Goal: Information Seeking & Learning: Learn about a topic

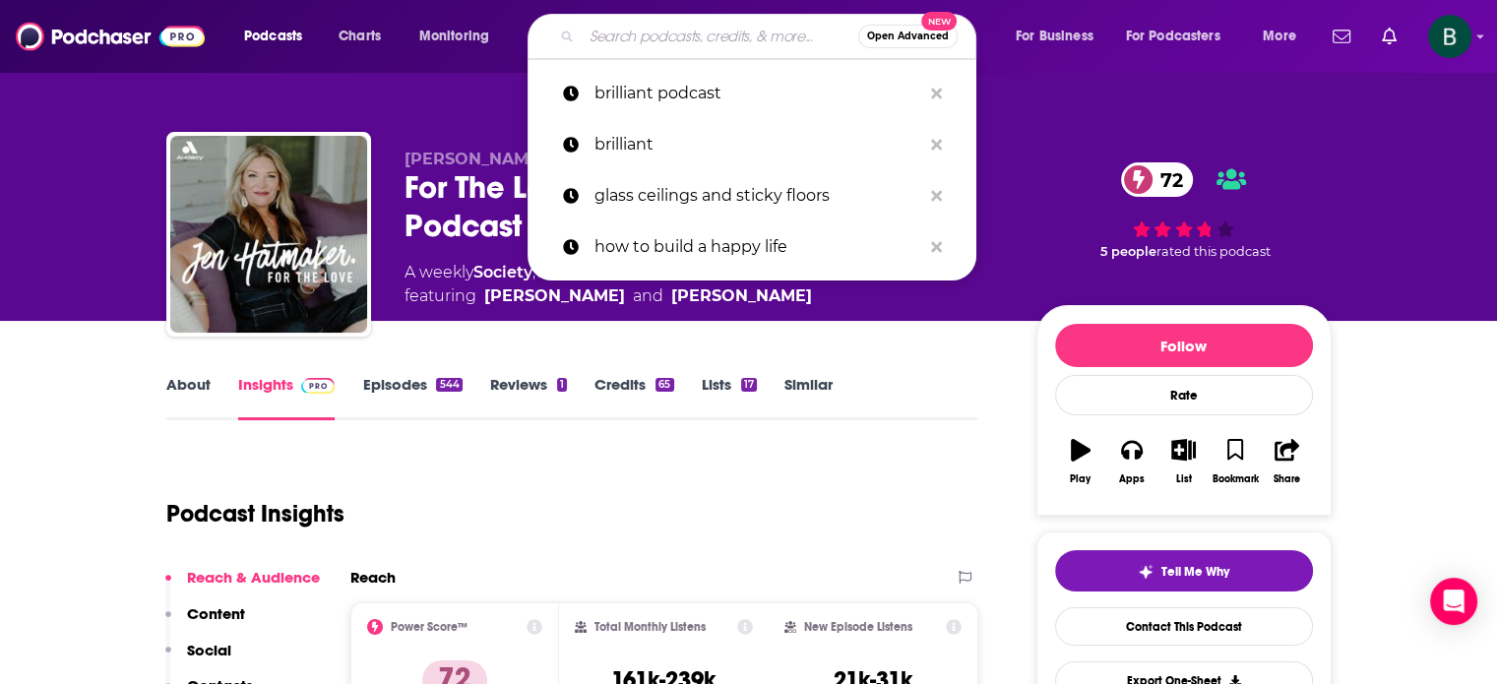
type input "What's Working Now"
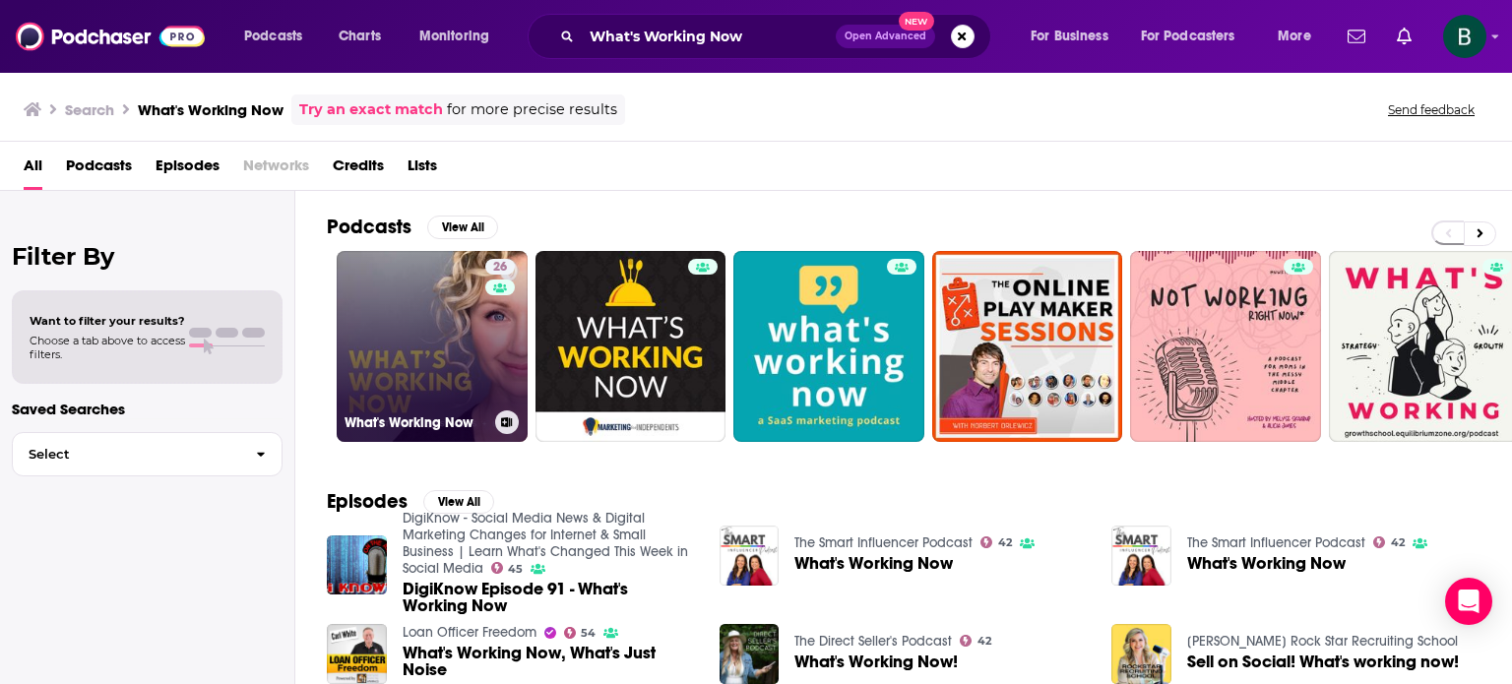
click at [437, 353] on link "26 What's Working Now" at bounding box center [432, 346] width 191 height 191
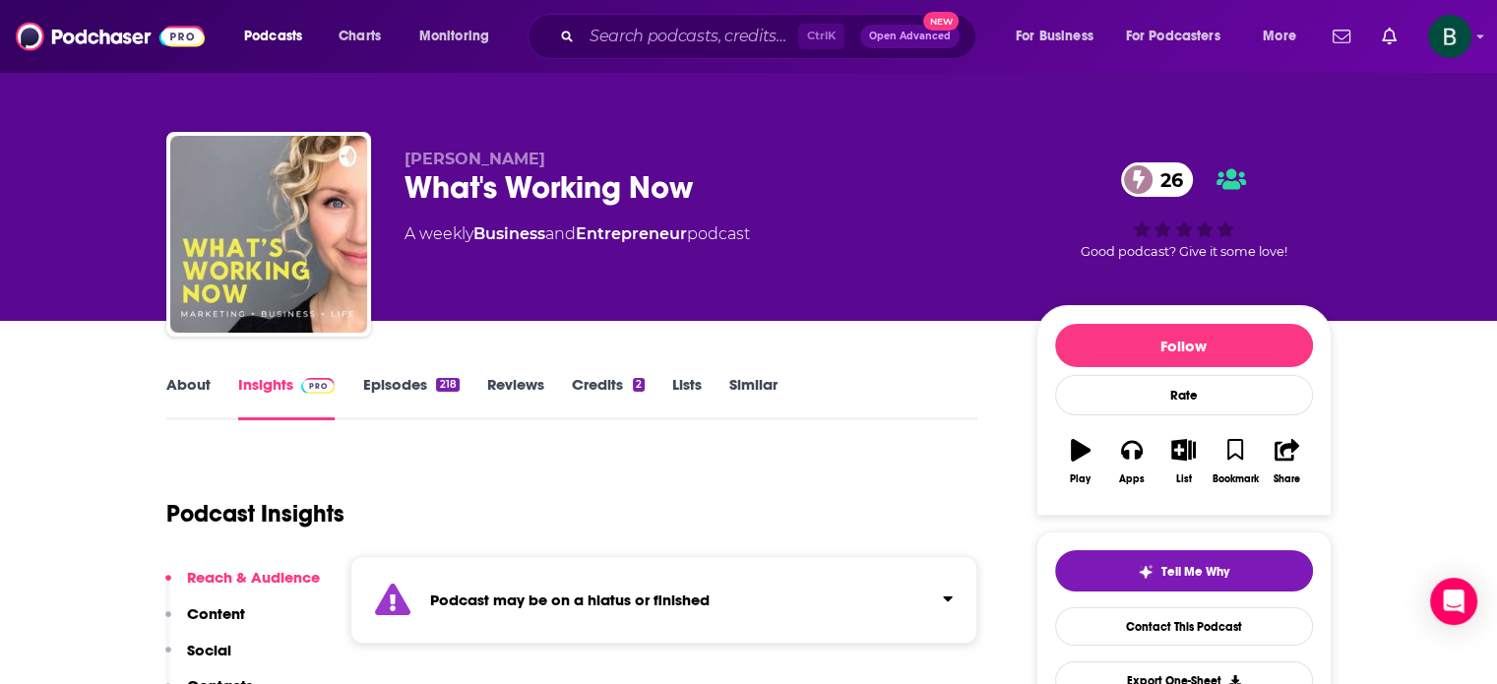
click at [176, 386] on link "About" at bounding box center [188, 397] width 44 height 45
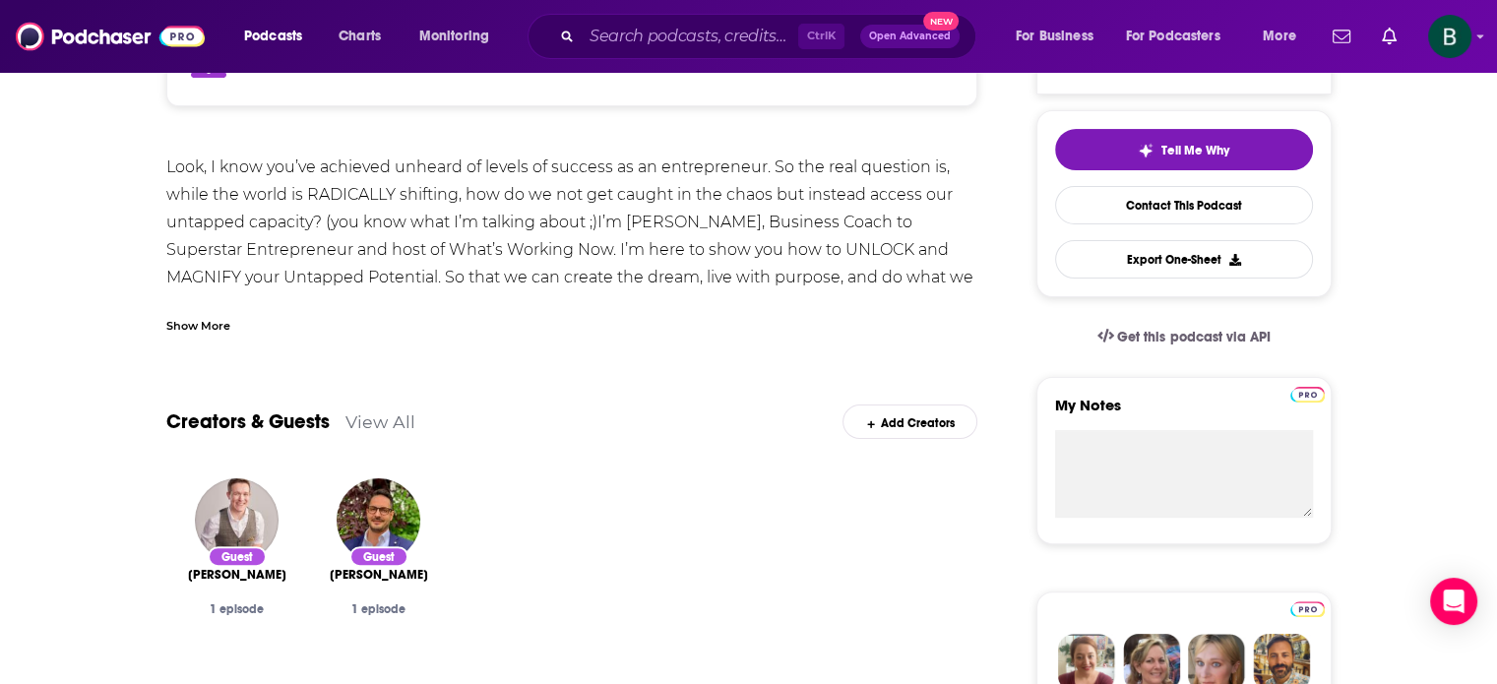
scroll to position [492, 0]
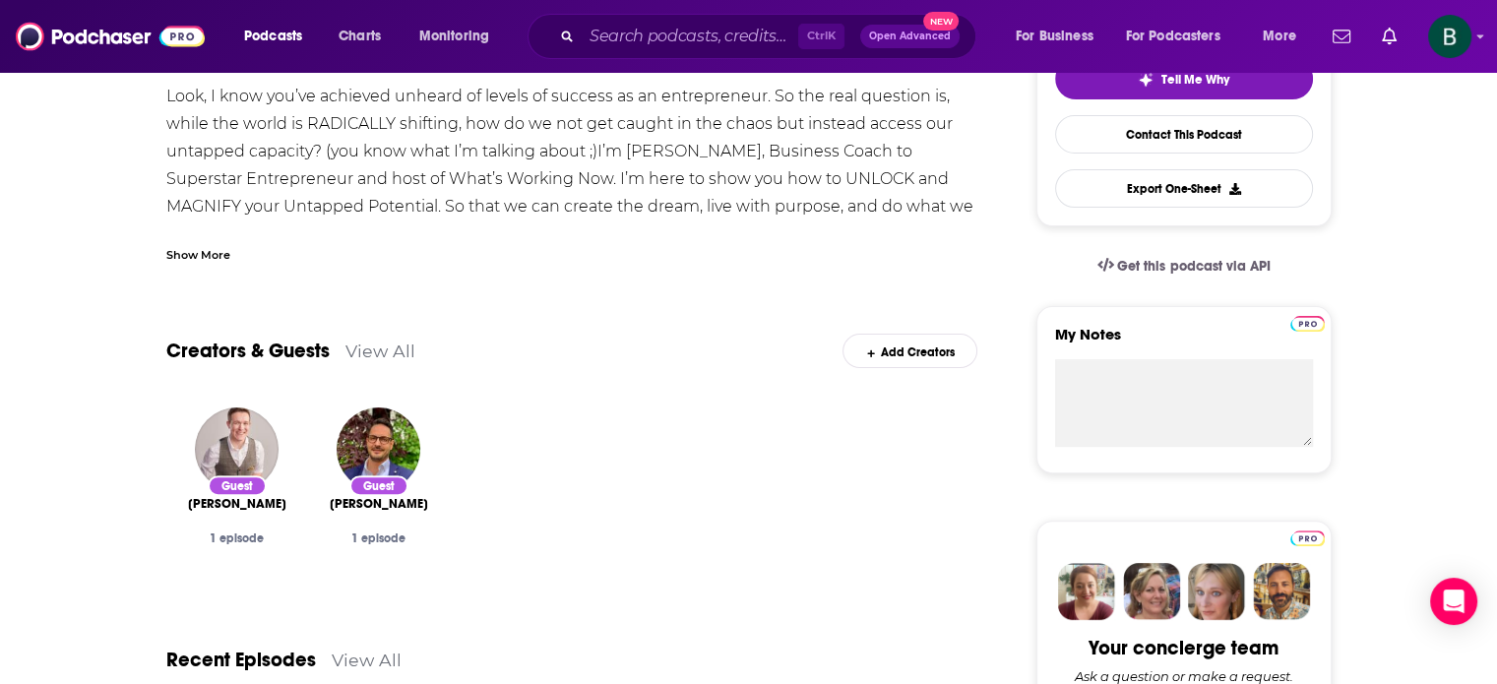
click at [213, 247] on div "Show More" at bounding box center [198, 253] width 64 height 19
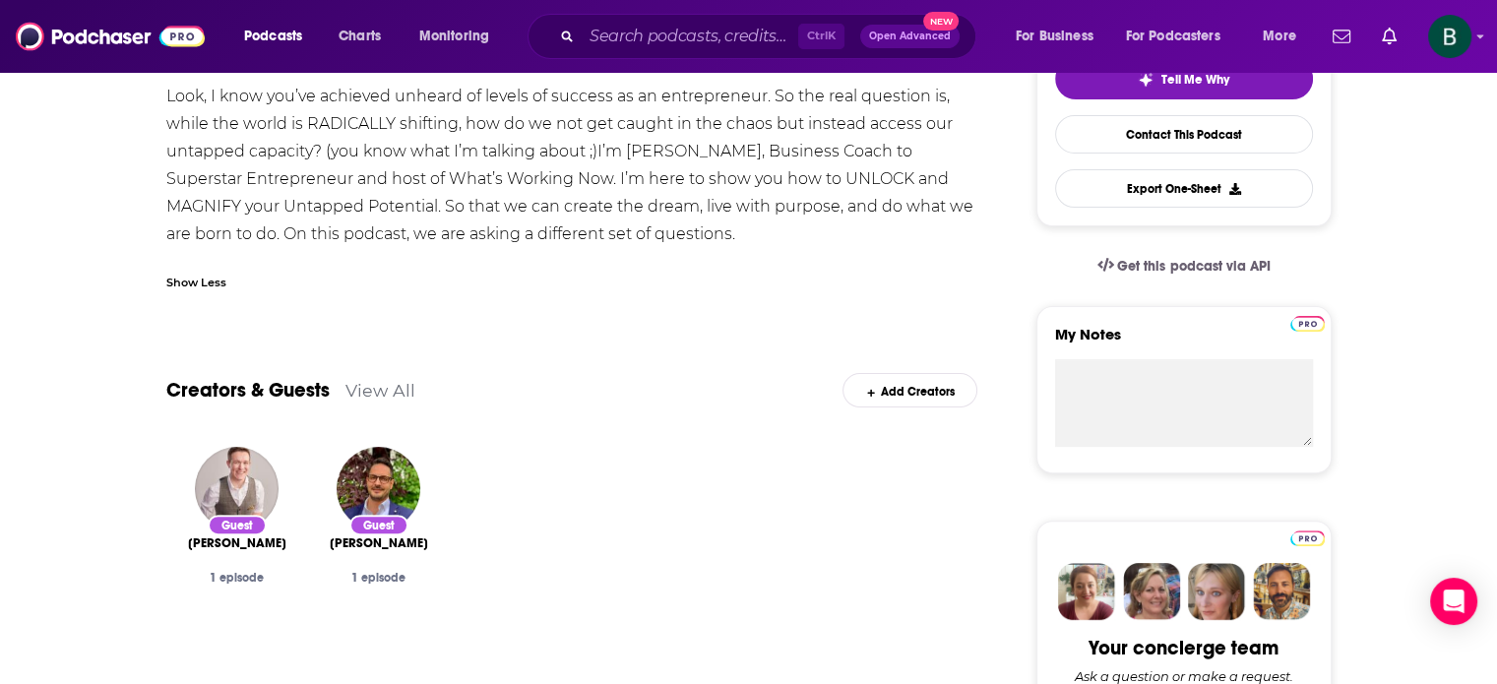
scroll to position [0, 0]
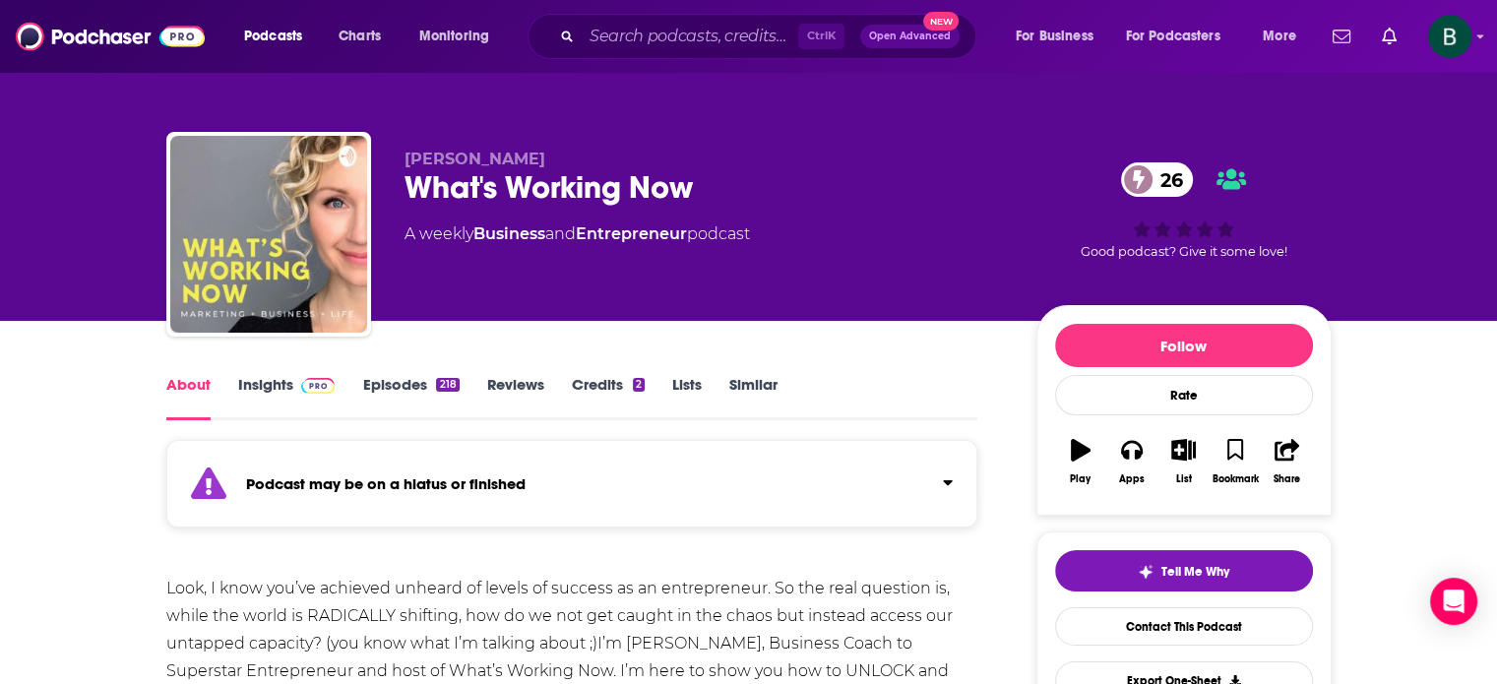
click at [285, 380] on link "Insights" at bounding box center [286, 397] width 97 height 45
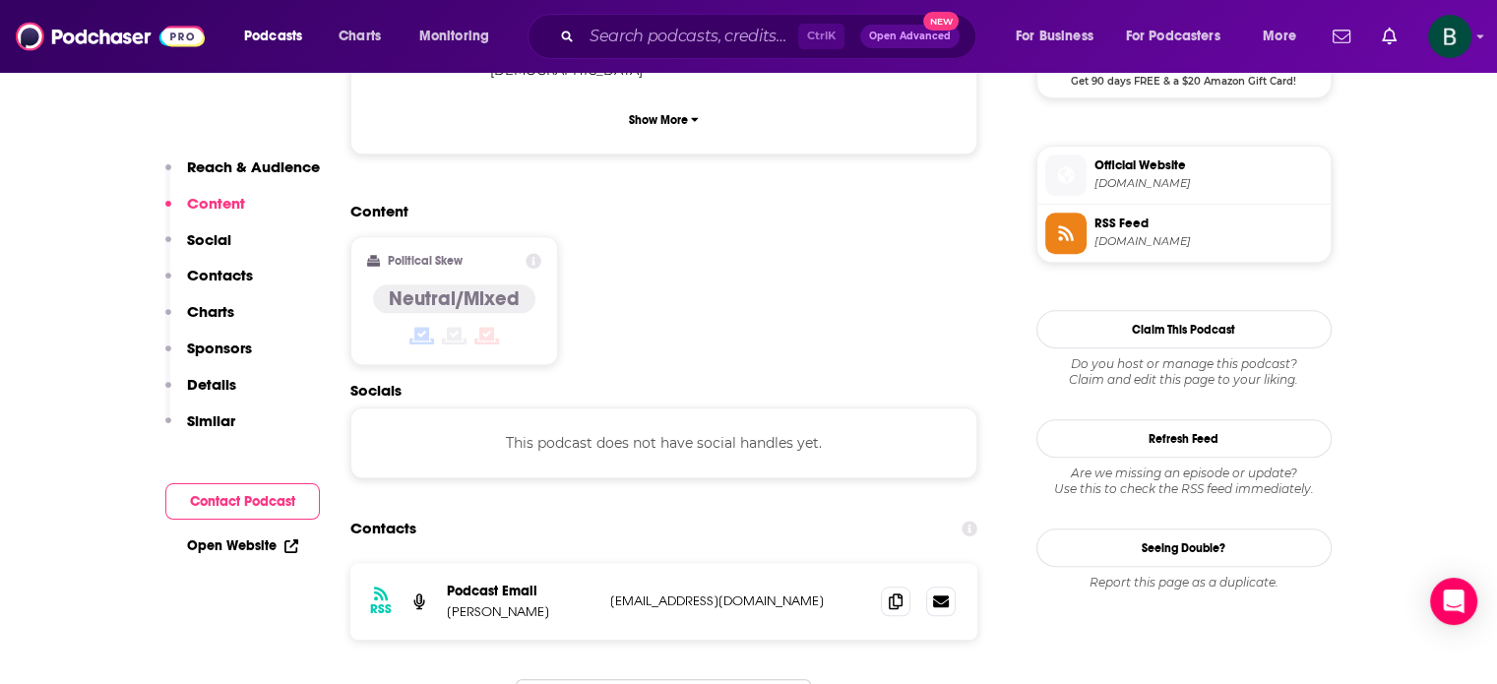
scroll to position [1640, 0]
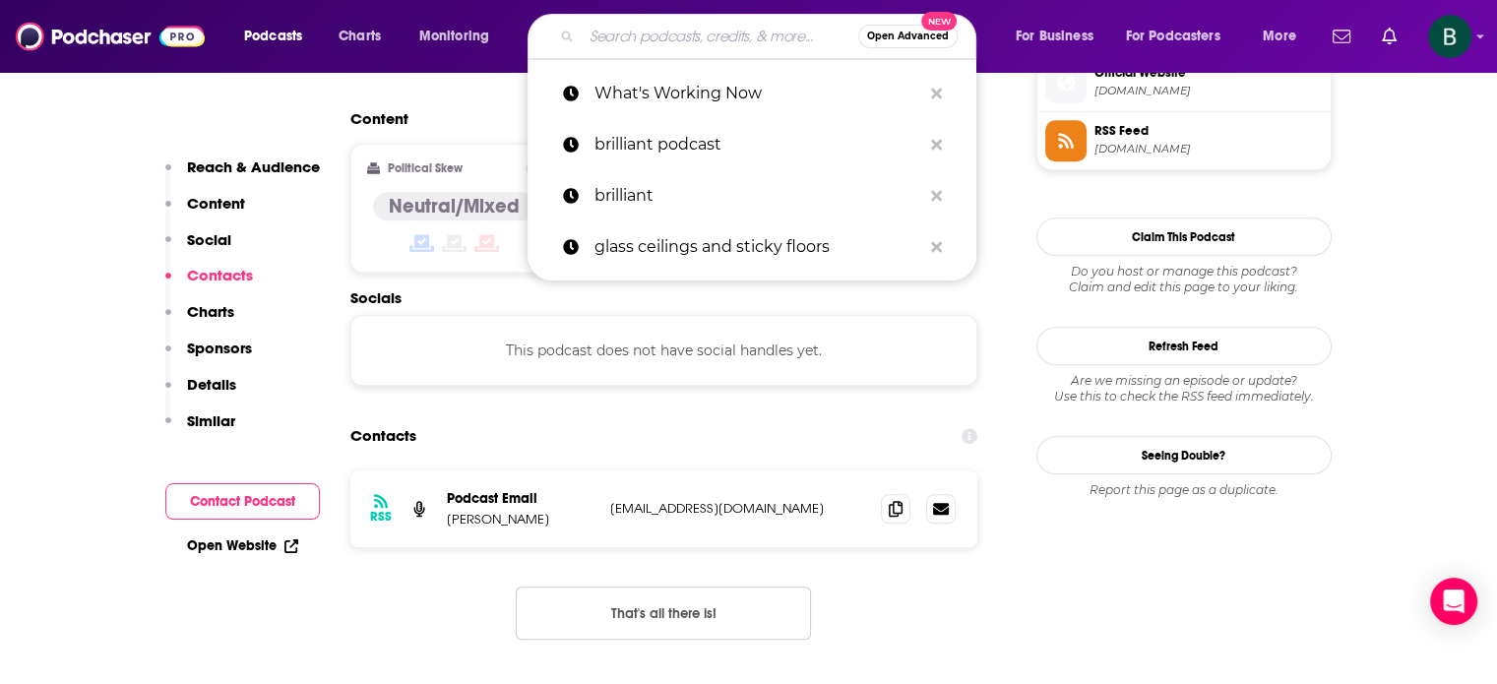
click at [711, 31] on input "Search podcasts, credits, & more..." at bounding box center [720, 36] width 277 height 31
paste input "The Unlock Moment with Gary Crotaz"
type input "The Unlock Moment with Gary Crotaz"
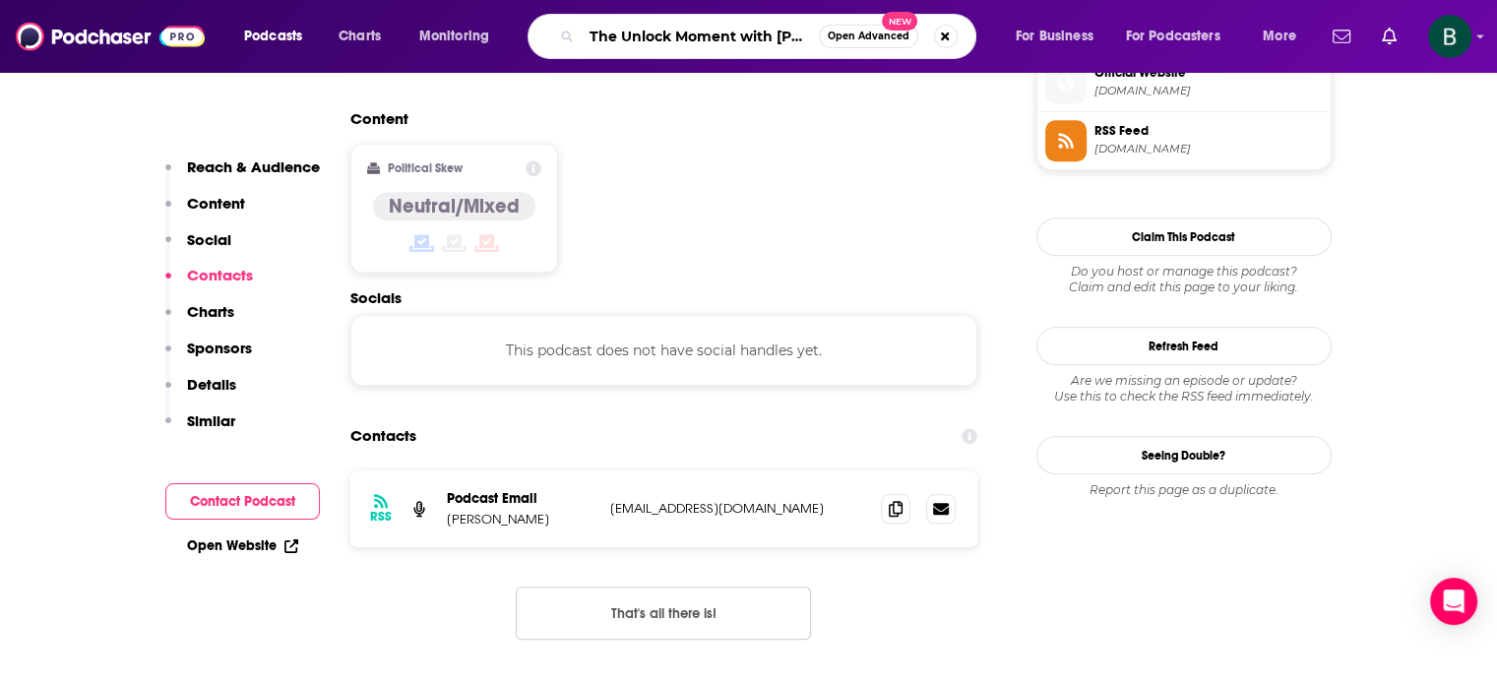
scroll to position [0, 51]
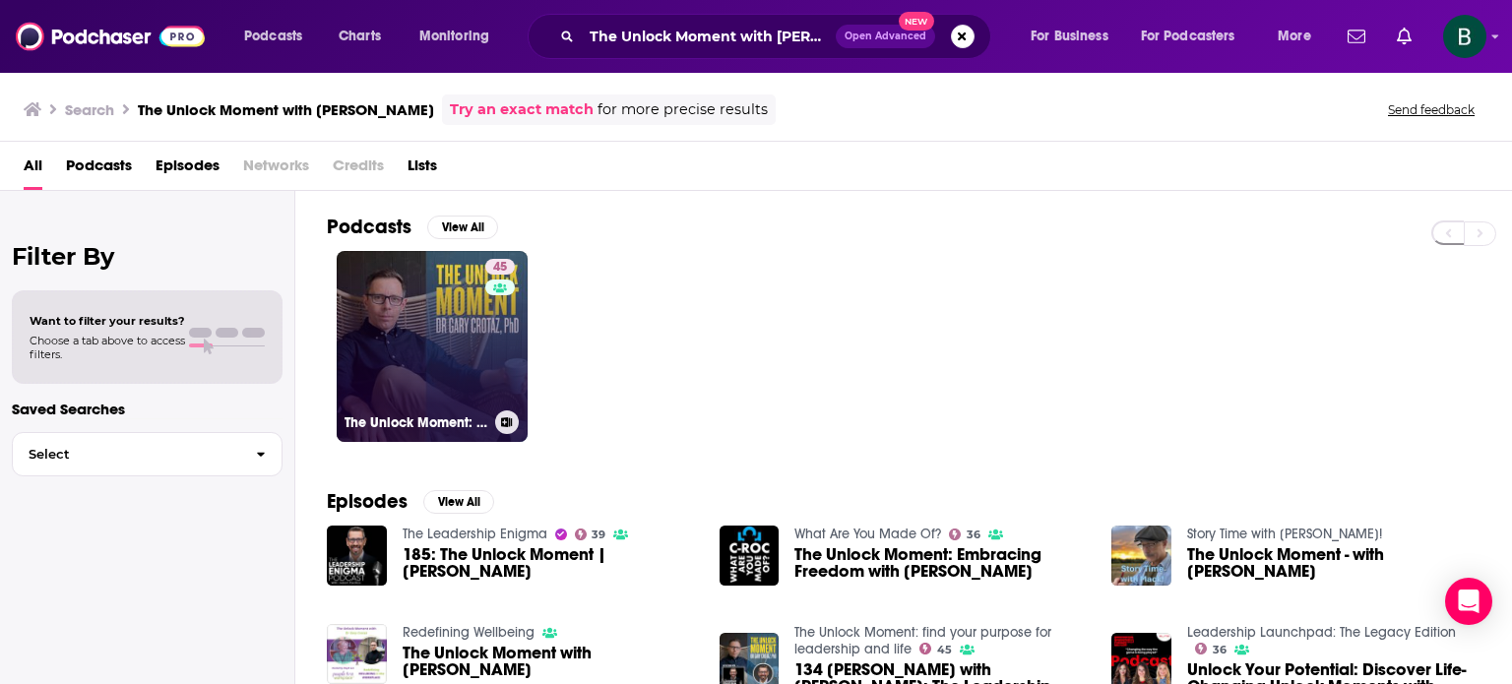
click at [413, 311] on link "45 The Unlock Moment: find your purpose for leadership and life" at bounding box center [432, 346] width 191 height 191
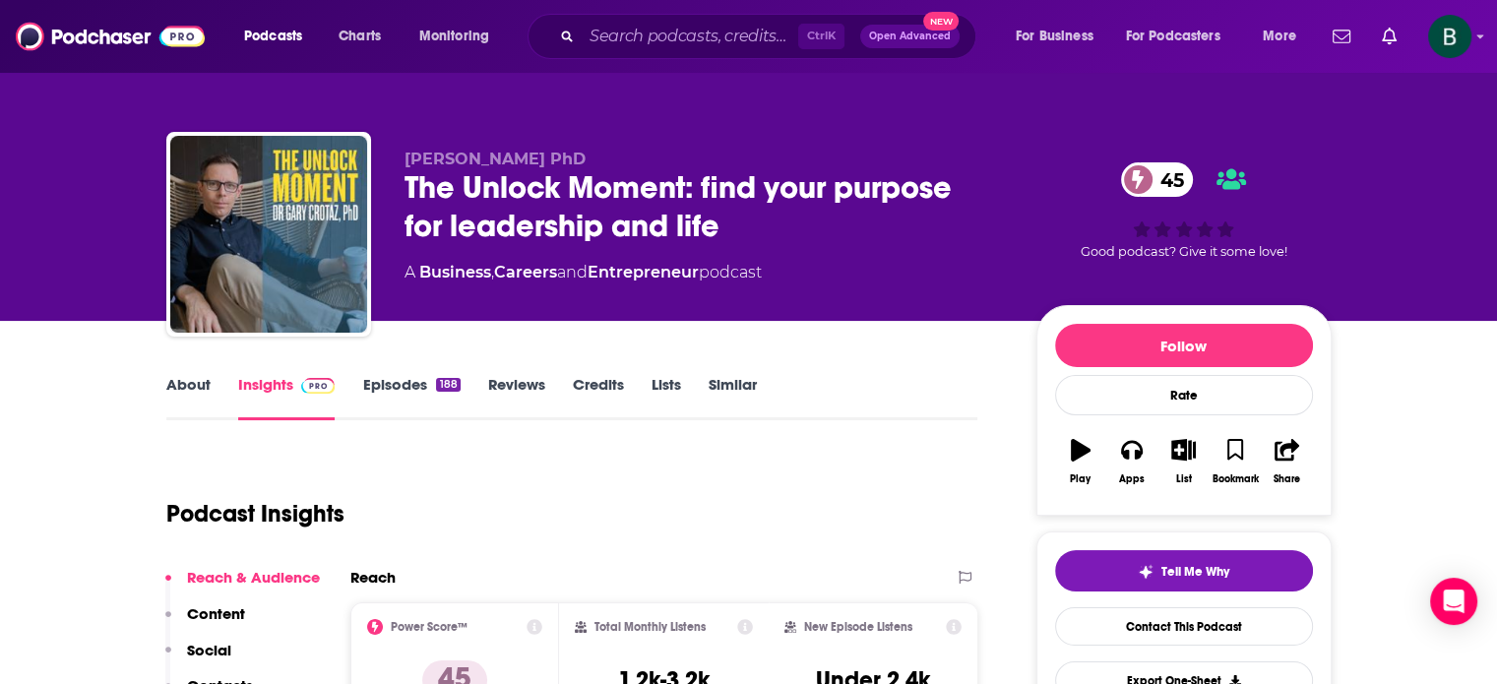
click at [188, 385] on link "About" at bounding box center [188, 397] width 44 height 45
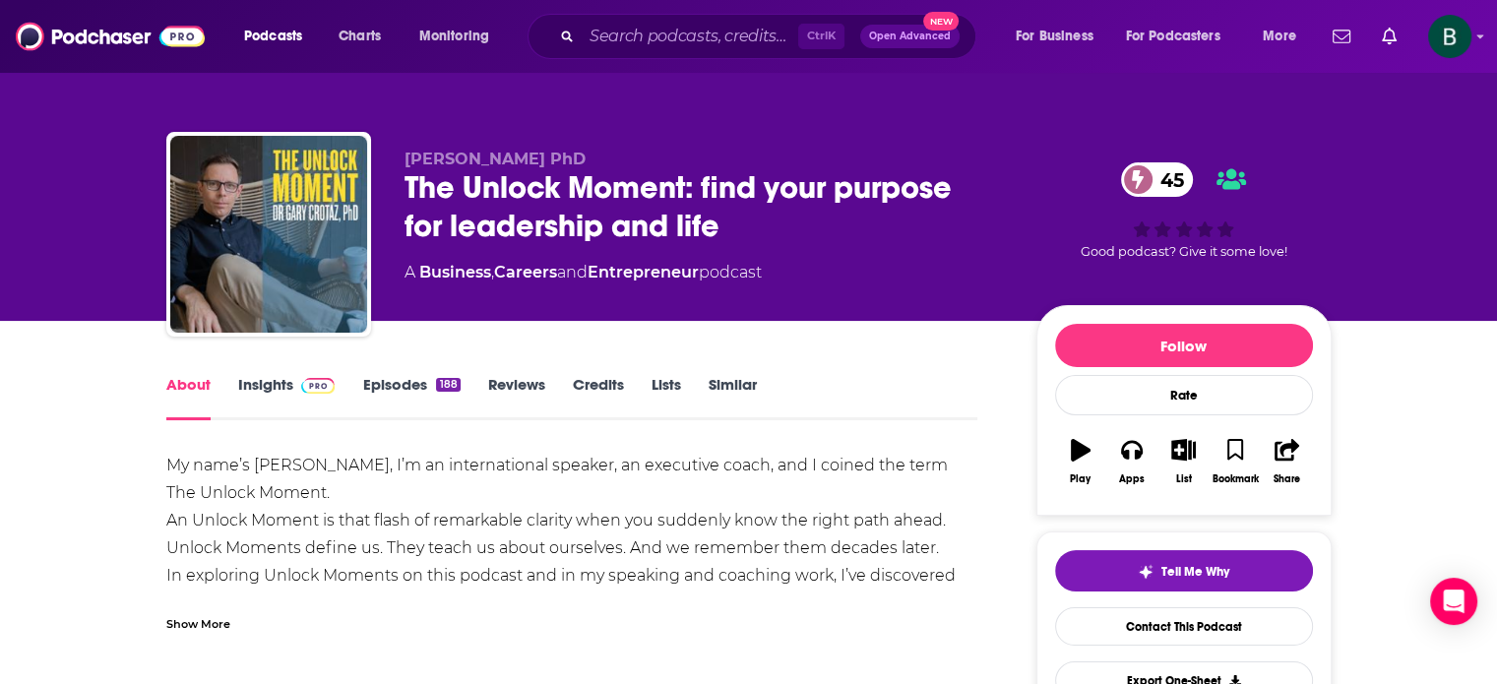
click at [254, 381] on link "Insights" at bounding box center [286, 397] width 97 height 45
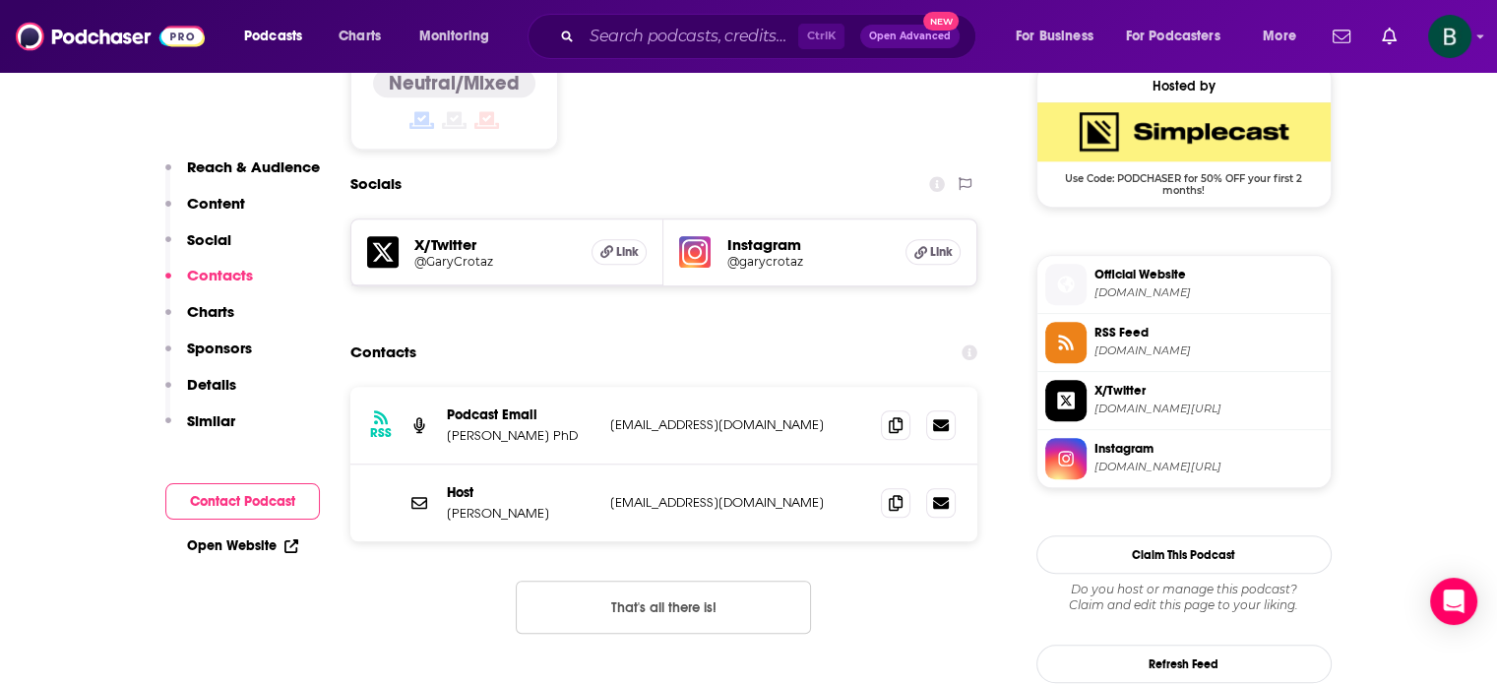
scroll to position [1640, 0]
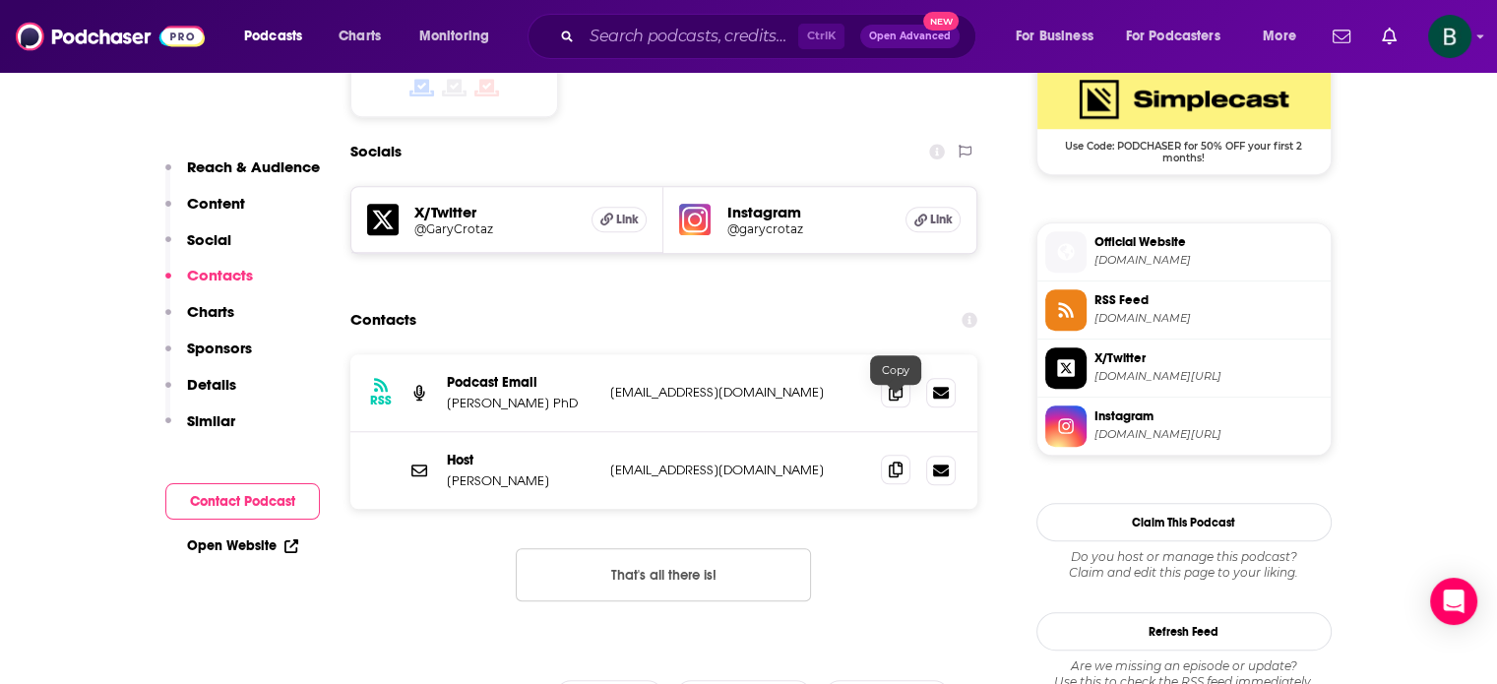
click at [895, 462] on icon at bounding box center [896, 470] width 14 height 16
click at [634, 47] on input "Search podcasts, credits, & more..." at bounding box center [690, 36] width 217 height 31
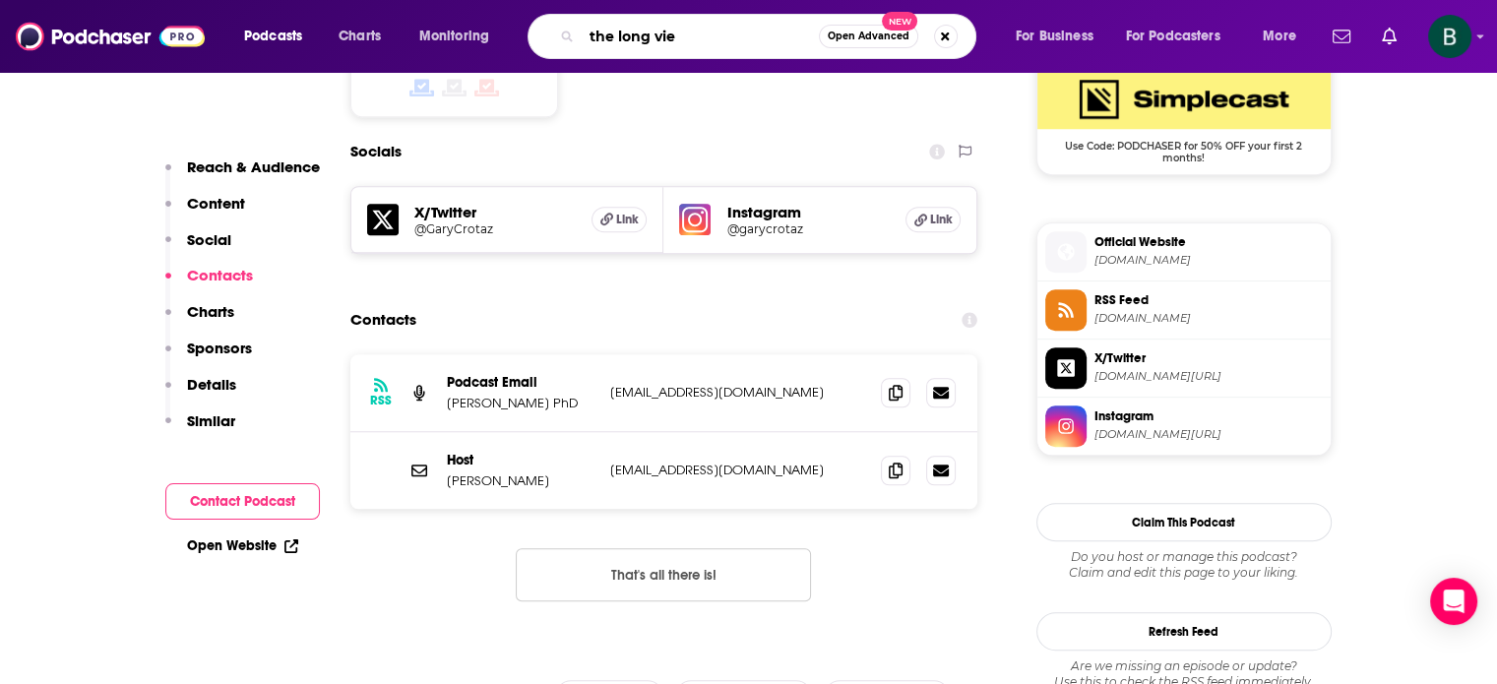
type input "the long view"
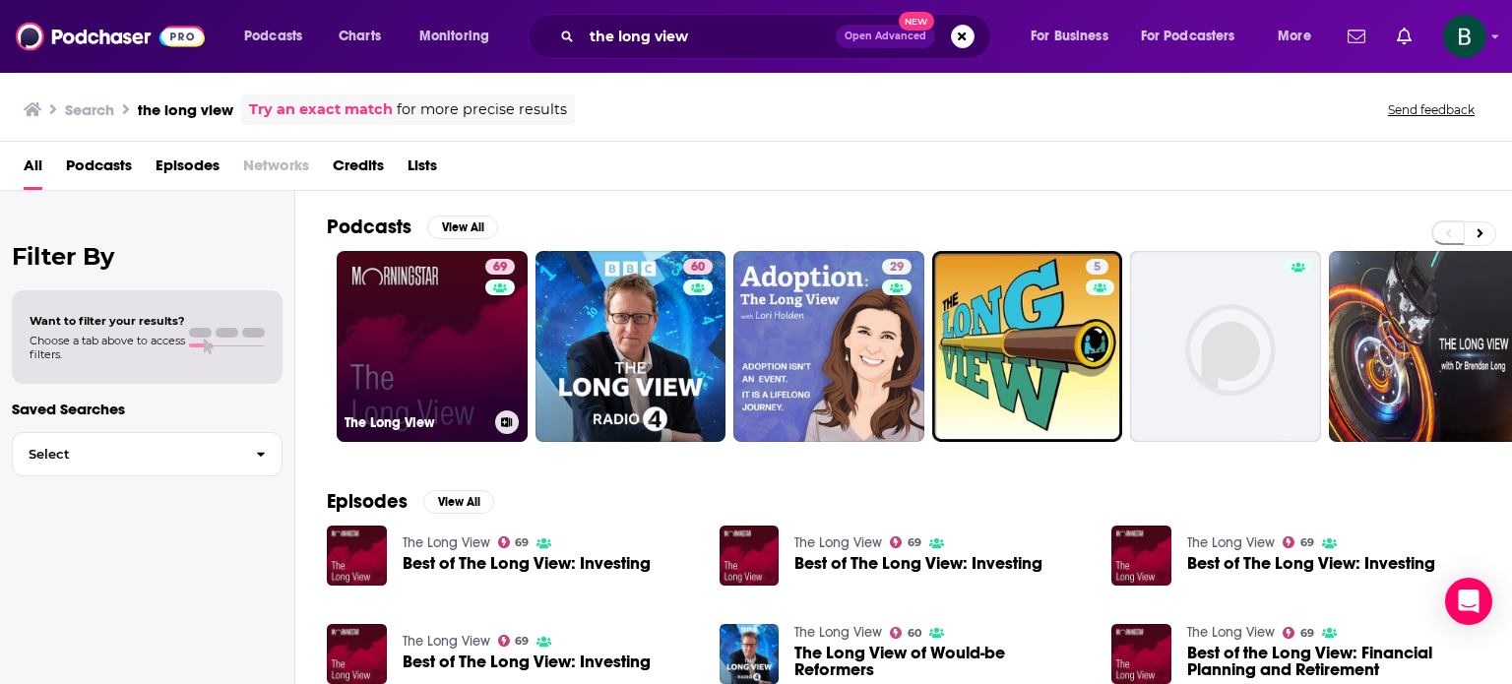
click at [447, 351] on link "69 The Long View" at bounding box center [432, 346] width 191 height 191
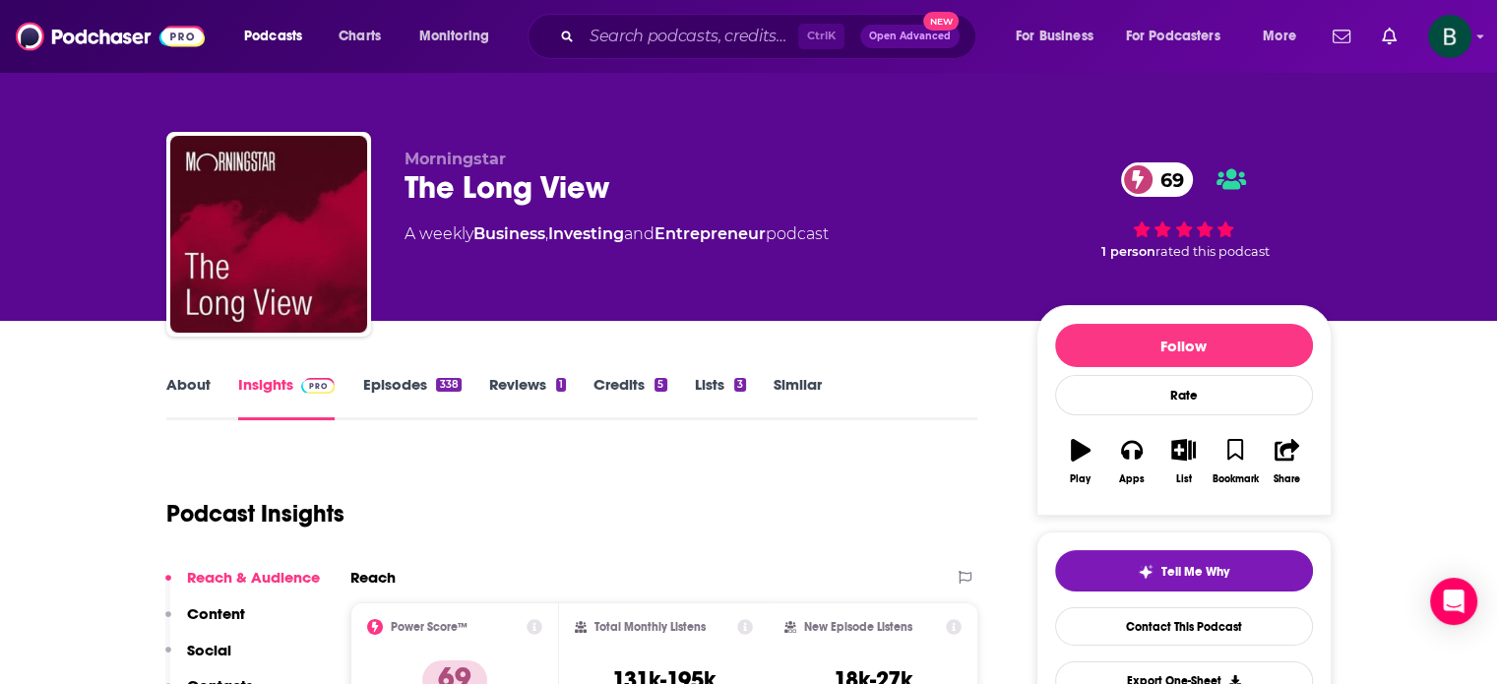
click at [185, 384] on link "About" at bounding box center [188, 397] width 44 height 45
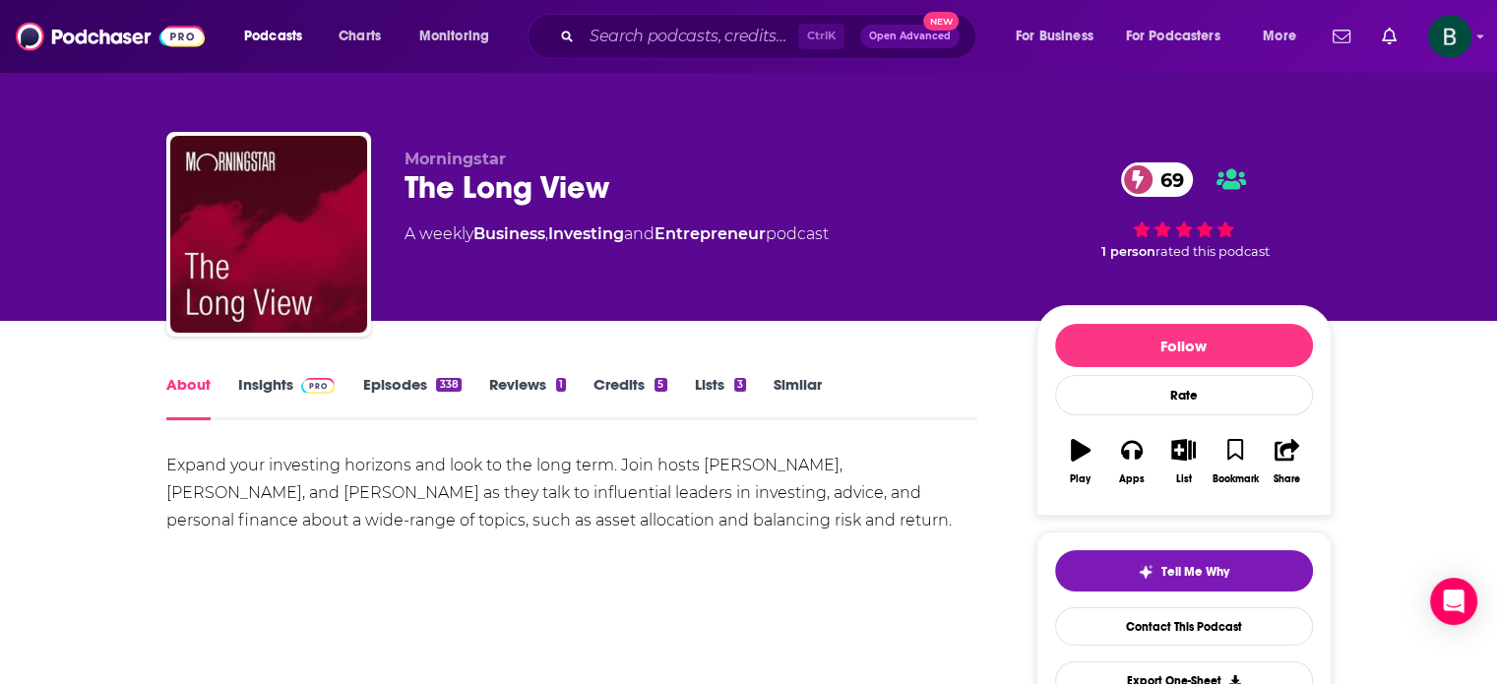
click at [248, 391] on link "Insights" at bounding box center [286, 397] width 97 height 45
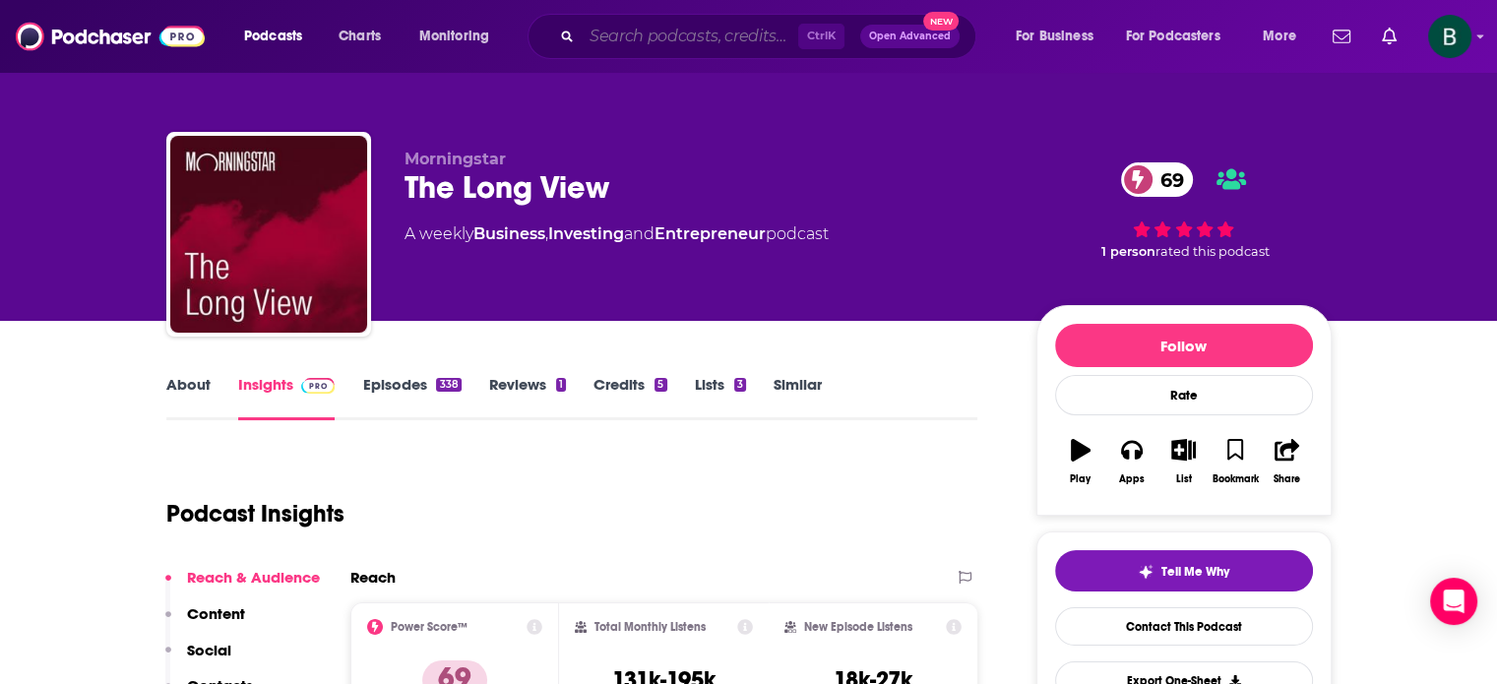
click at [628, 31] on input "Search podcasts, credits, & more..." at bounding box center [690, 36] width 217 height 31
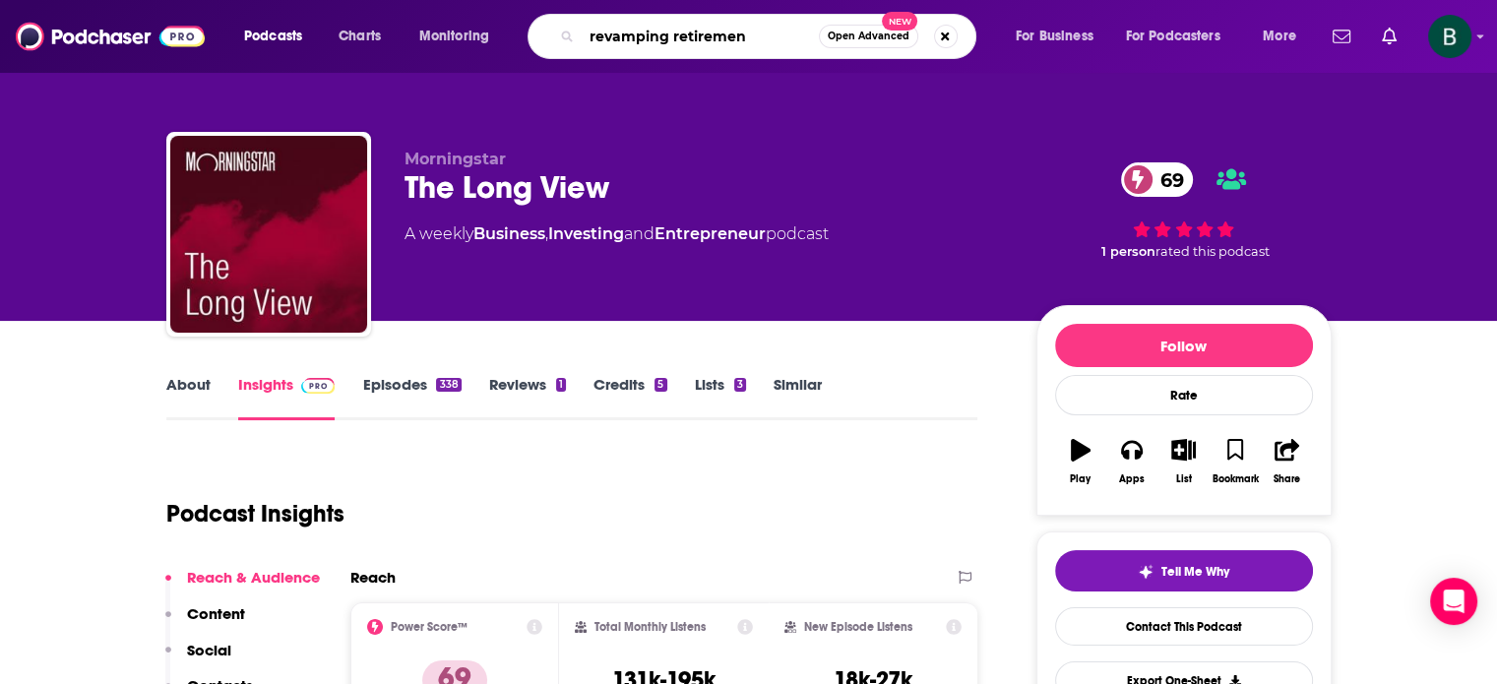
type input "revamping retirement"
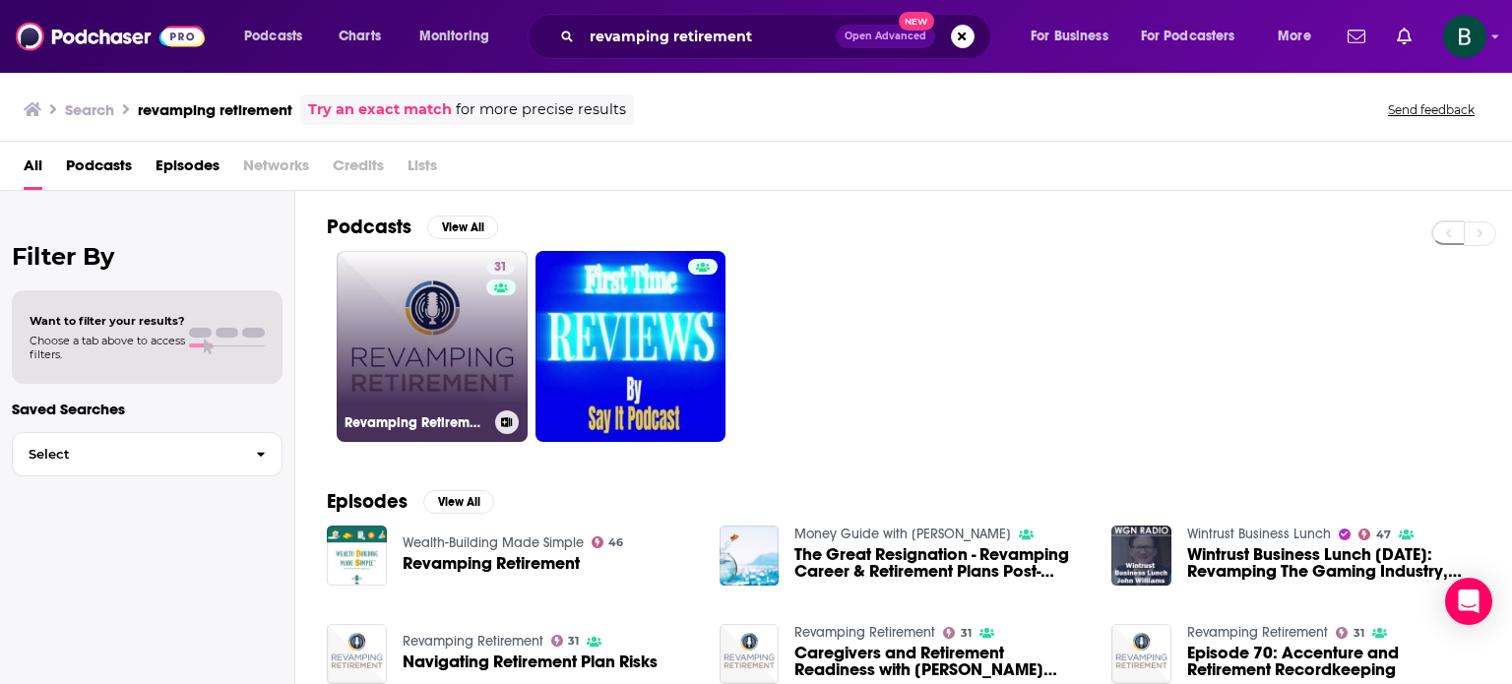
click at [440, 353] on link "31 Revamping Retirement" at bounding box center [432, 346] width 191 height 191
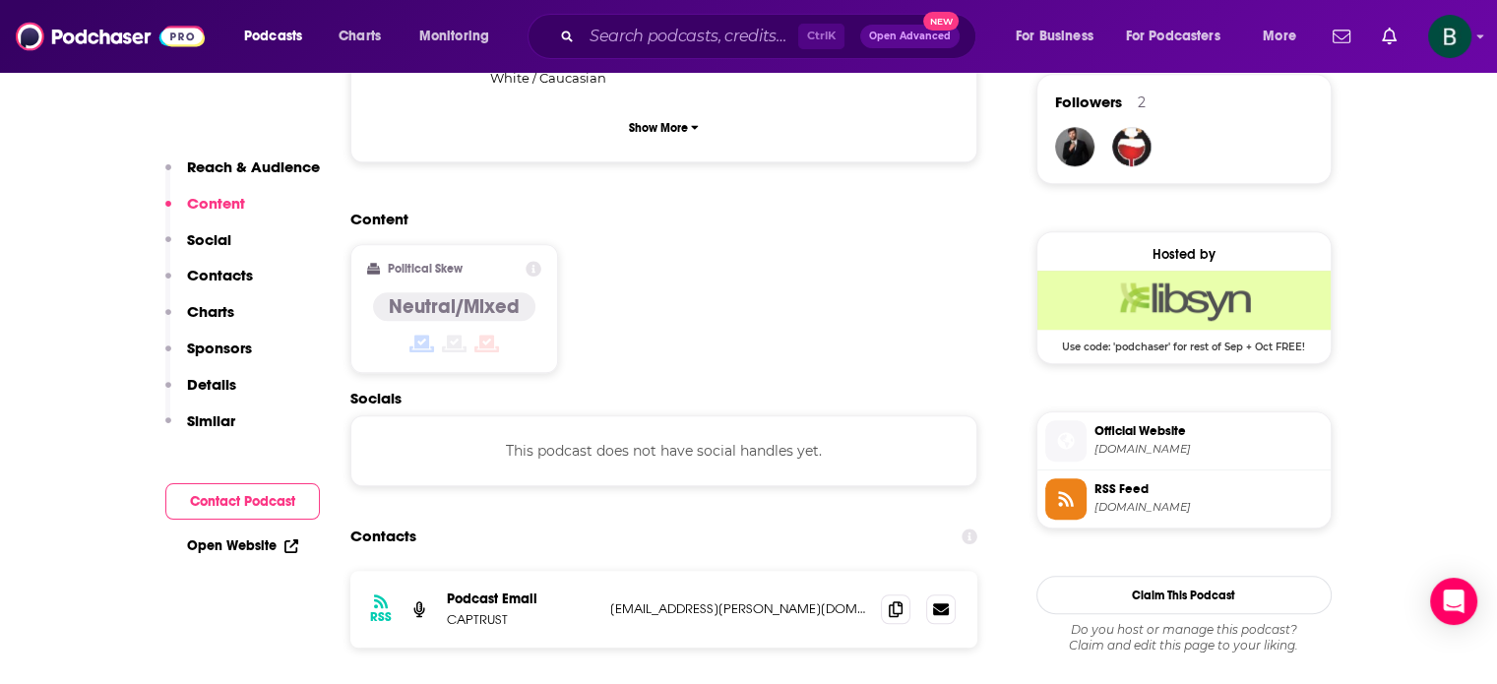
scroll to position [1476, 0]
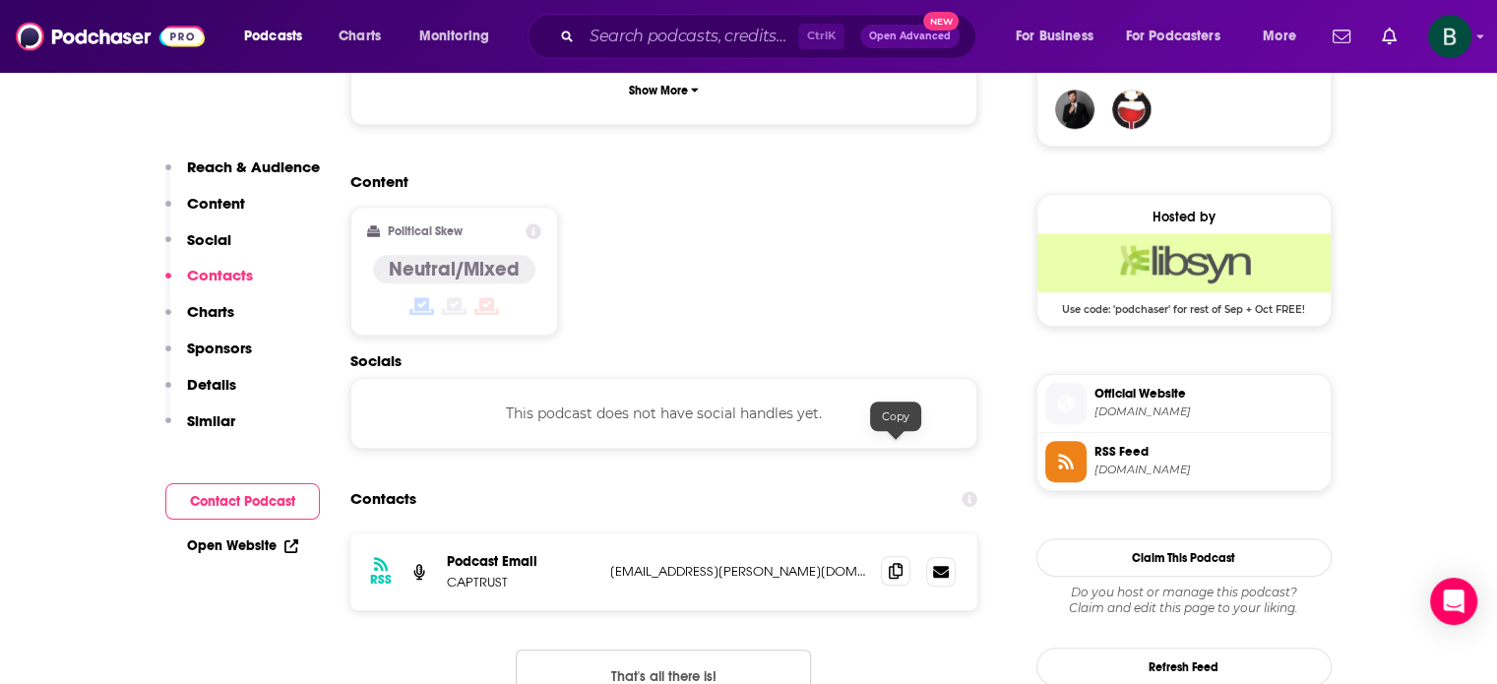
click at [897, 563] on icon at bounding box center [896, 571] width 14 height 16
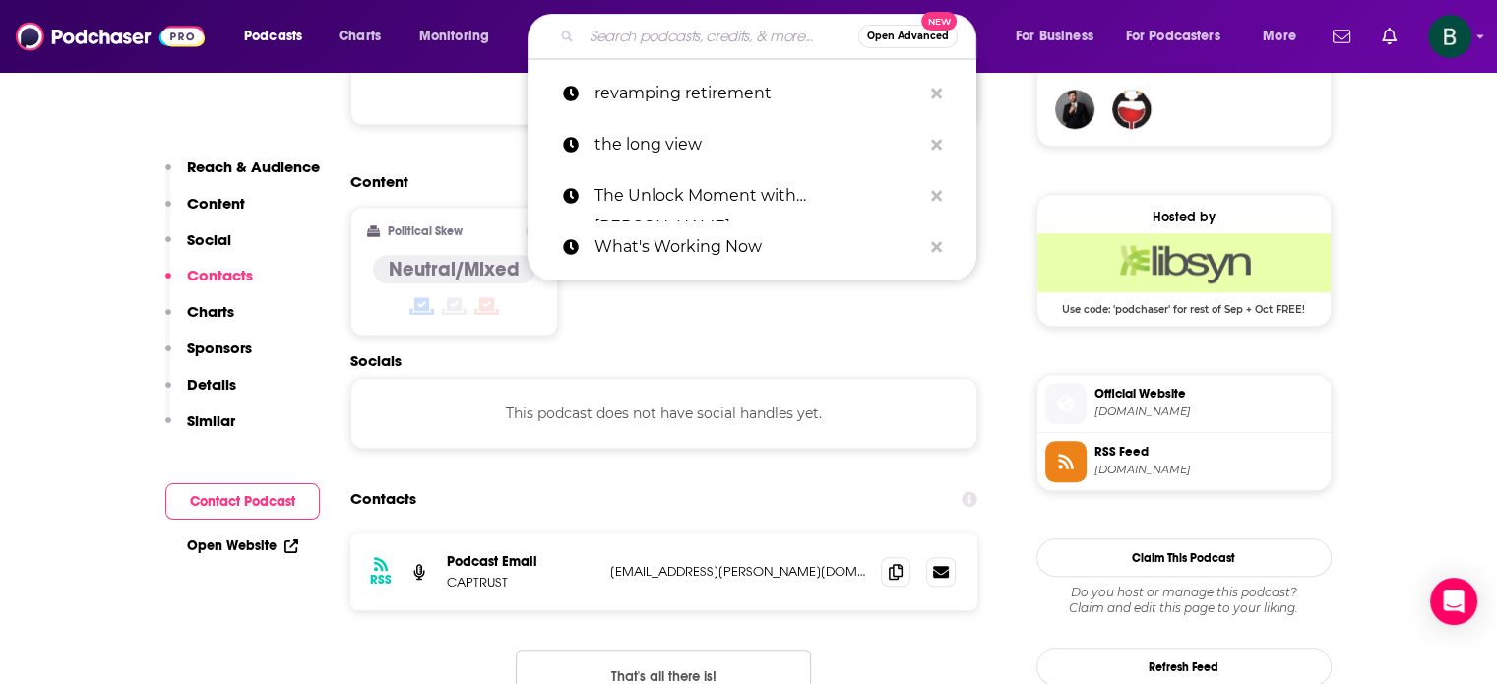
click at [632, 46] on input "Search podcasts, credits, & more..." at bounding box center [720, 36] width 277 height 31
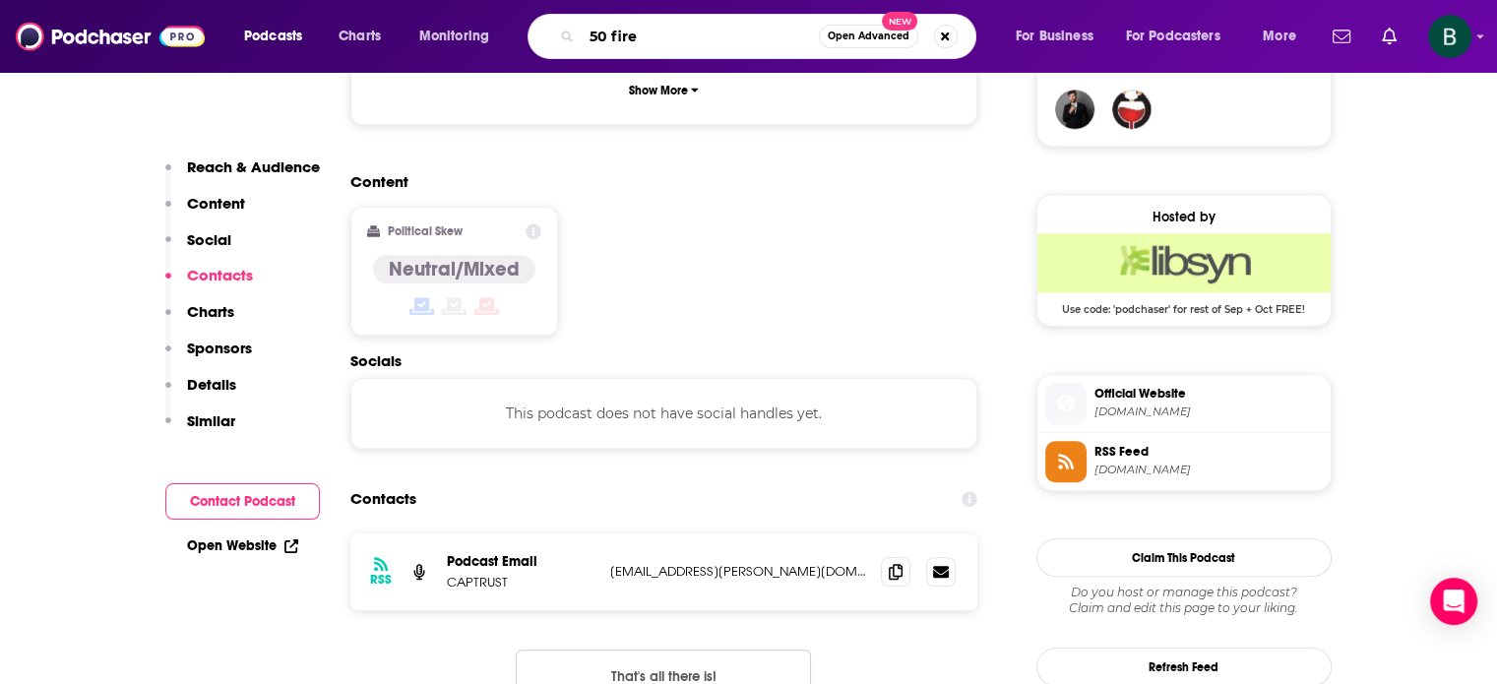
type input "50 fires"
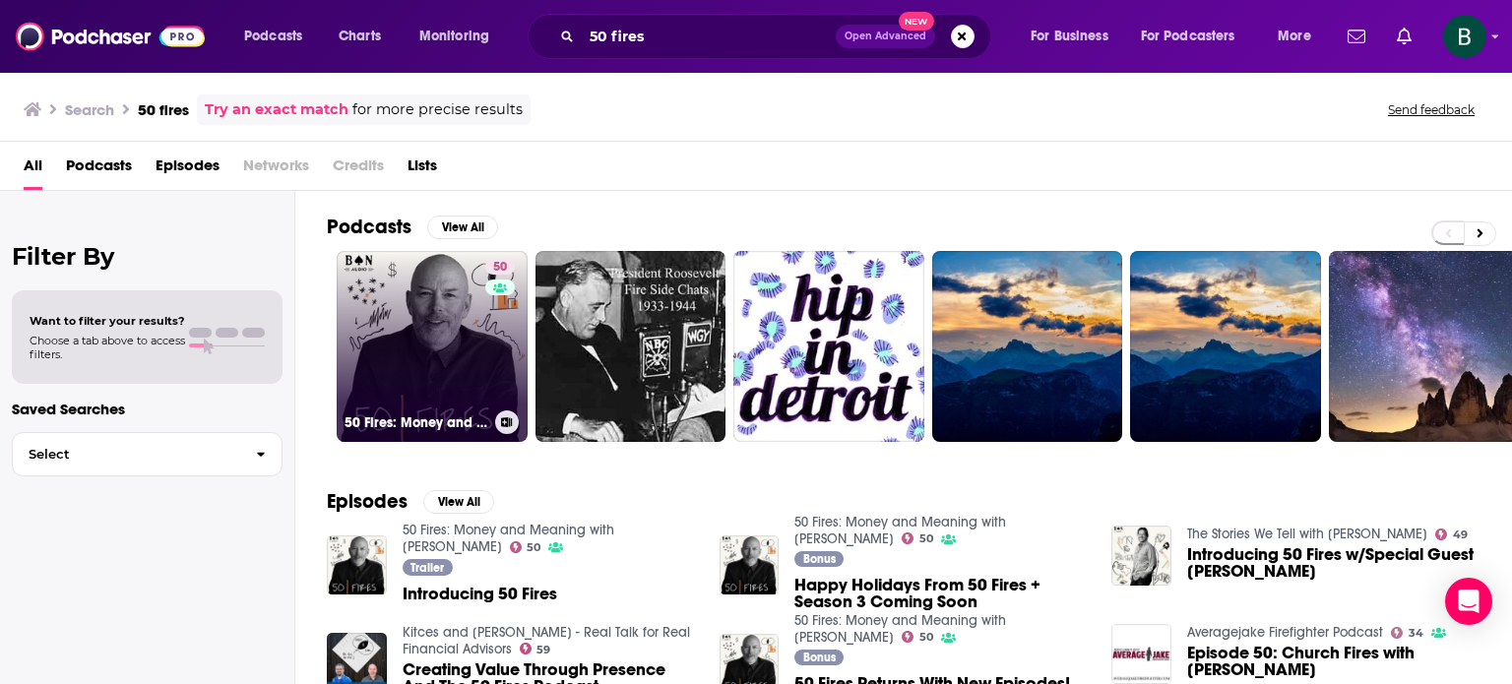
click at [461, 320] on link "50 50 Fires: Money and Meaning with Carl Richards" at bounding box center [432, 346] width 191 height 191
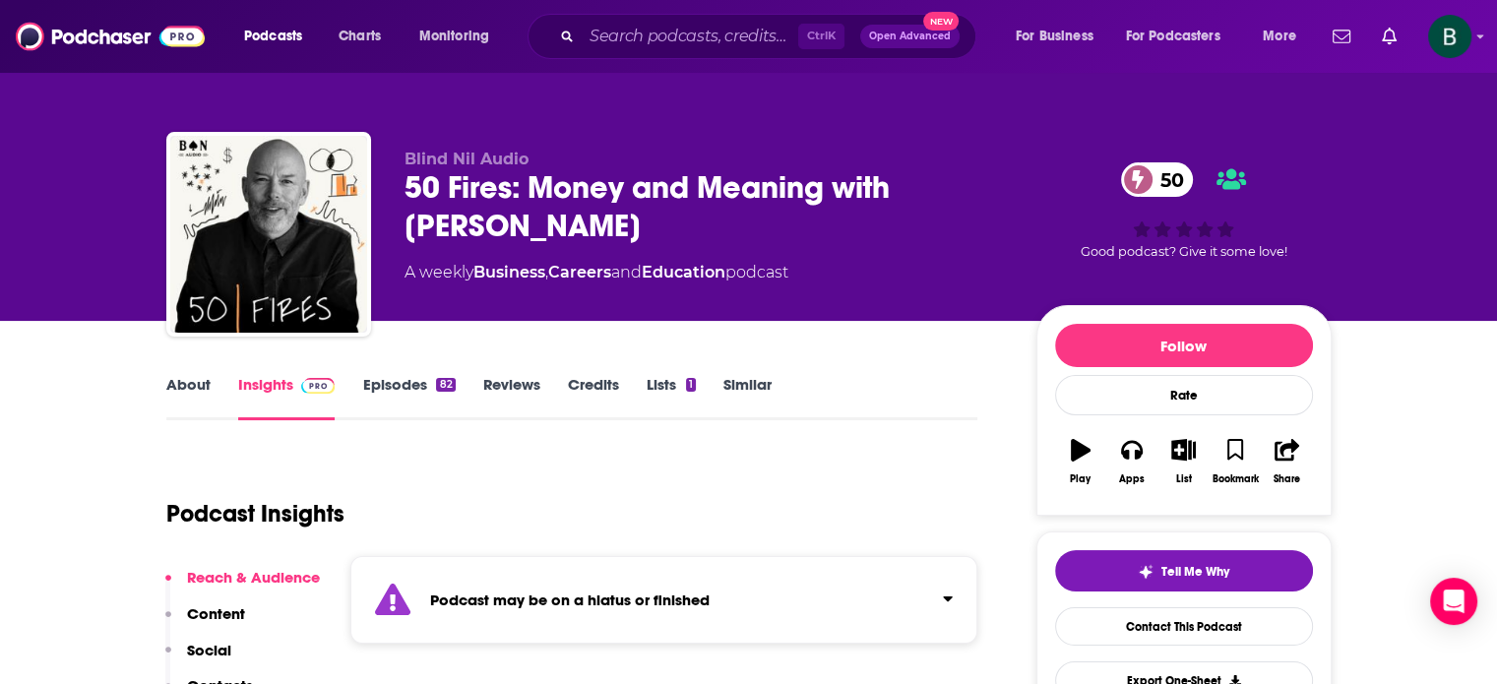
click at [175, 387] on link "About" at bounding box center [188, 397] width 44 height 45
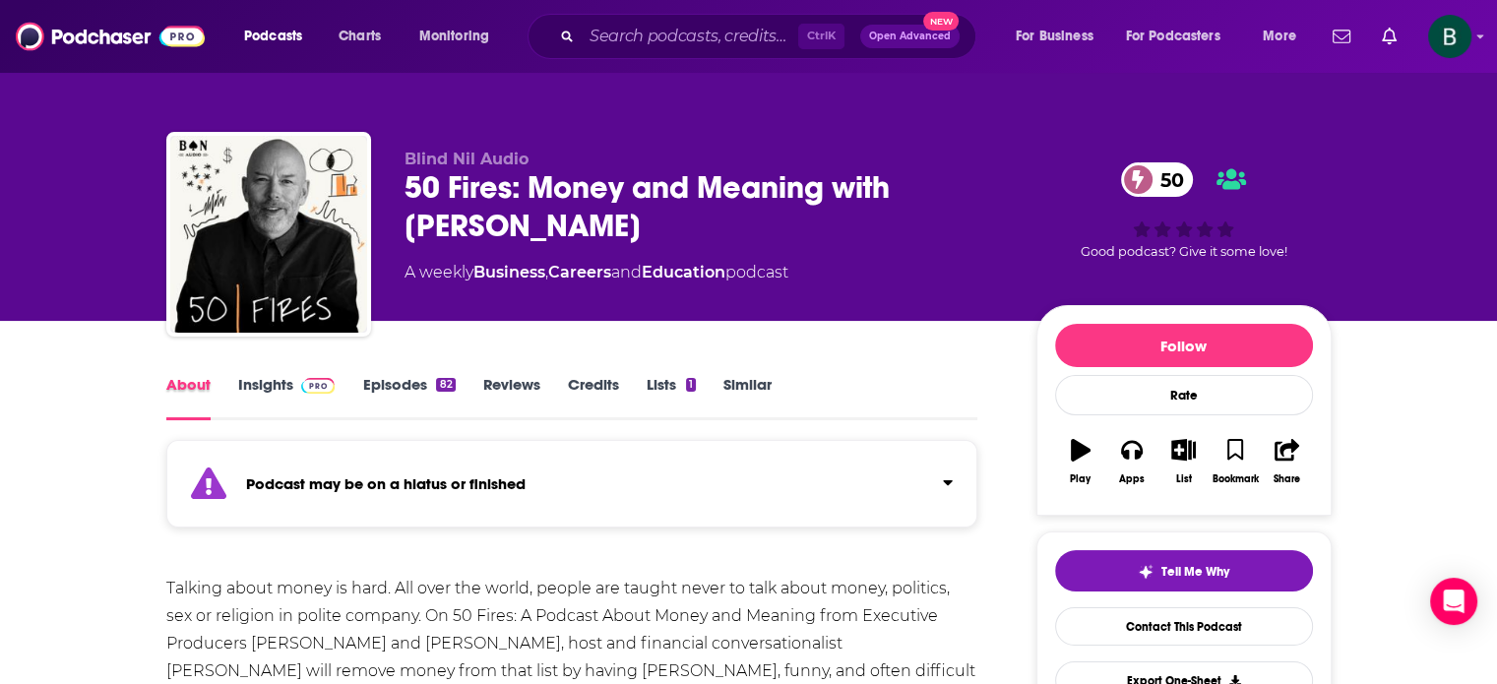
click at [233, 381] on div "About" at bounding box center [202, 397] width 72 height 45
click at [240, 385] on link "Insights" at bounding box center [286, 397] width 97 height 45
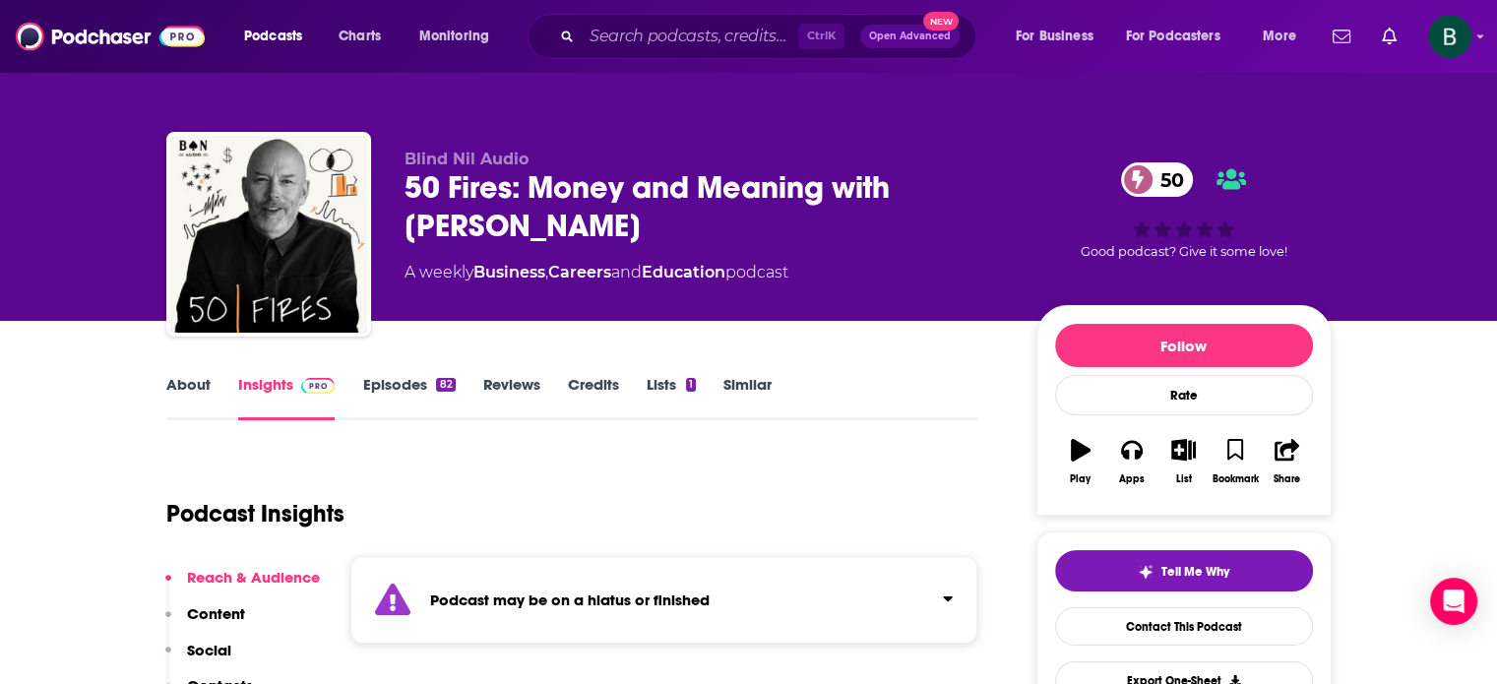
click at [201, 379] on link "About" at bounding box center [188, 397] width 44 height 45
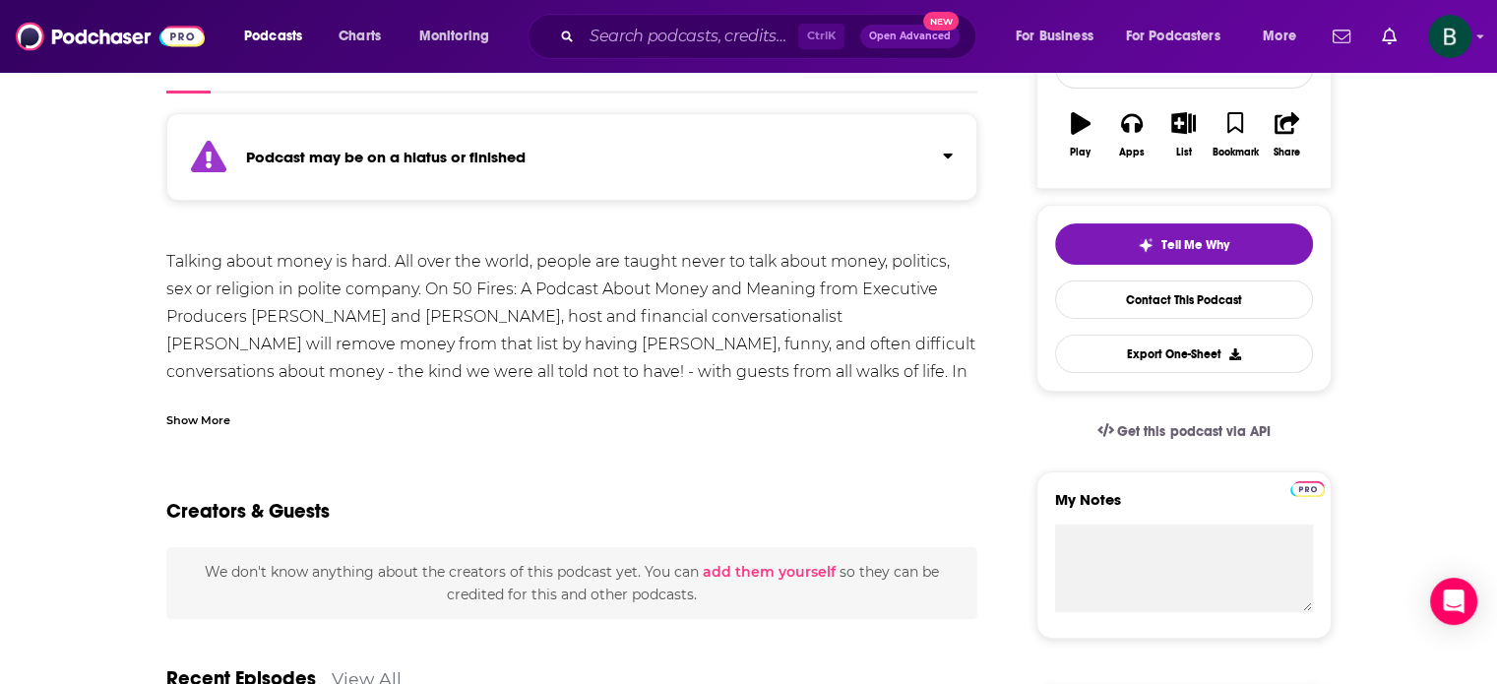
scroll to position [328, 0]
click at [625, 30] on input "Search podcasts, credits, & more..." at bounding box center [690, 36] width 217 height 31
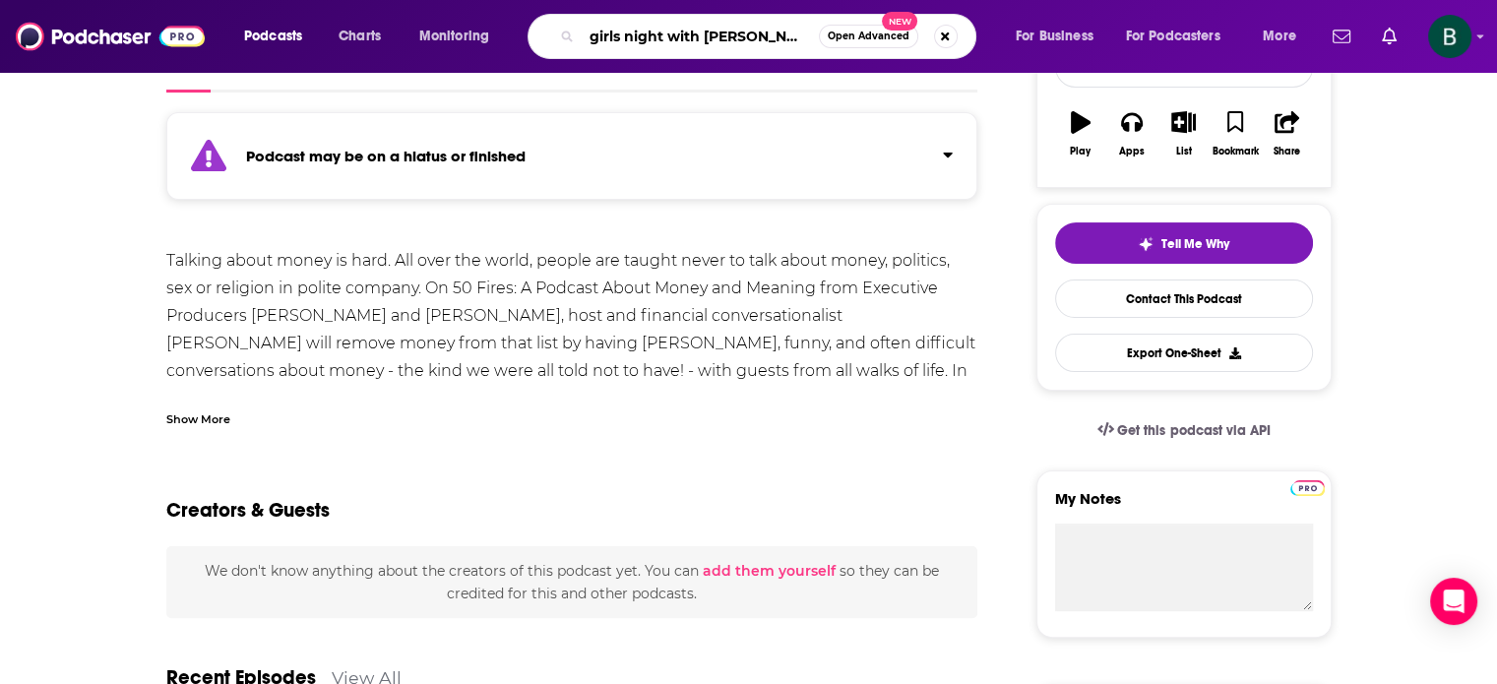
type input "girls night with stephanie may"
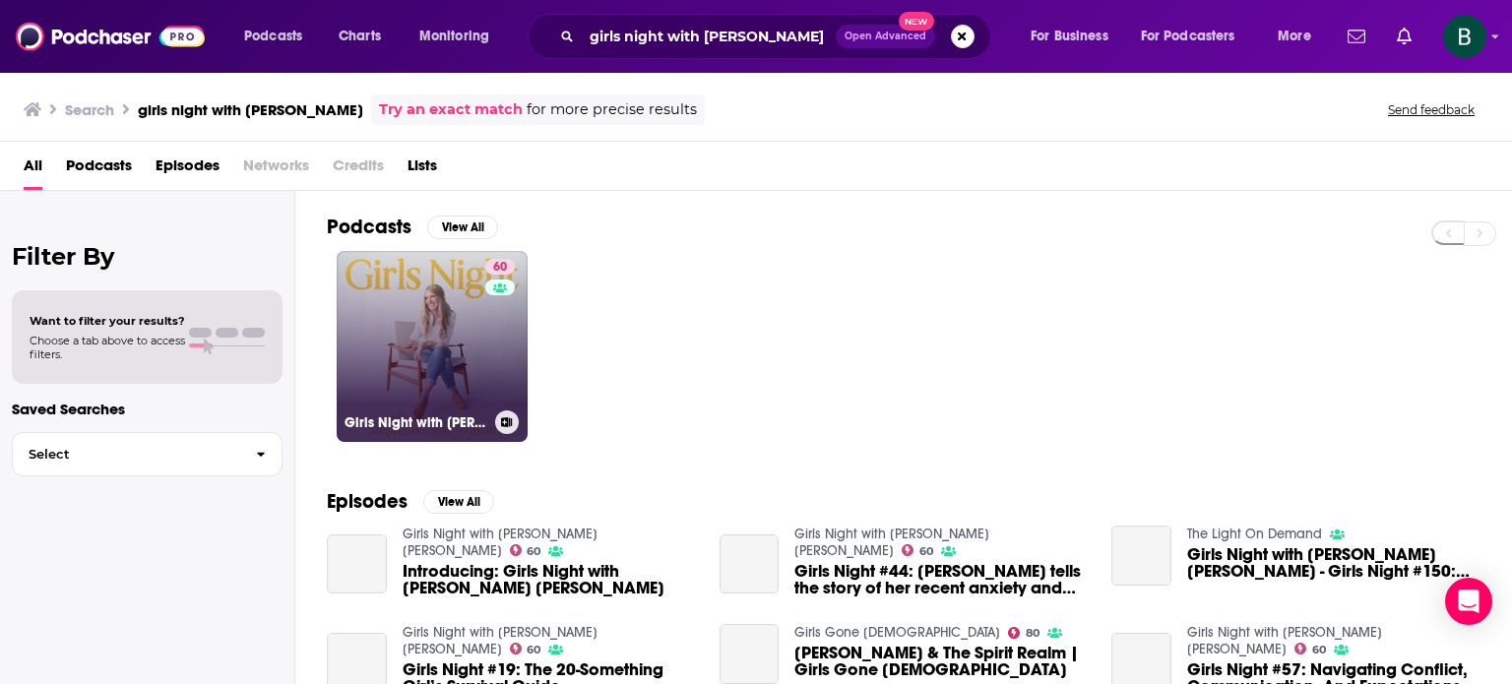
click at [456, 339] on link "60 Girls Night with Stephanie May Wilson" at bounding box center [432, 346] width 191 height 191
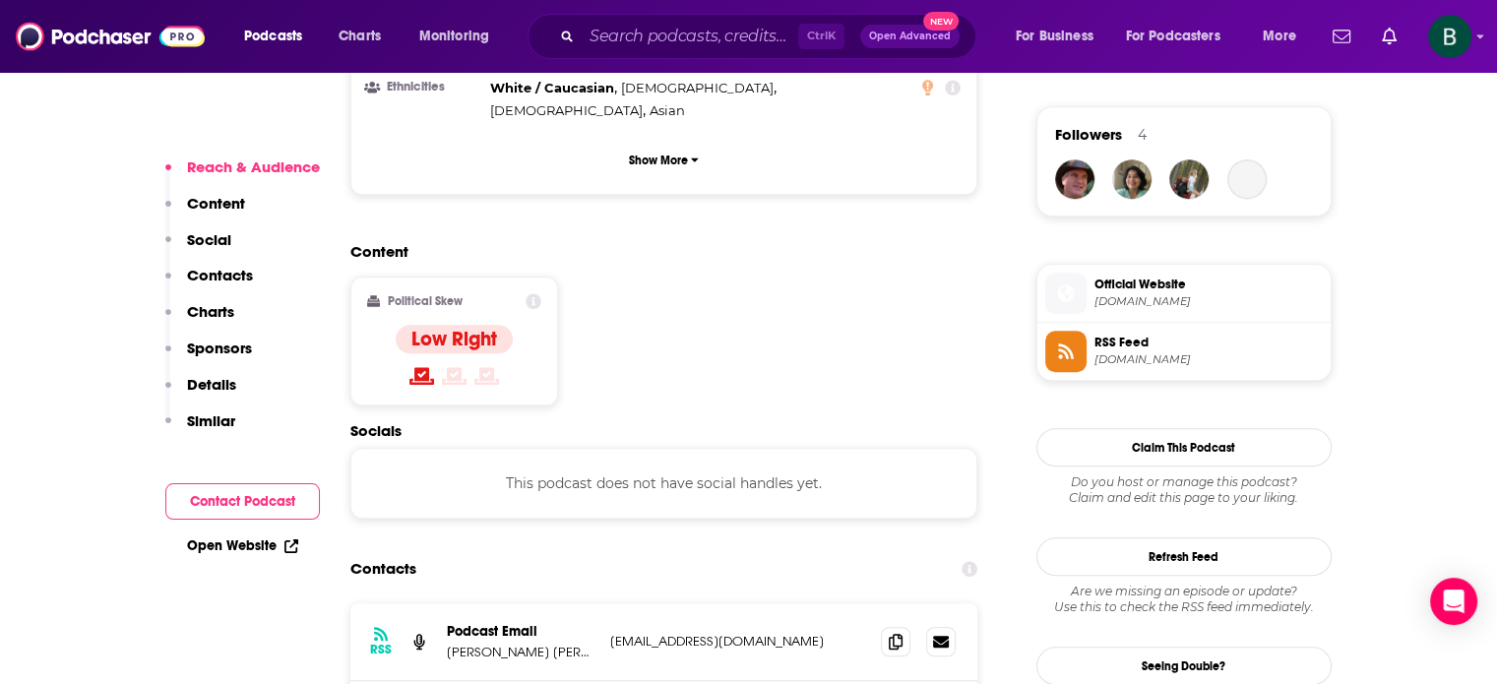
scroll to position [1476, 0]
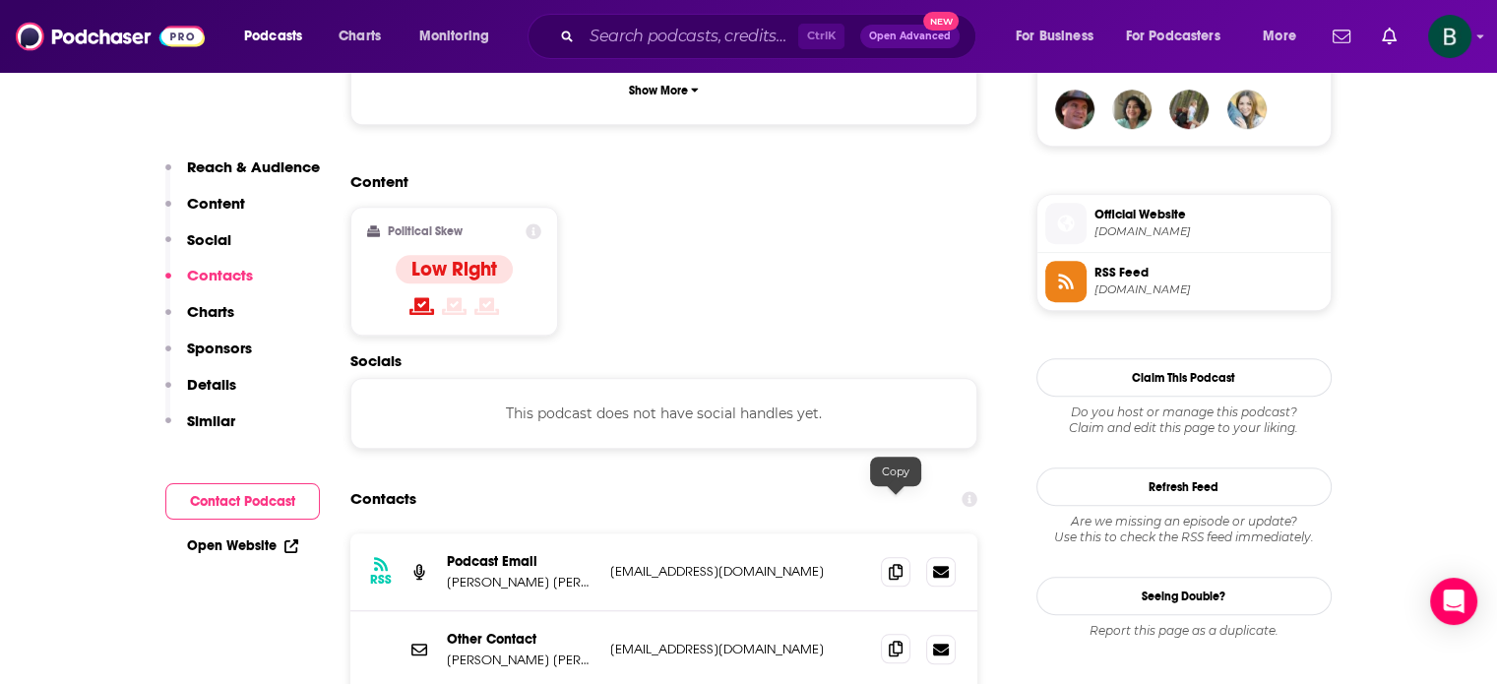
click at [906, 634] on span at bounding box center [896, 649] width 30 height 30
click at [896, 641] on icon at bounding box center [896, 649] width 14 height 16
click at [644, 23] on input "Search podcasts, credits, & more..." at bounding box center [690, 36] width 217 height 31
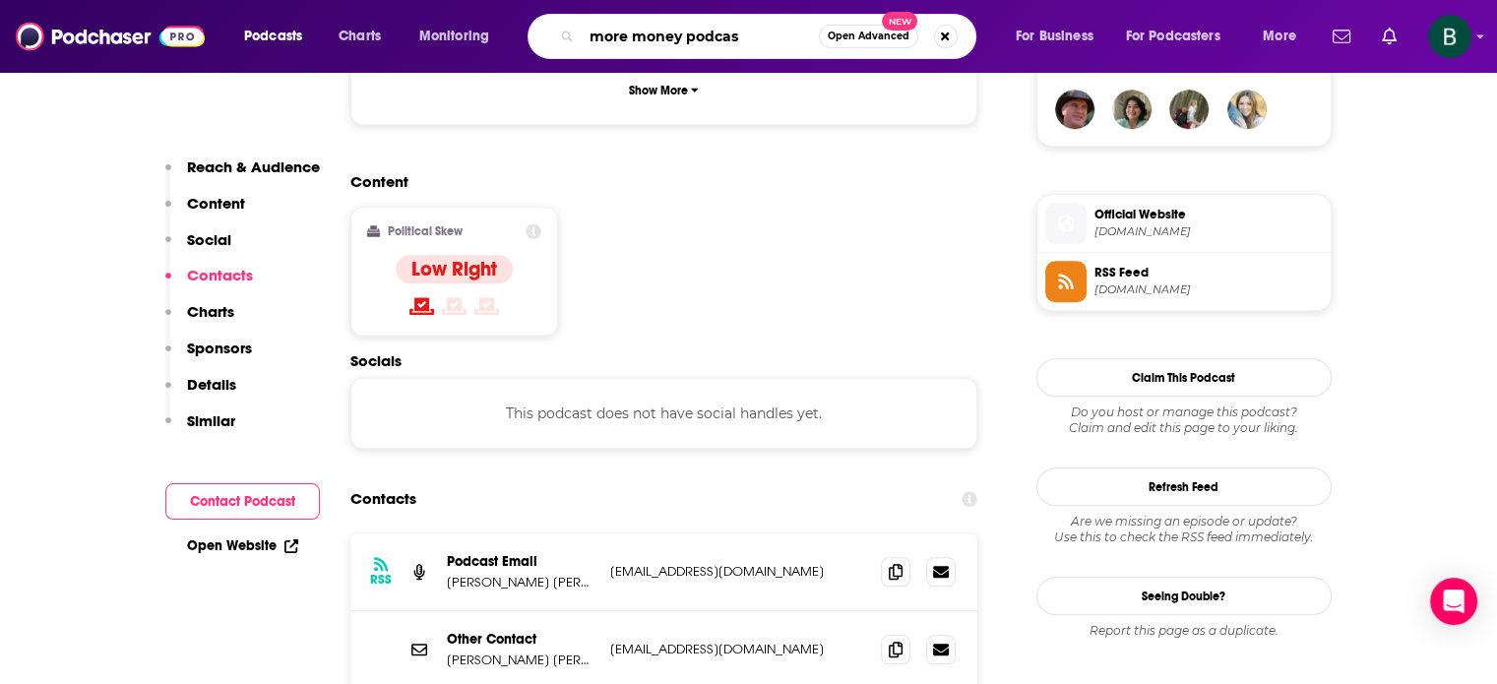
type input "more money podcast"
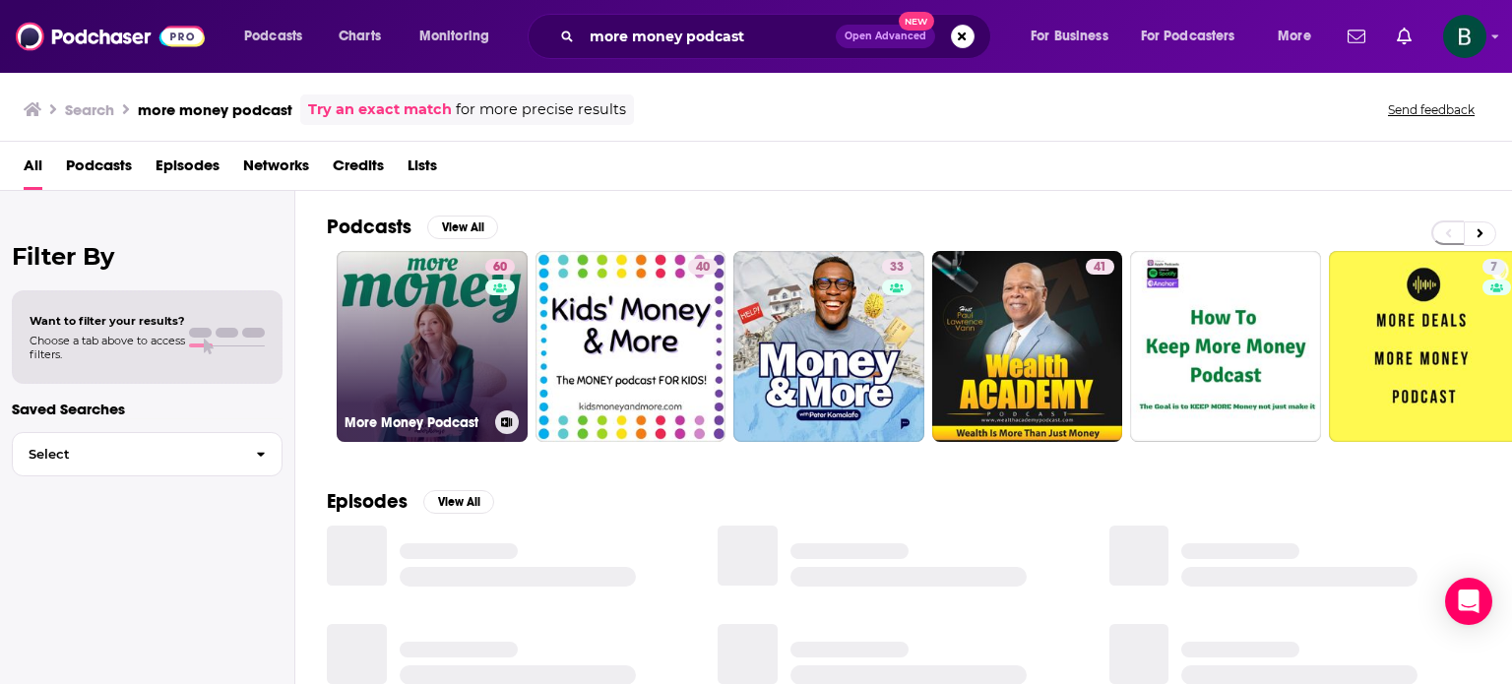
click at [431, 310] on link "60 More Money Podcast" at bounding box center [432, 346] width 191 height 191
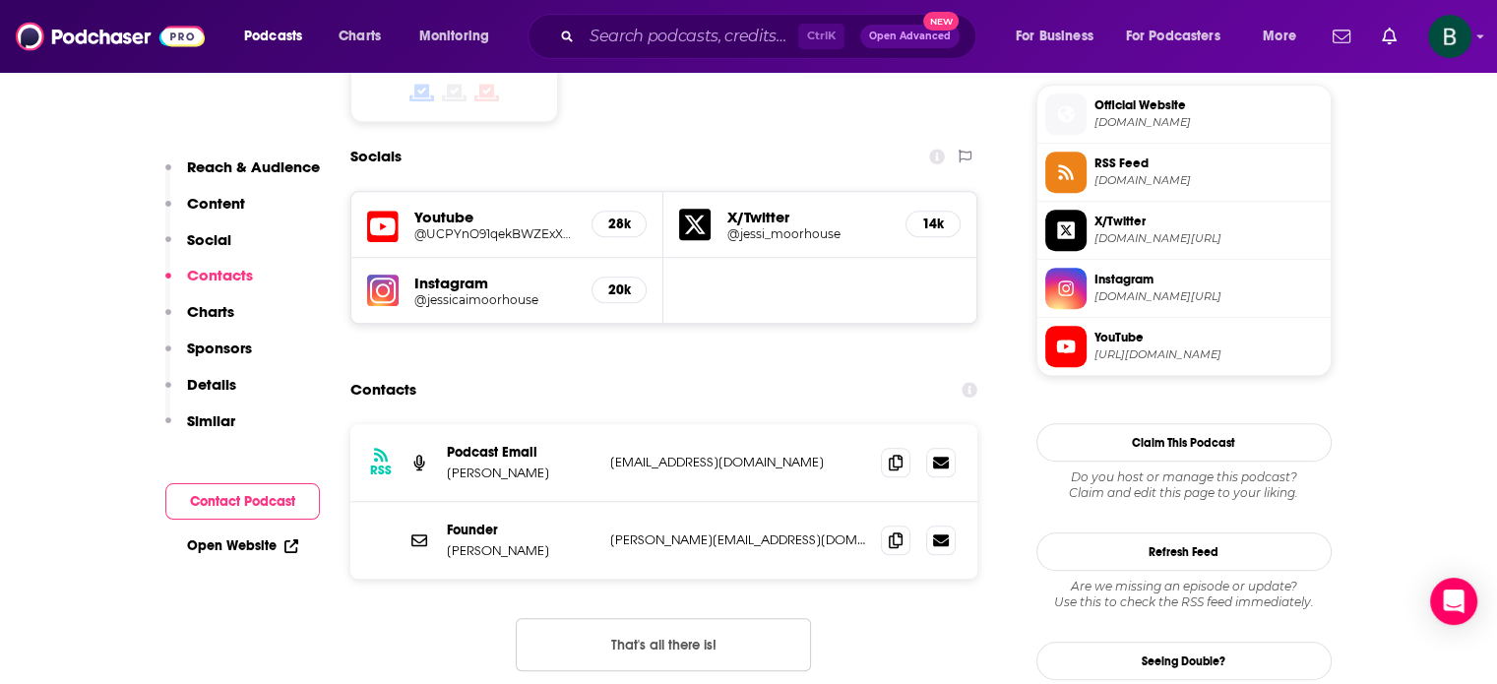
scroll to position [1804, 0]
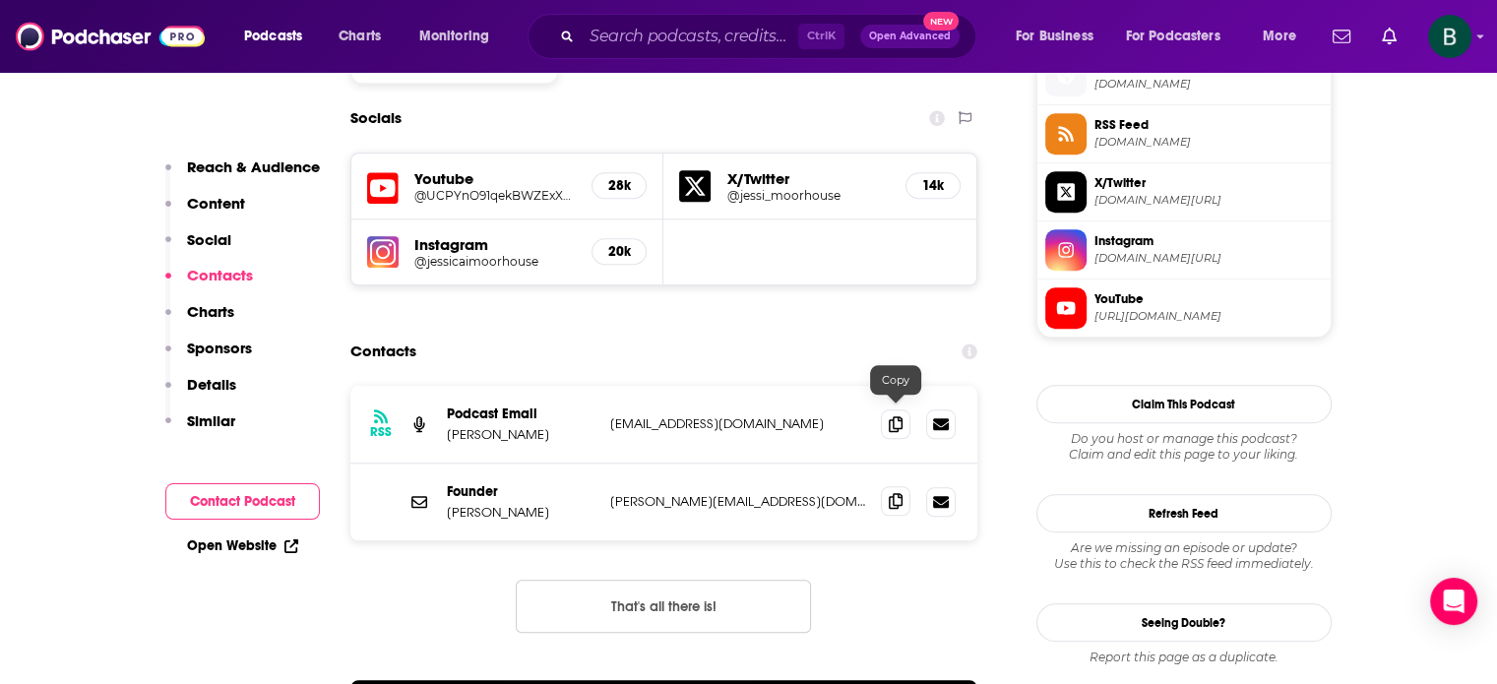
click at [901, 493] on icon at bounding box center [896, 501] width 14 height 16
click at [890, 493] on icon at bounding box center [896, 501] width 14 height 16
click at [603, 32] on input "Search podcasts, credits, & more..." at bounding box center [690, 36] width 217 height 31
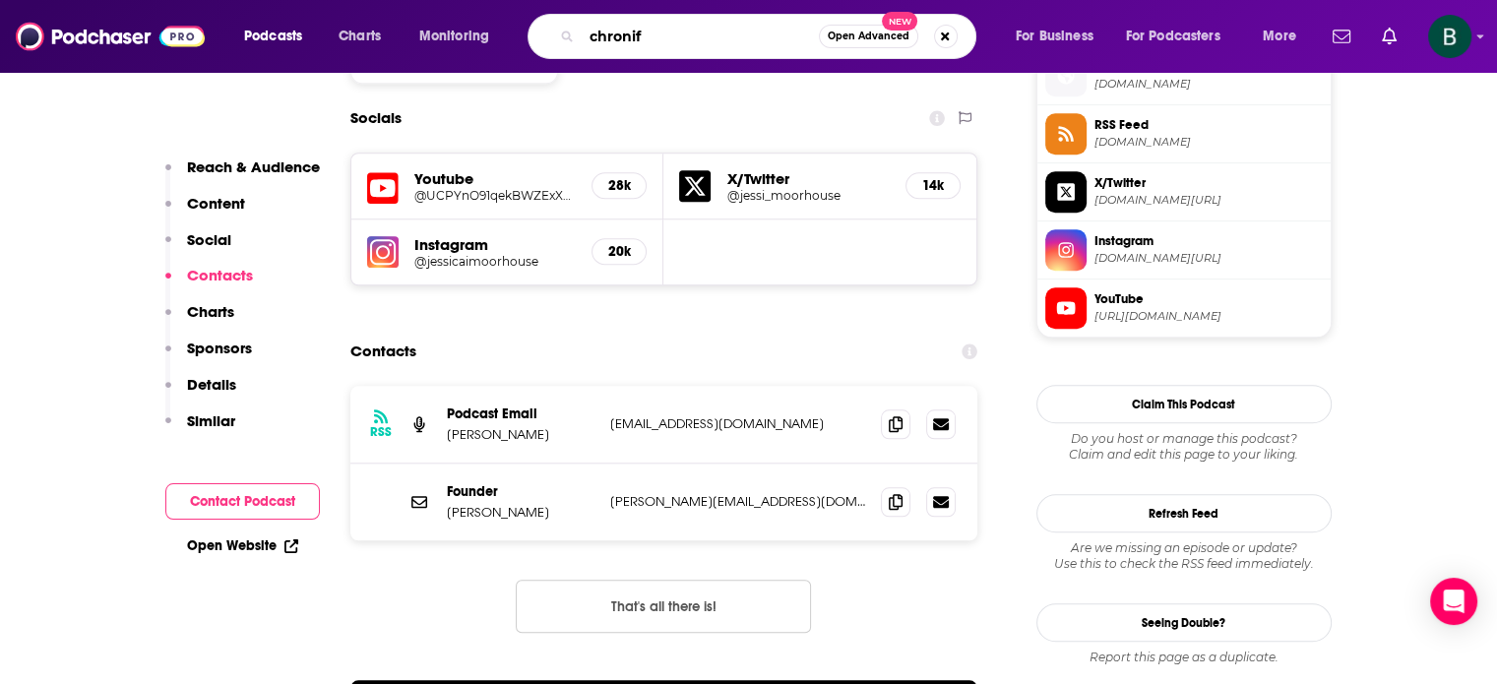
type input "chronifi"
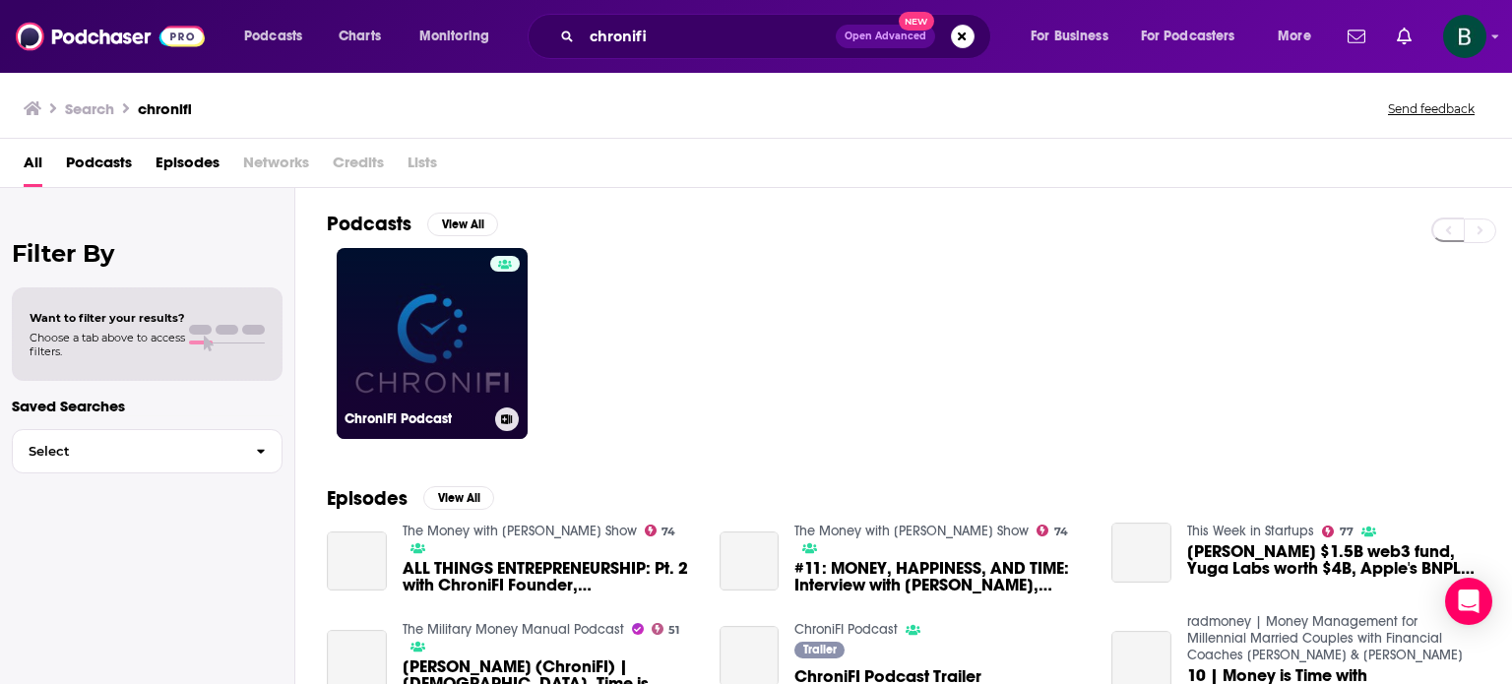
click at [488, 330] on link "ChroniFI Podcast" at bounding box center [432, 343] width 191 height 191
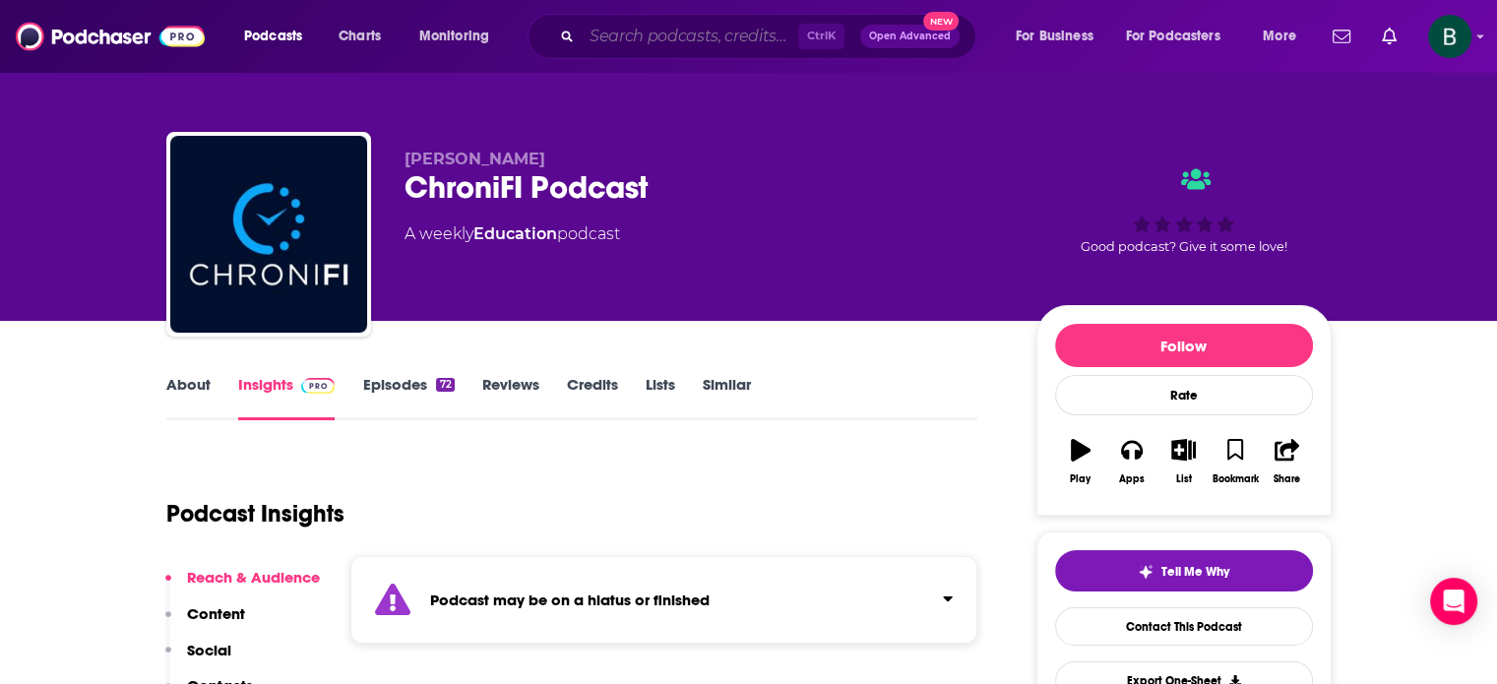
click at [663, 42] on input "Search podcasts, credits, & more..." at bounding box center [690, 36] width 217 height 31
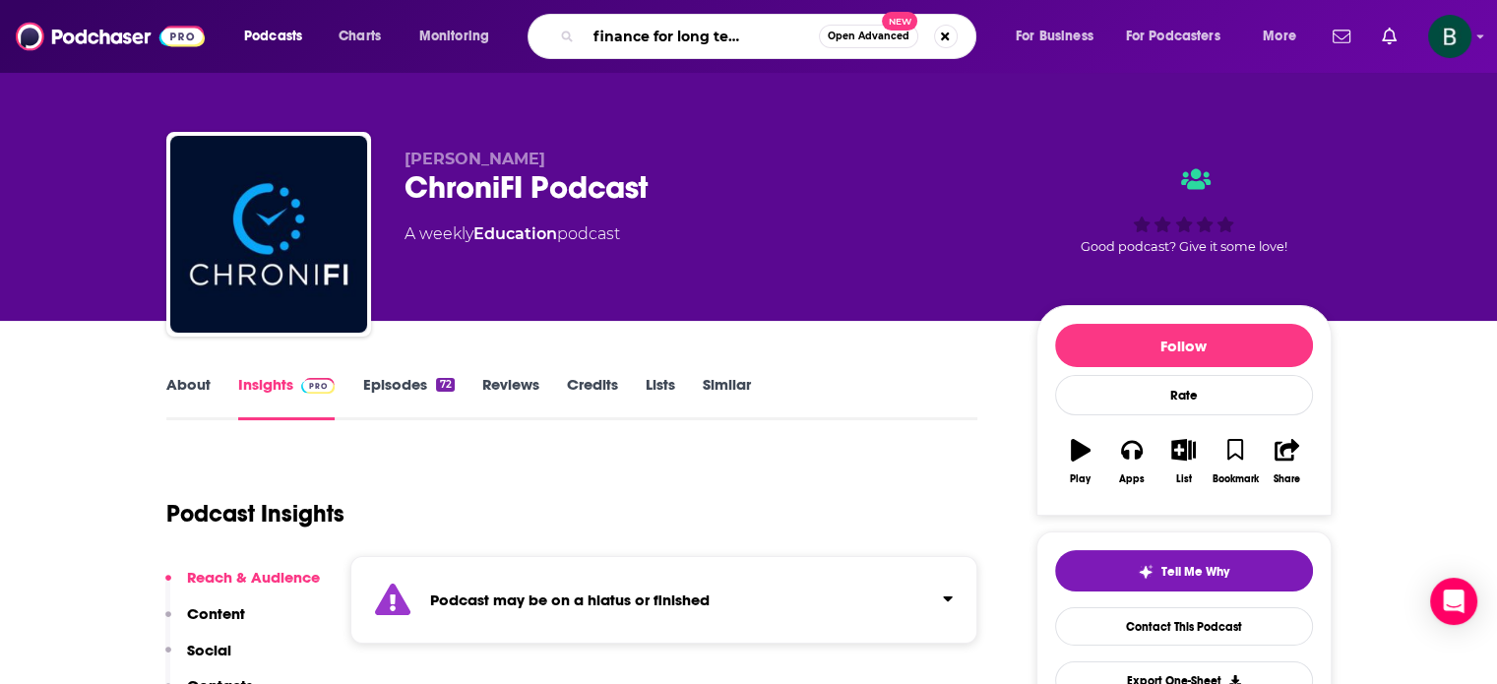
type input "personal finance for long term investors"
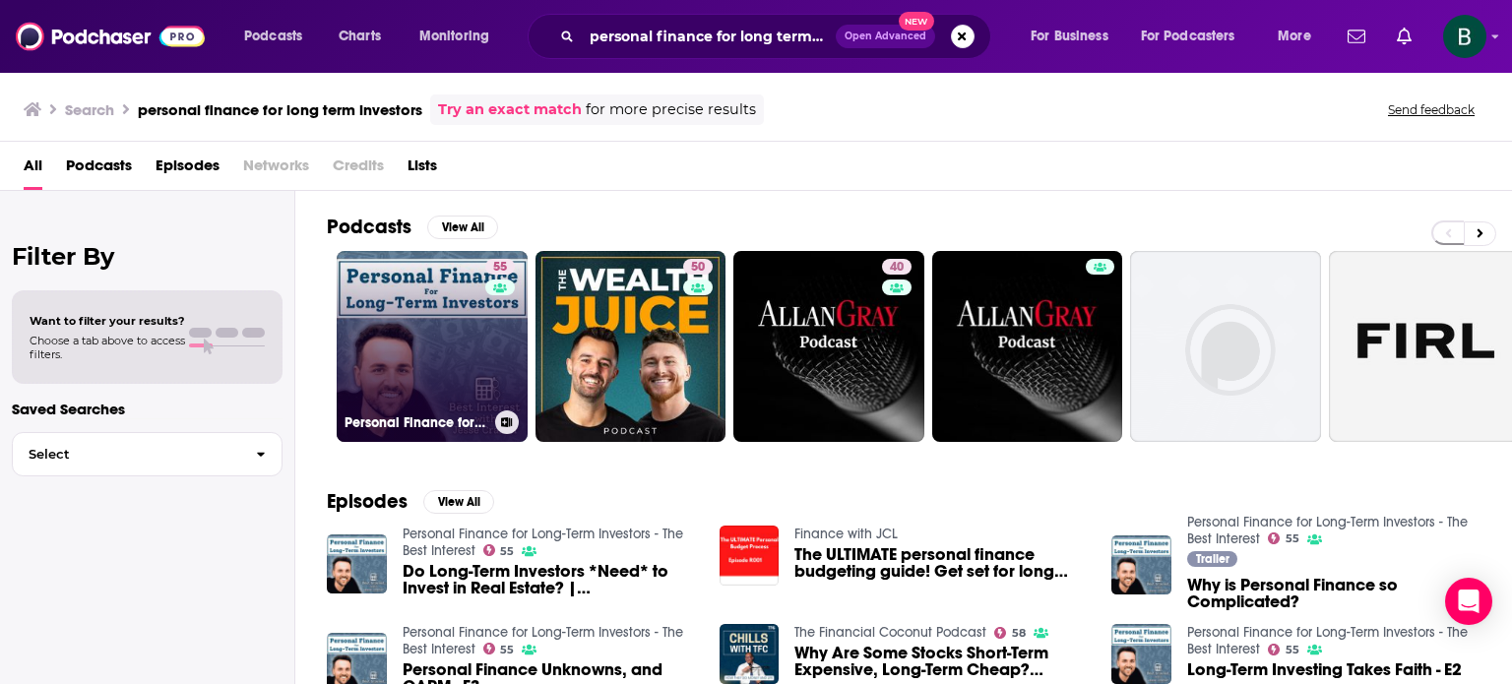
click at [445, 331] on link "55 Personal Finance for Long-Term Investors - The Best Interest" at bounding box center [432, 346] width 191 height 191
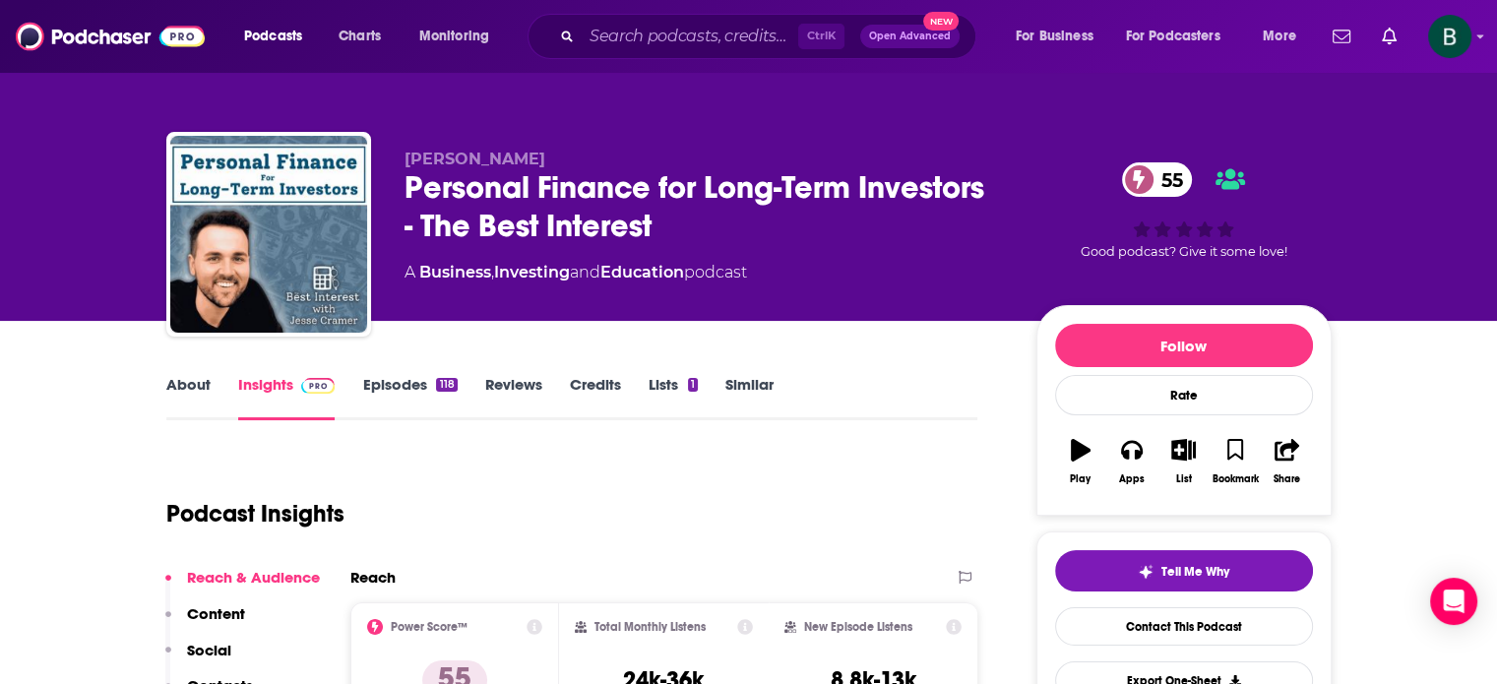
click at [201, 384] on link "About" at bounding box center [188, 397] width 44 height 45
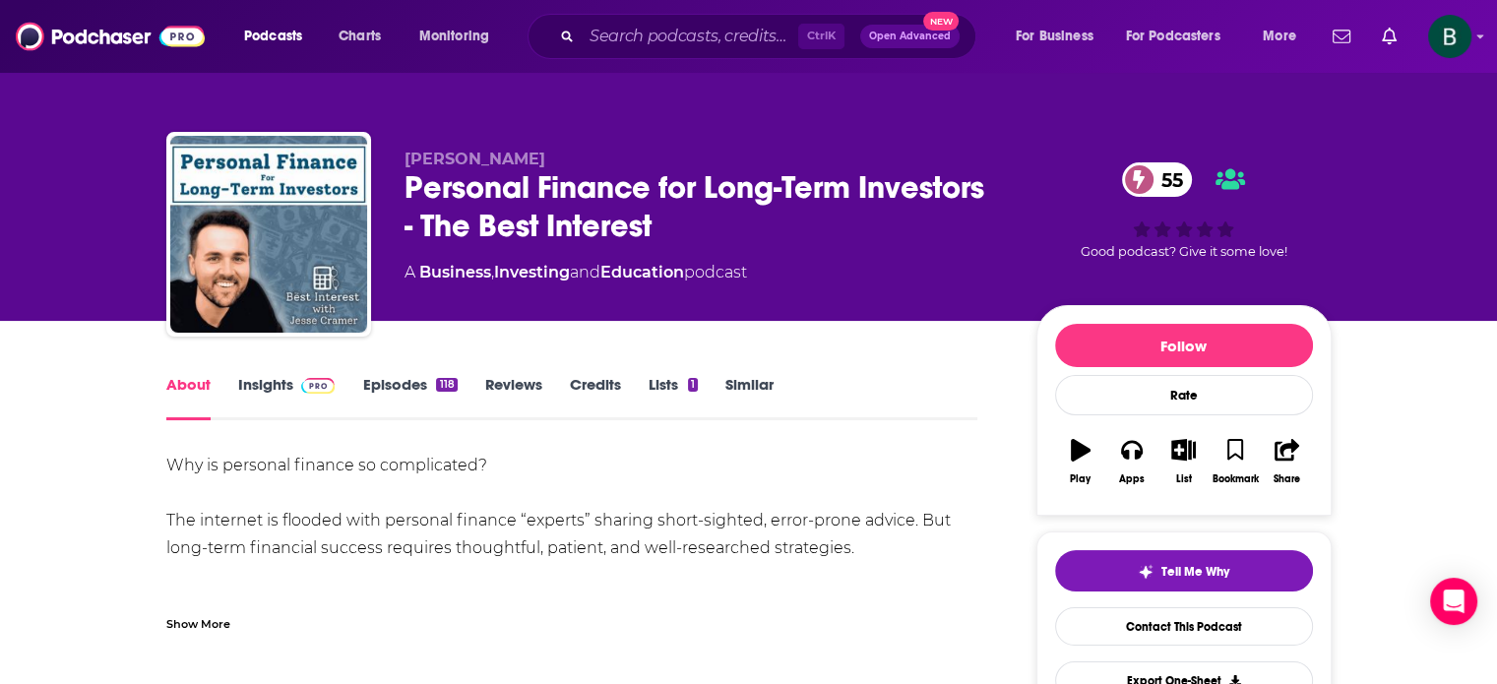
click at [270, 397] on link "Insights" at bounding box center [286, 397] width 97 height 45
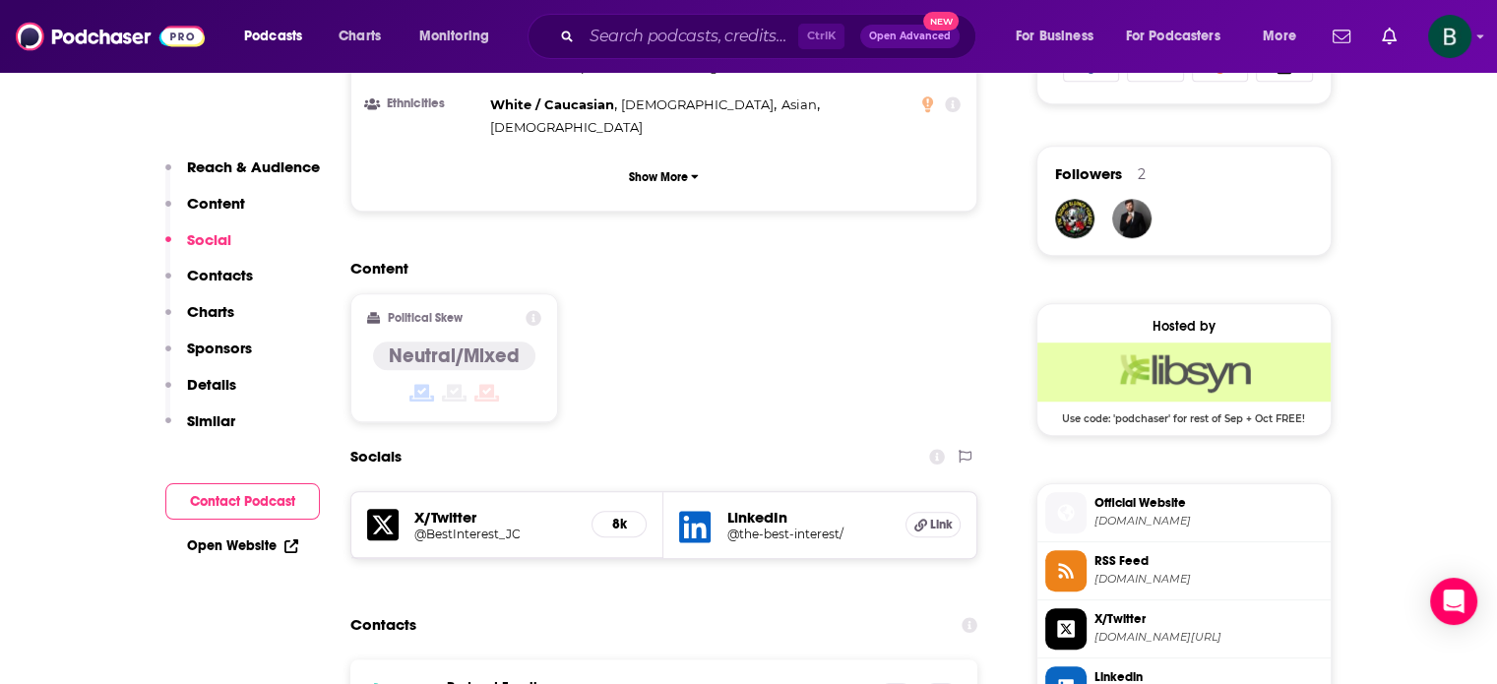
scroll to position [1640, 0]
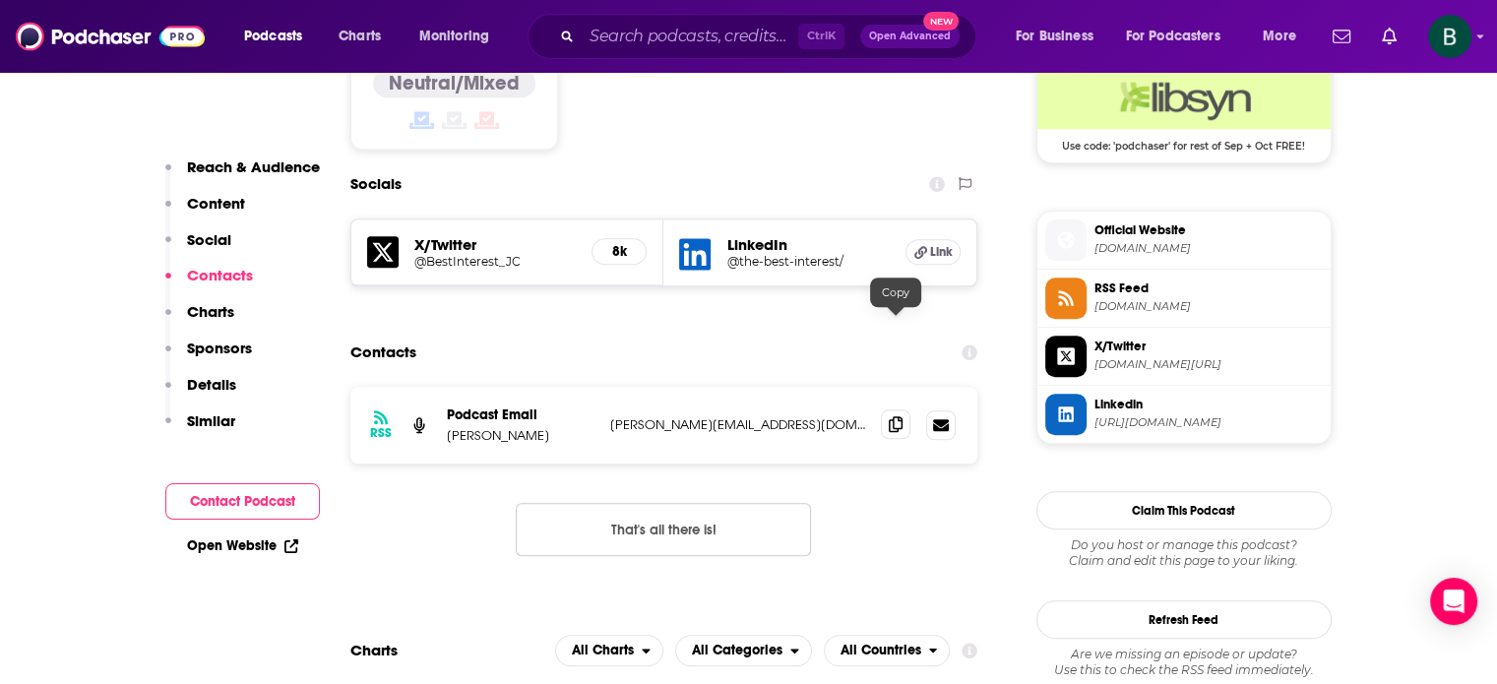
click at [894, 416] on icon at bounding box center [896, 424] width 14 height 16
click at [685, 41] on input "Search podcasts, credits, & more..." at bounding box center [690, 36] width 217 height 31
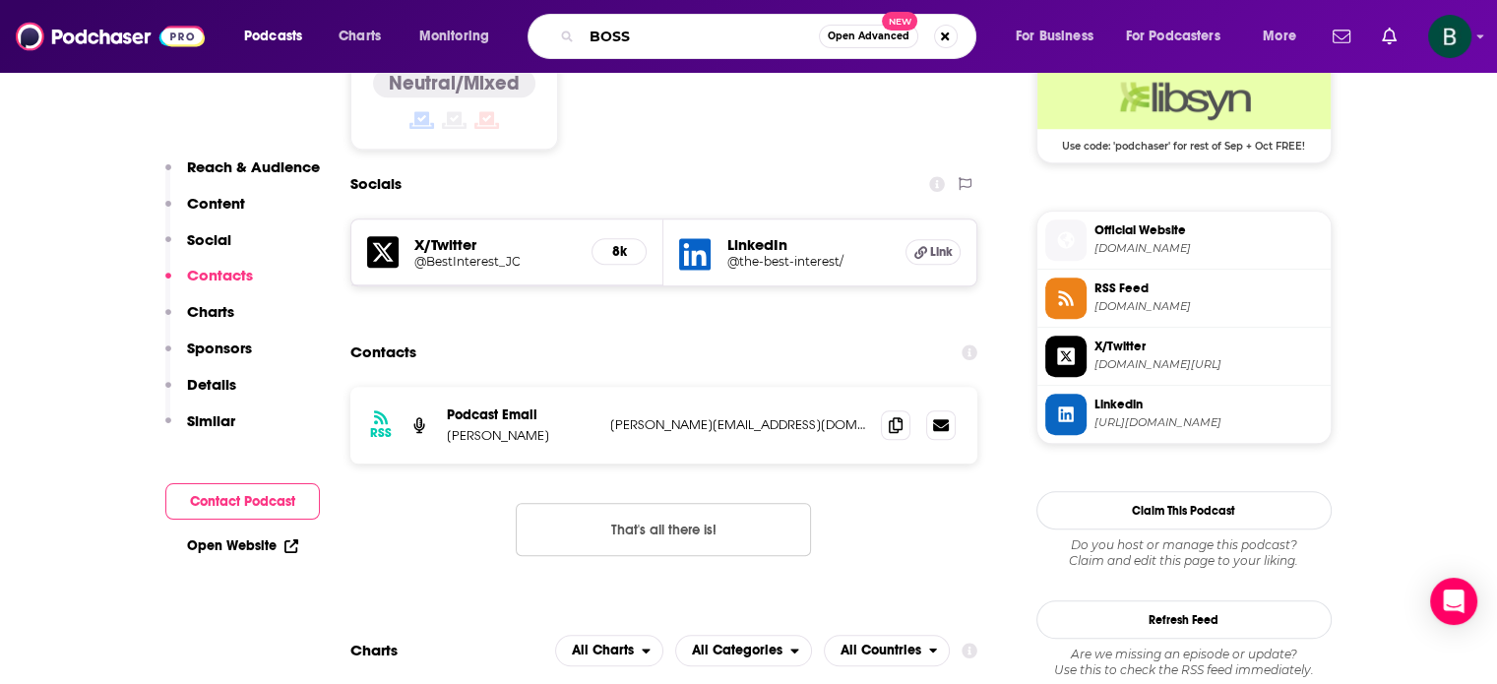
type input "BOSSY"
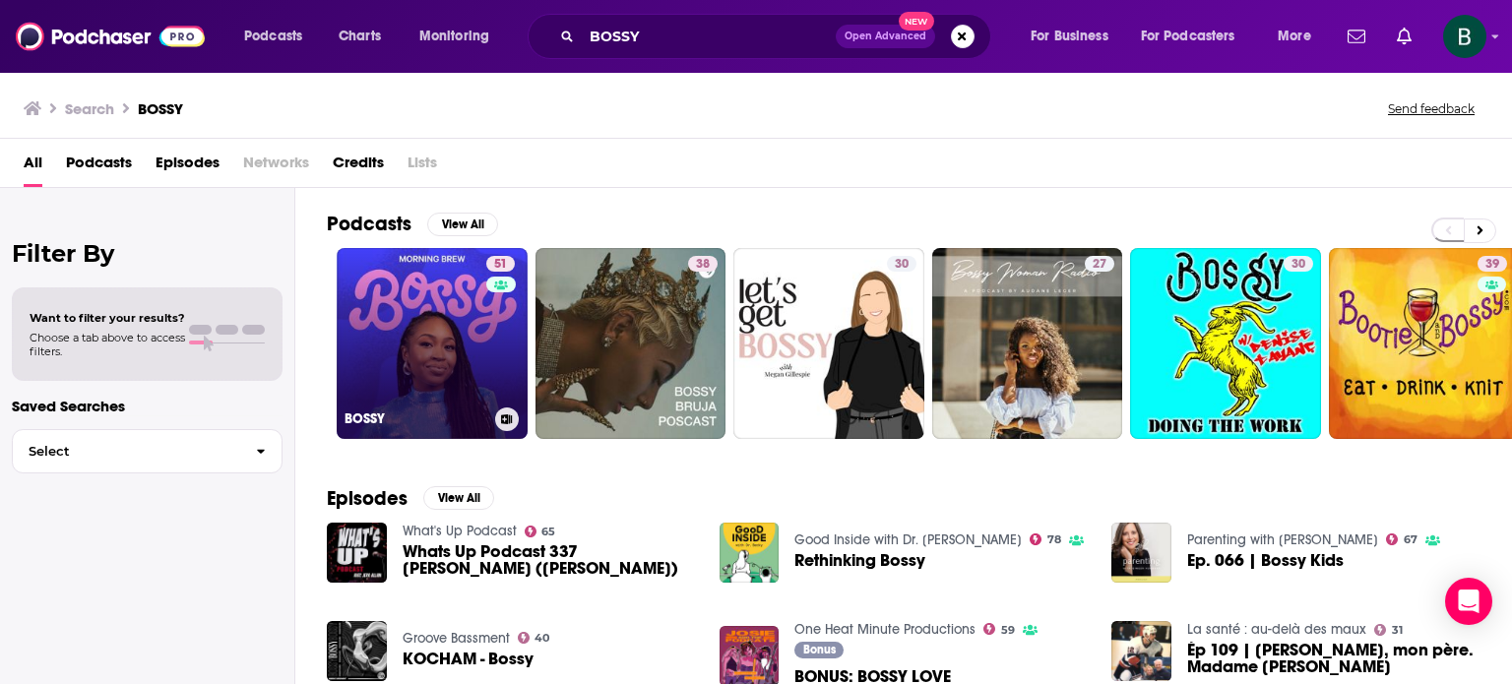
click at [438, 290] on link "51 BOSSY" at bounding box center [432, 343] width 191 height 191
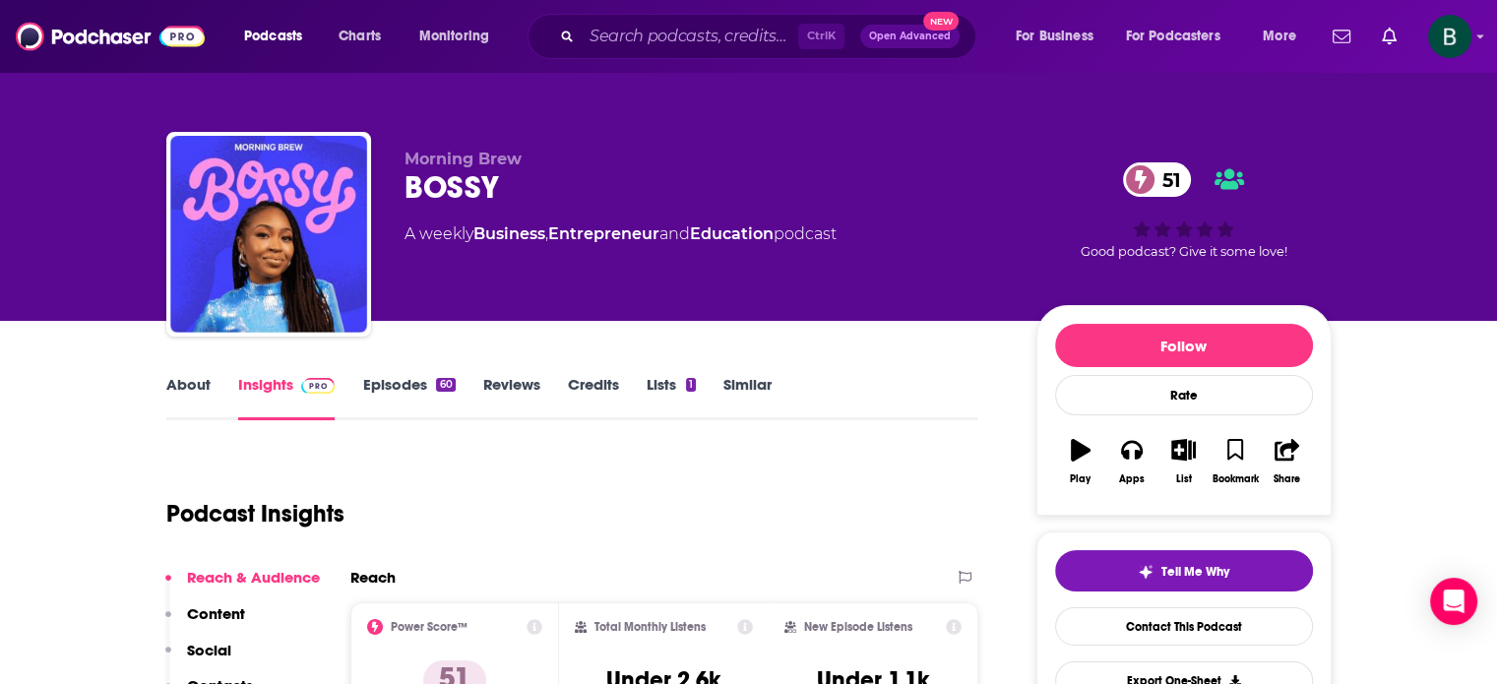
click at [206, 395] on link "About" at bounding box center [188, 397] width 44 height 45
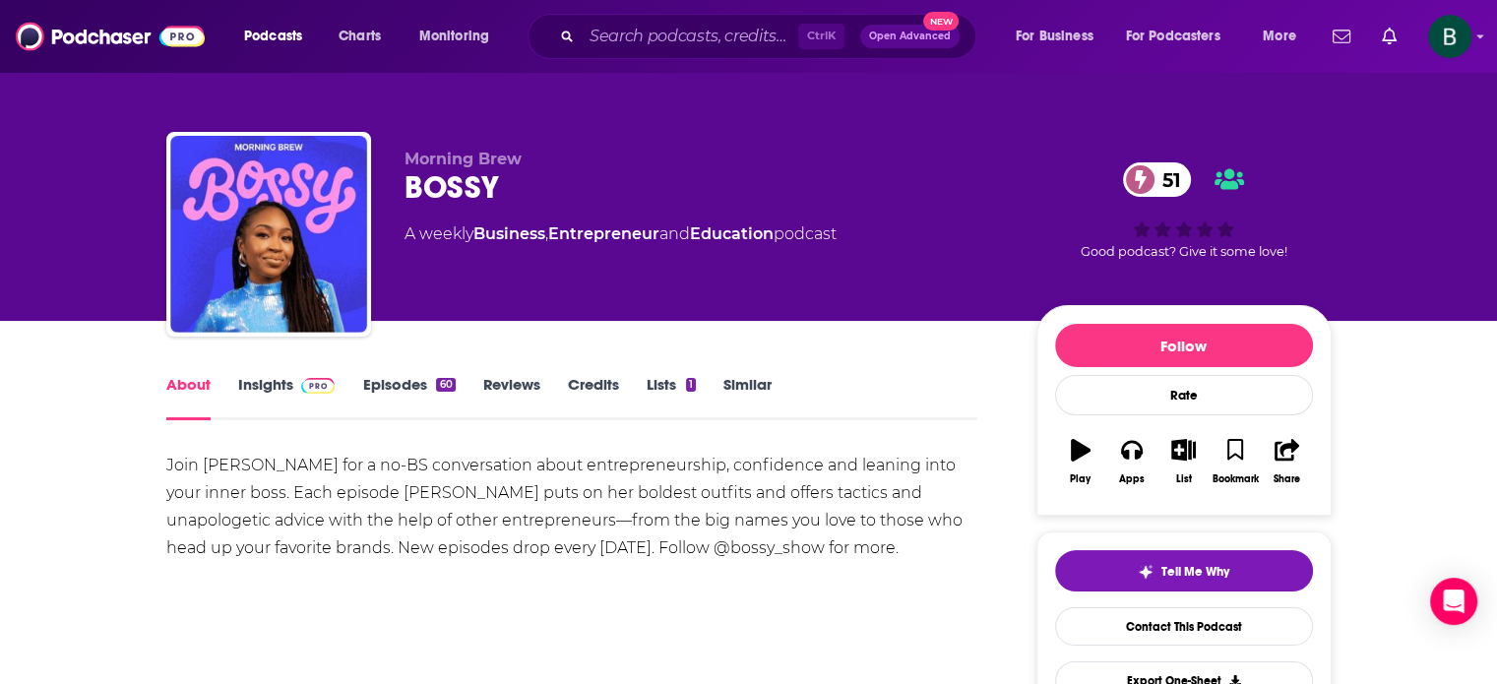
click at [256, 390] on link "Insights" at bounding box center [286, 397] width 97 height 45
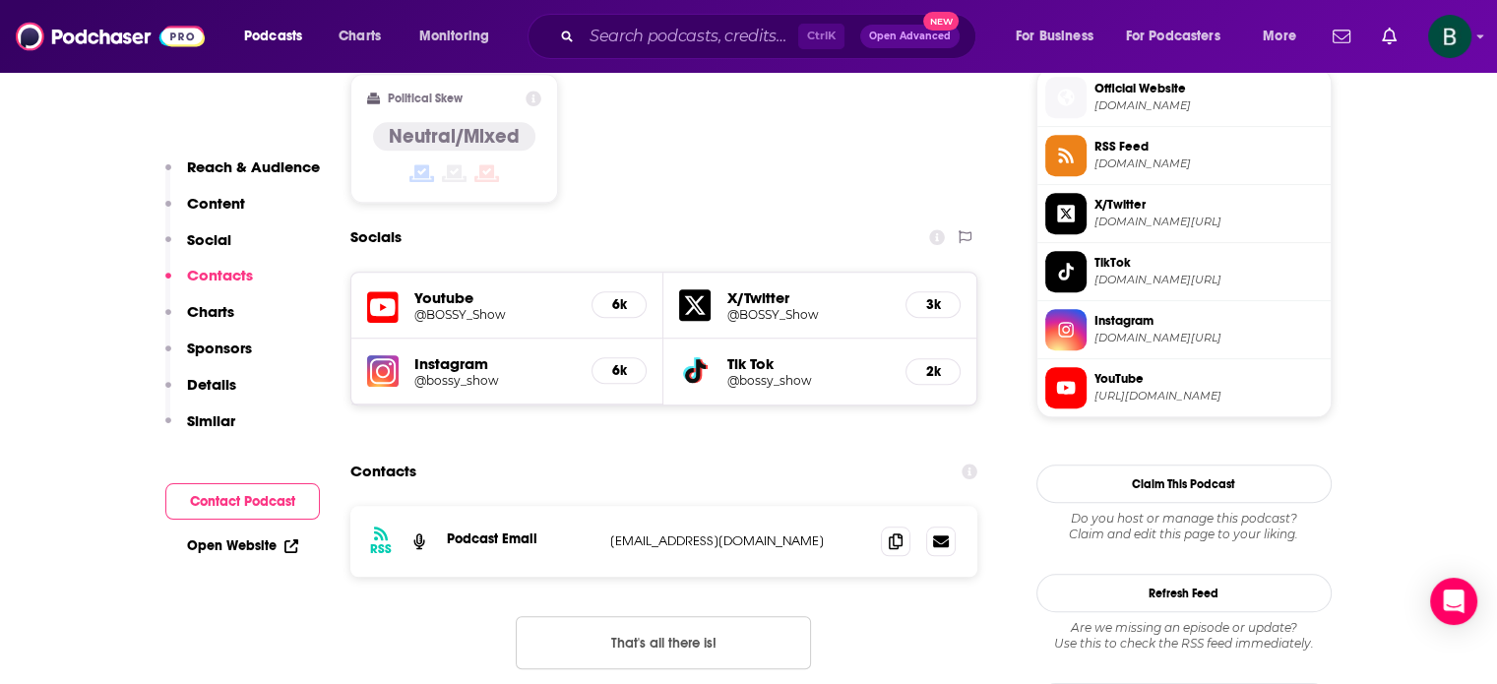
scroll to position [1640, 0]
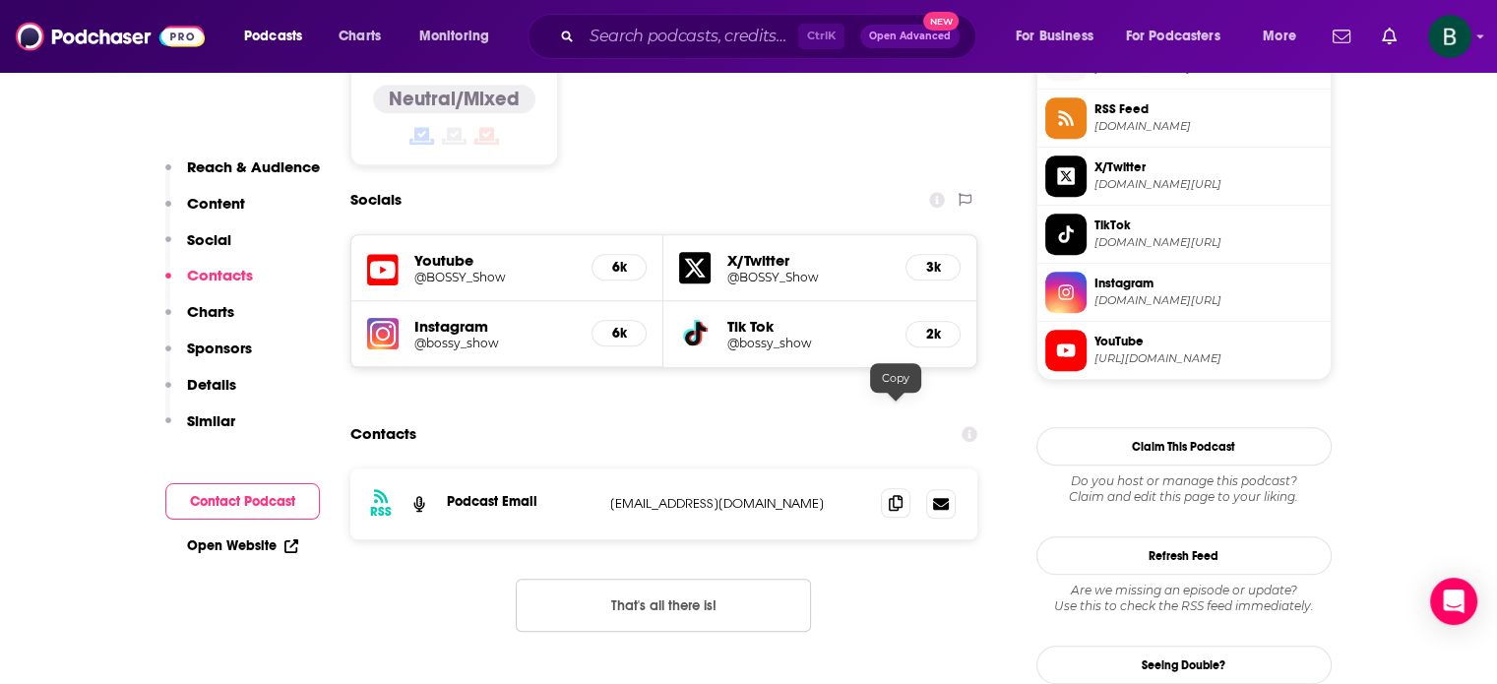
click at [894, 495] on icon at bounding box center [896, 503] width 14 height 16
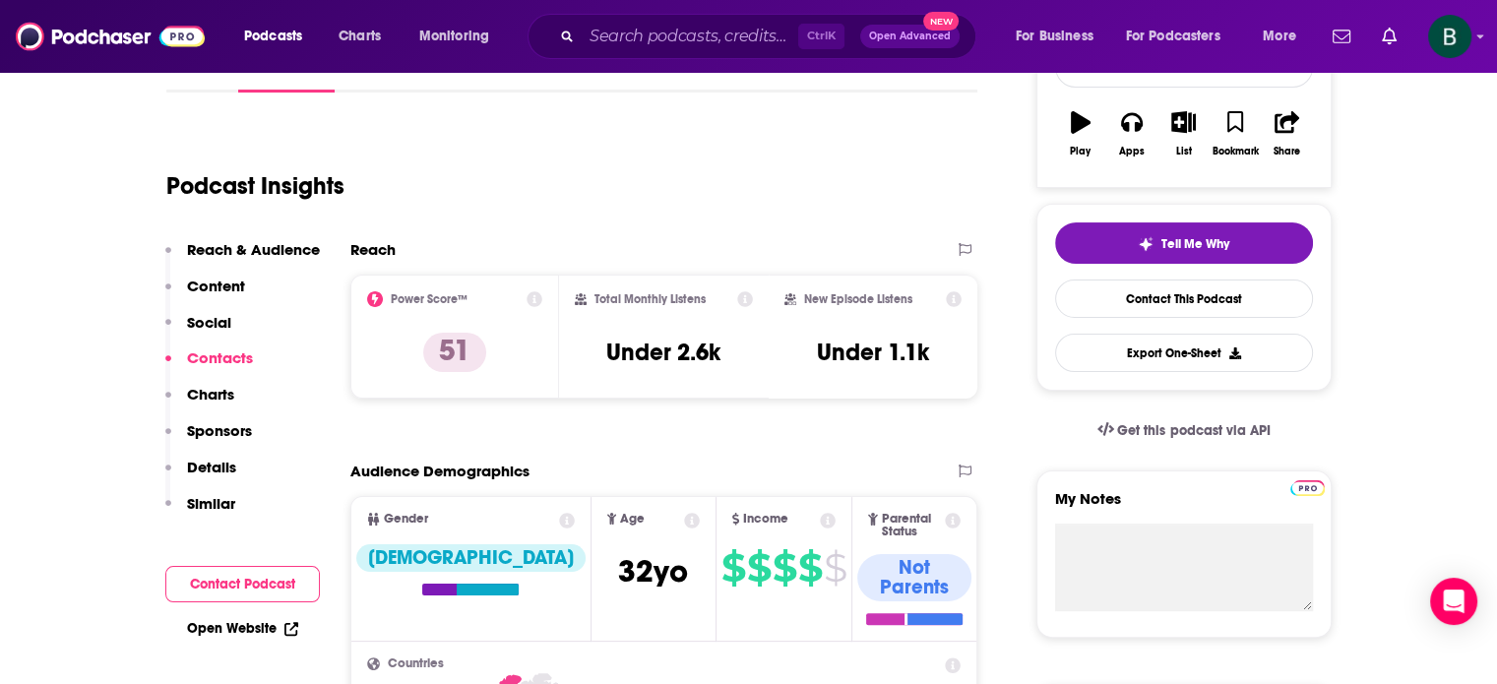
scroll to position [0, 0]
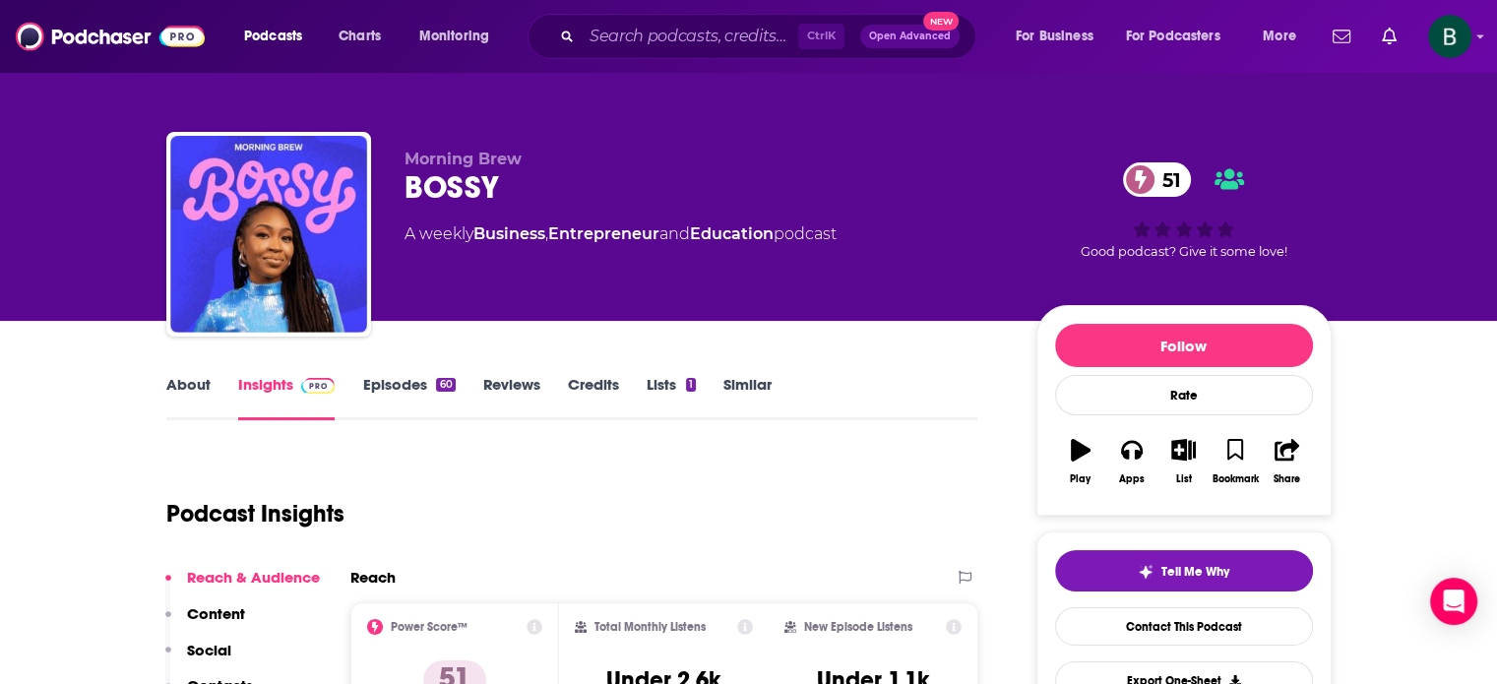
click at [188, 377] on link "About" at bounding box center [188, 397] width 44 height 45
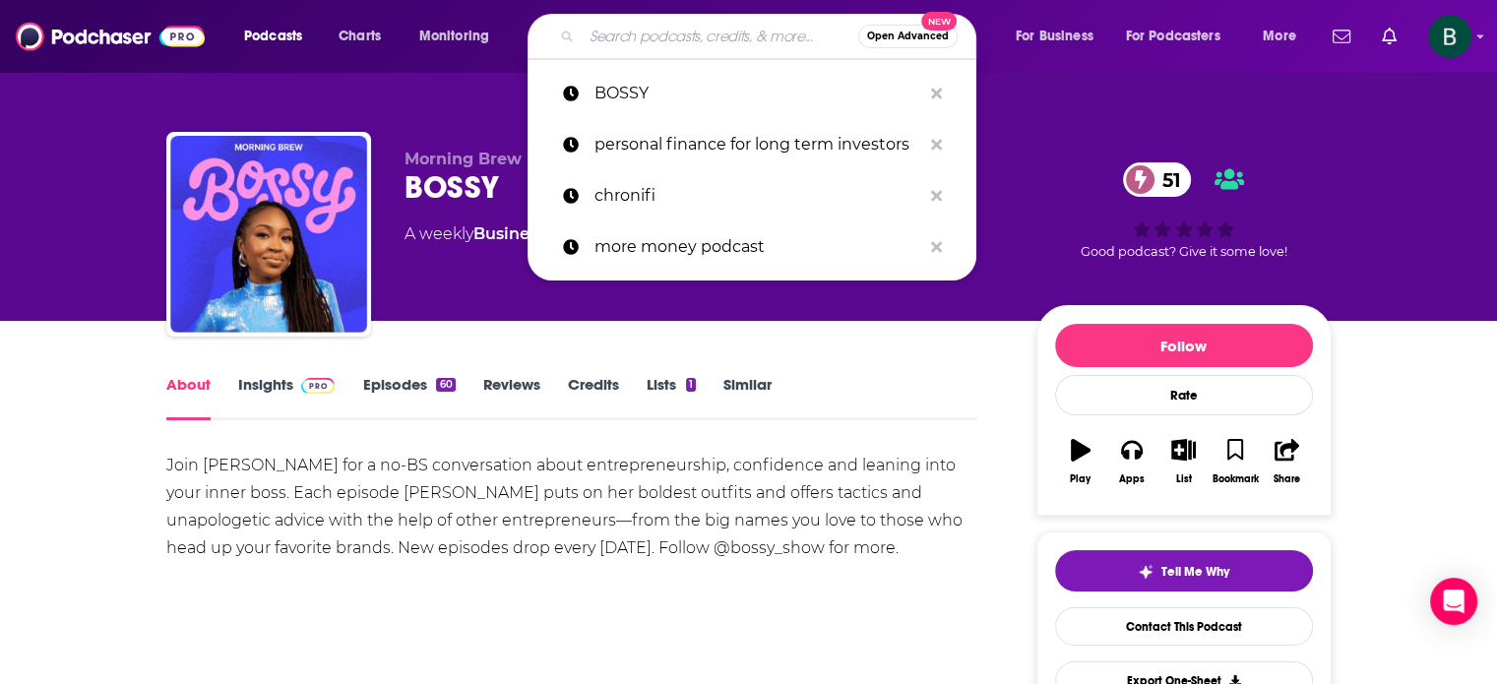
click at [615, 50] on input "Search podcasts, credits, & more..." at bounding box center [720, 36] width 277 height 31
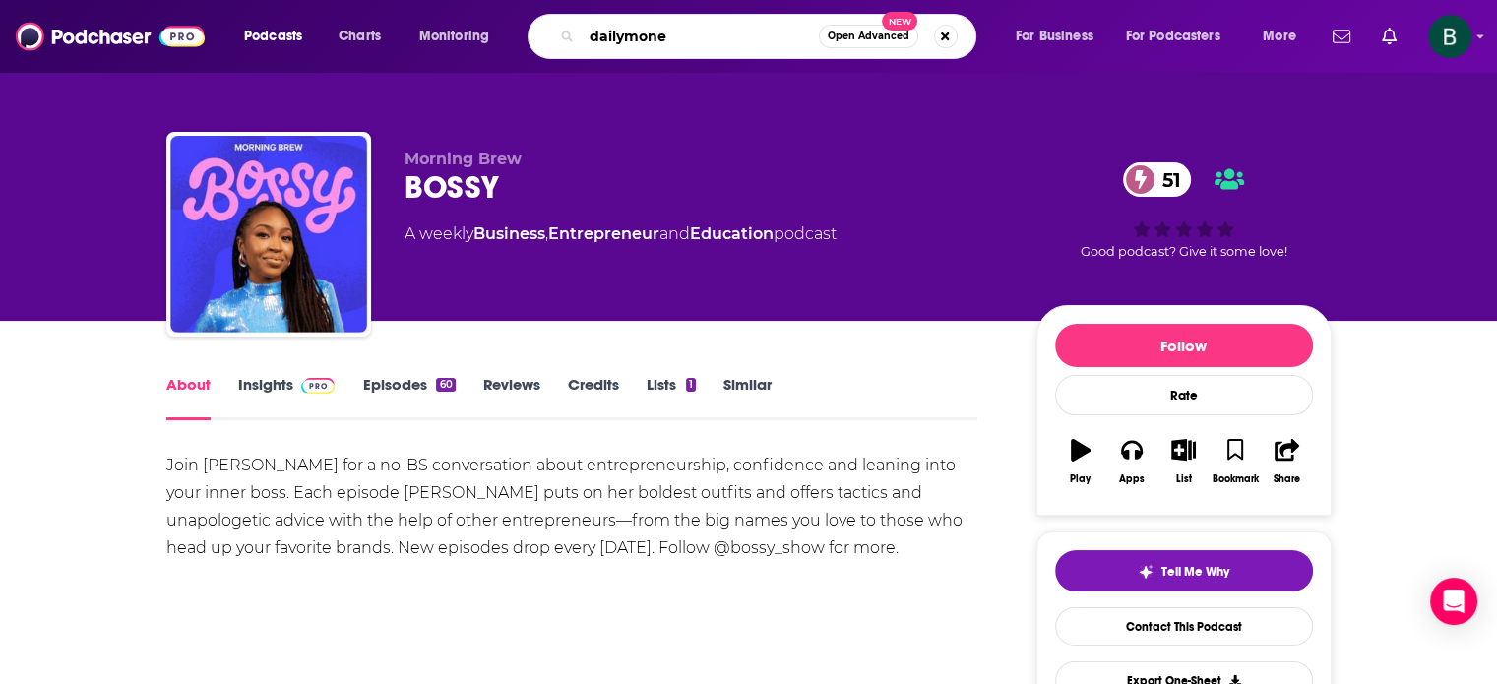
type input "dailymoney"
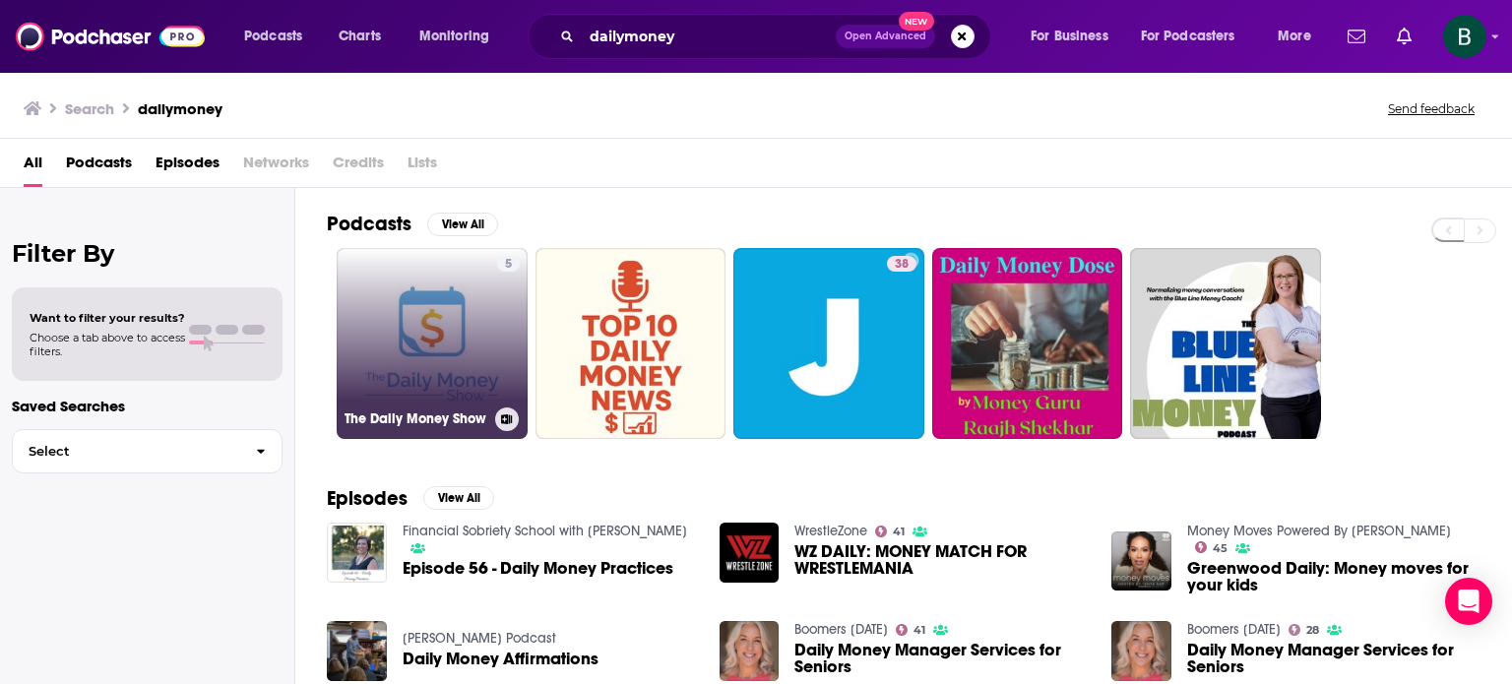
click at [415, 357] on link "5 The Daily Money Show" at bounding box center [432, 343] width 191 height 191
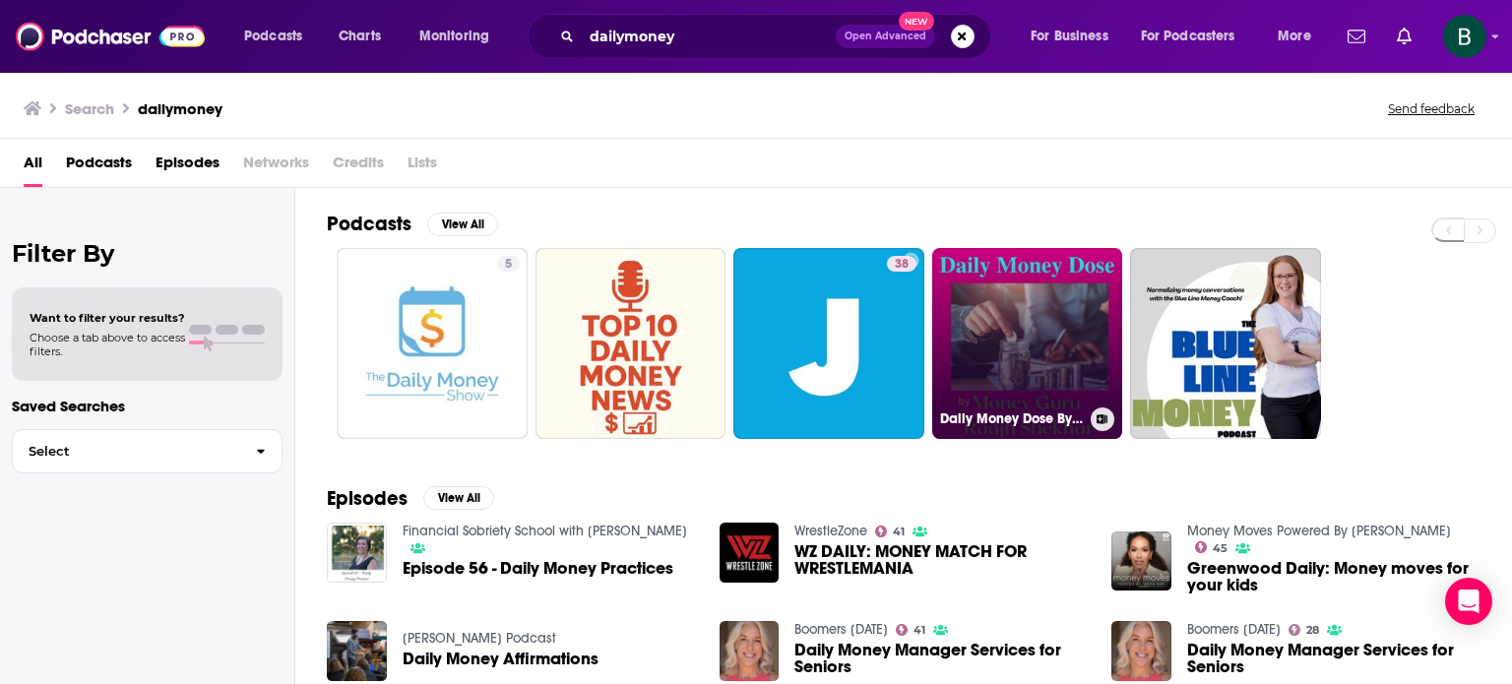
click at [1031, 339] on link "Daily Money Dose By Money Guru Raajh Shekhar" at bounding box center [1027, 343] width 191 height 191
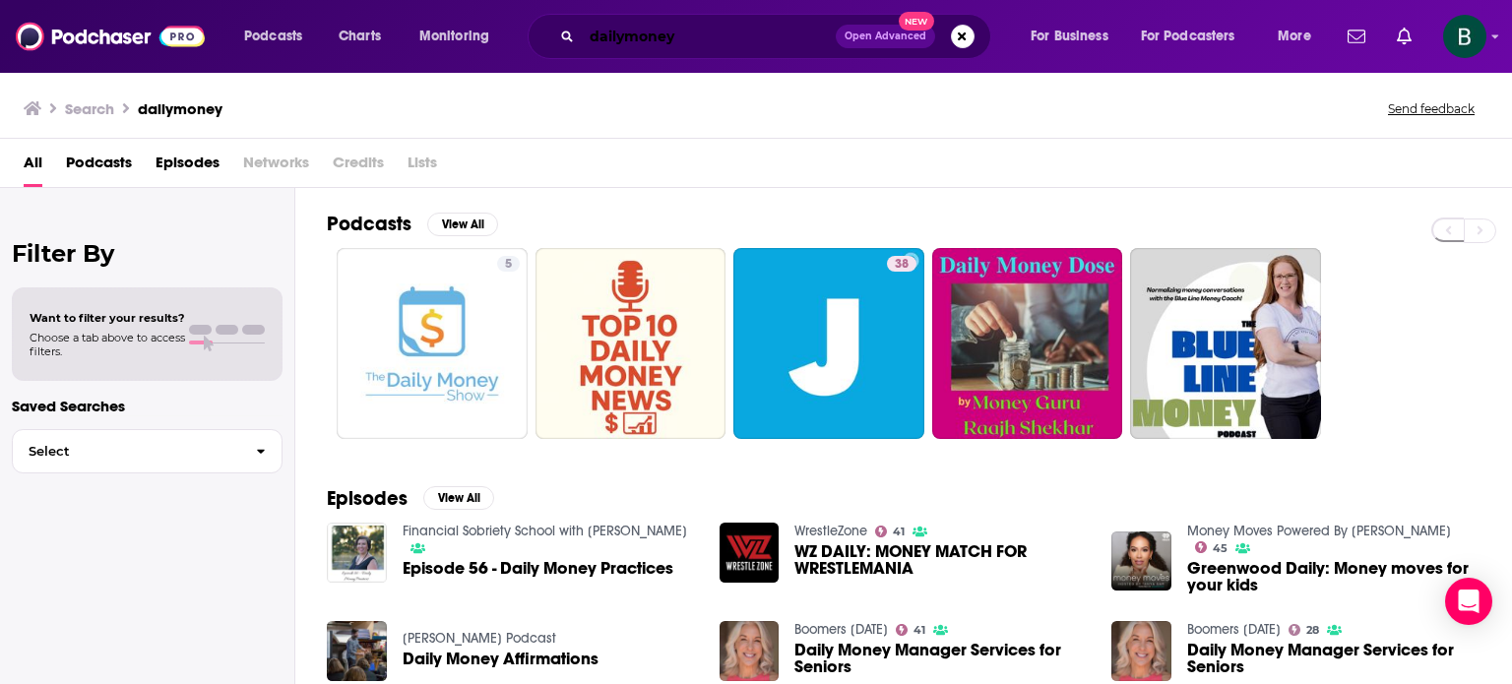
click at [588, 38] on input "dailymoney" at bounding box center [709, 36] width 254 height 31
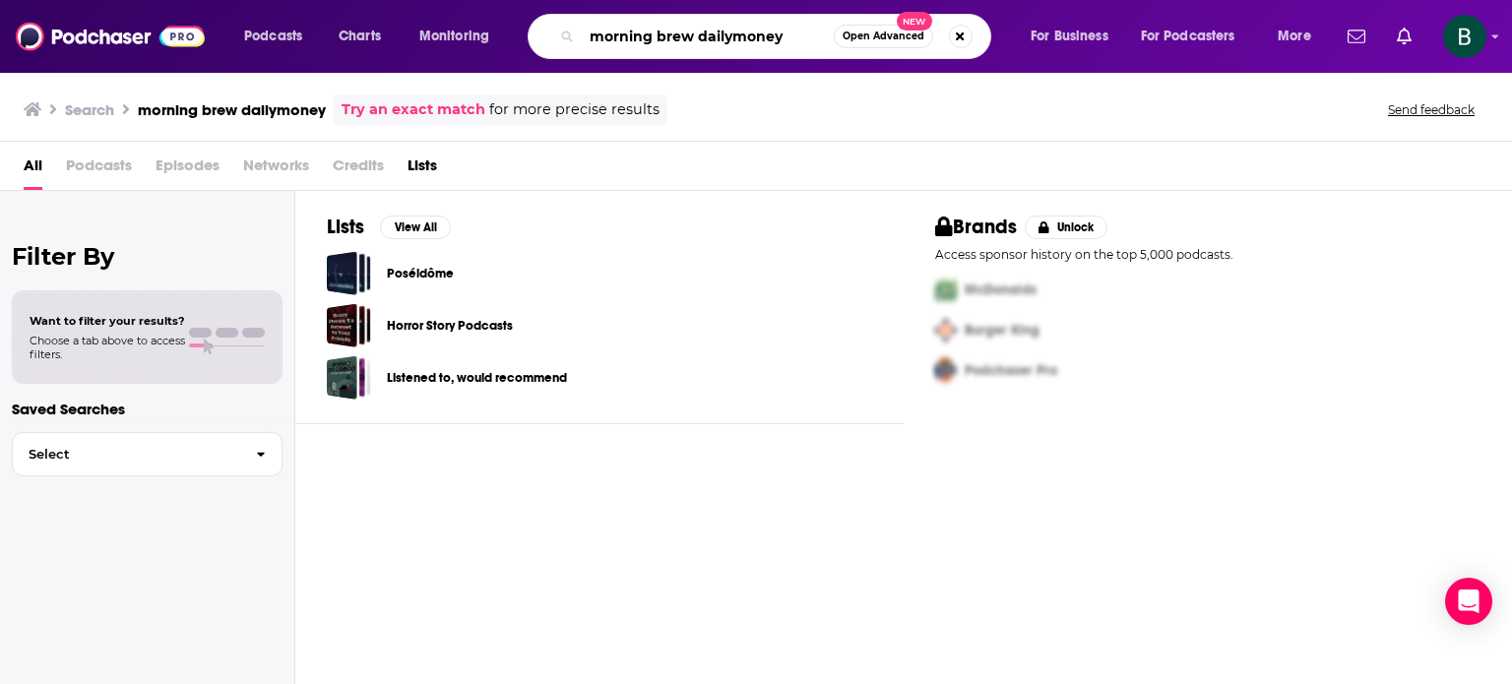
click at [733, 34] on input "morning brew dailymoney" at bounding box center [708, 36] width 252 height 31
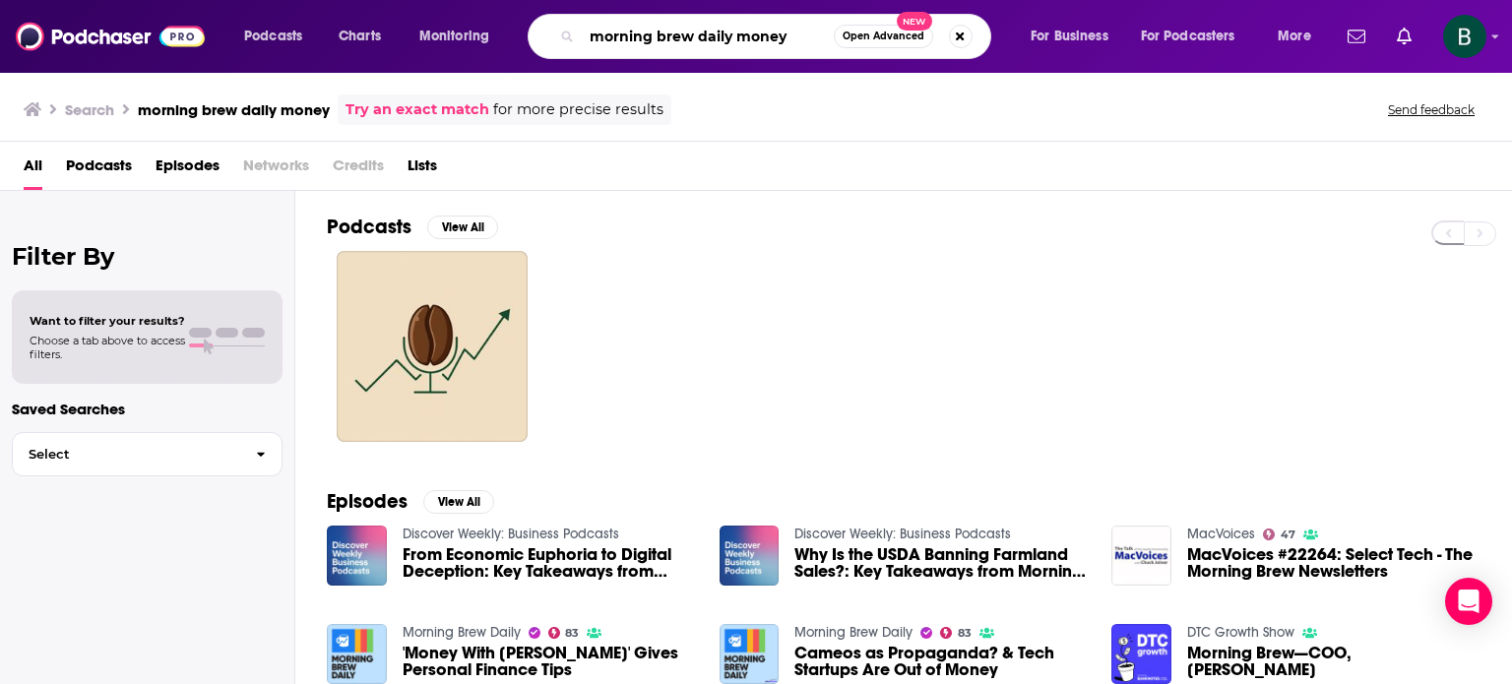
drag, startPoint x: 788, startPoint y: 38, endPoint x: 730, endPoint y: 33, distance: 58.3
click at [730, 33] on input "morning brew daily money" at bounding box center [708, 36] width 252 height 31
type input "morning brew daily"
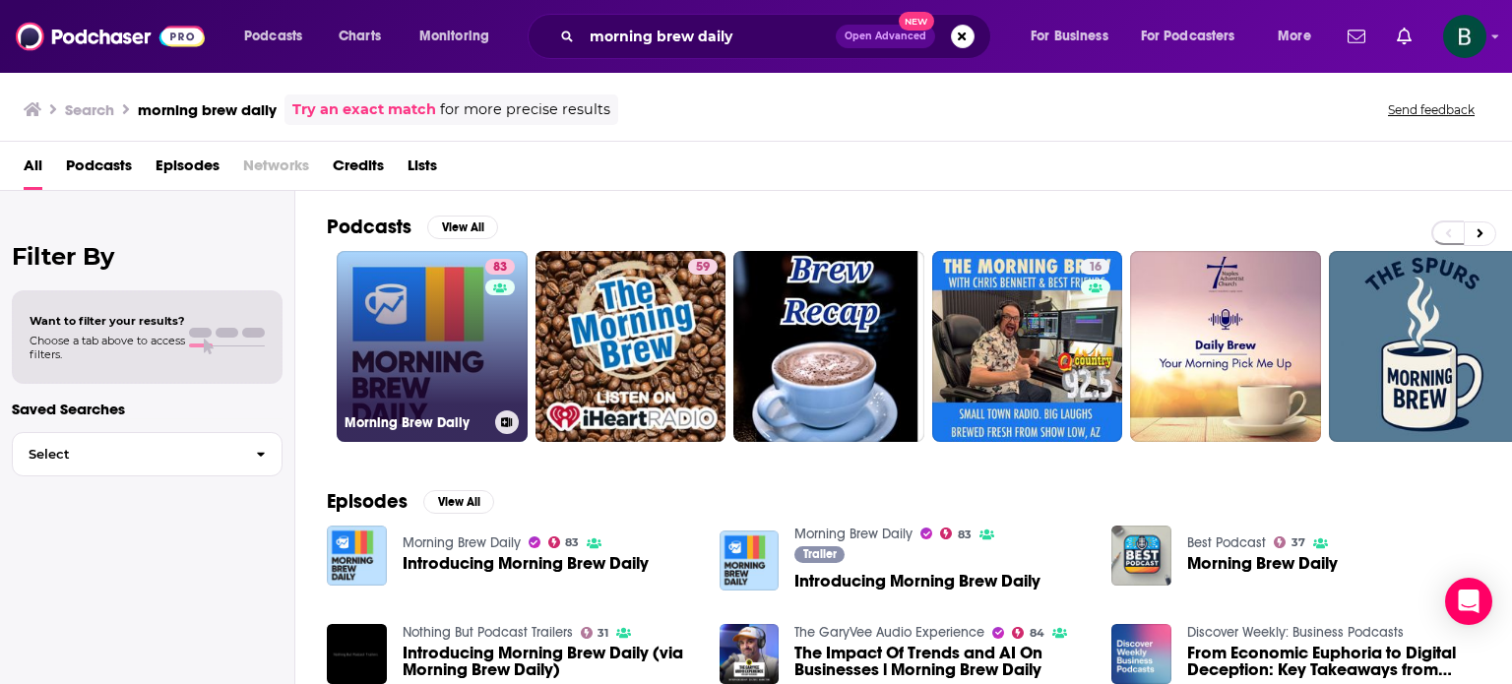
click at [405, 326] on link "83 Morning Brew Daily" at bounding box center [432, 346] width 191 height 191
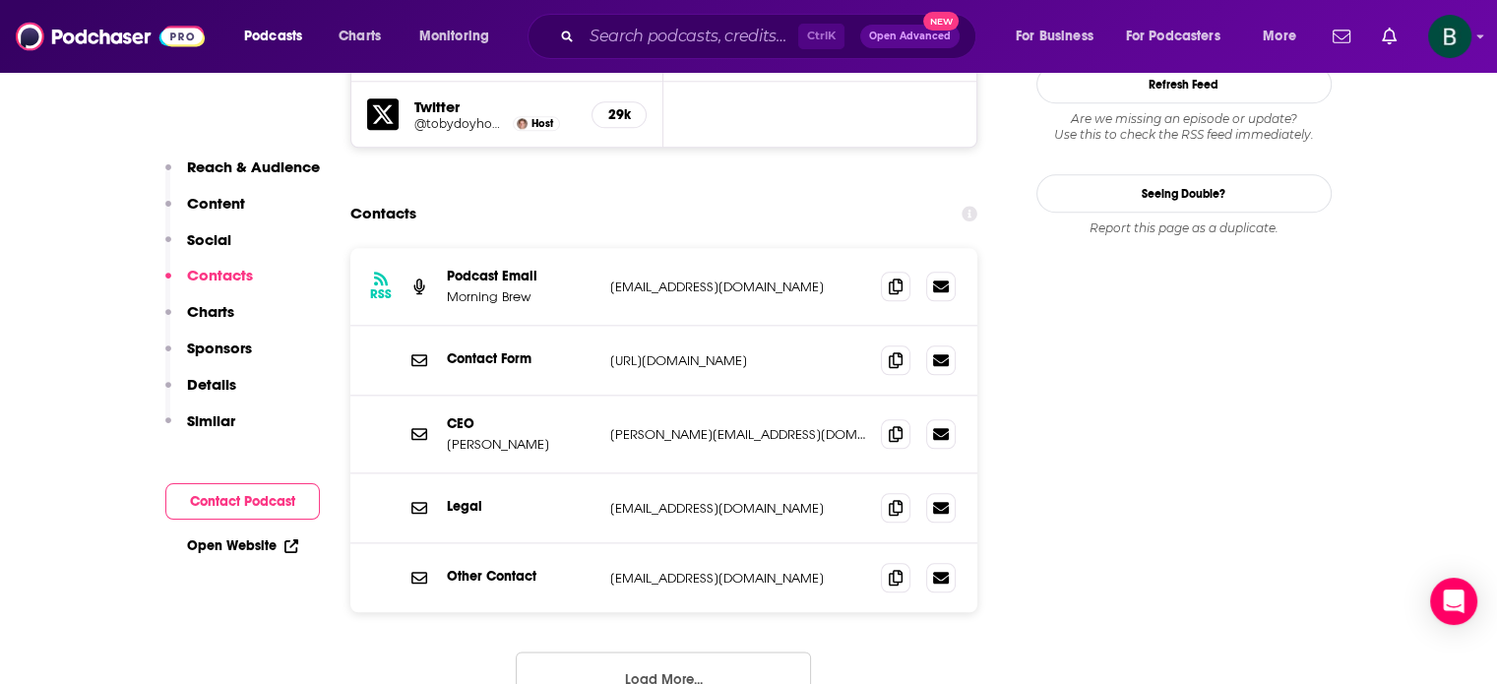
scroll to position [2132, 0]
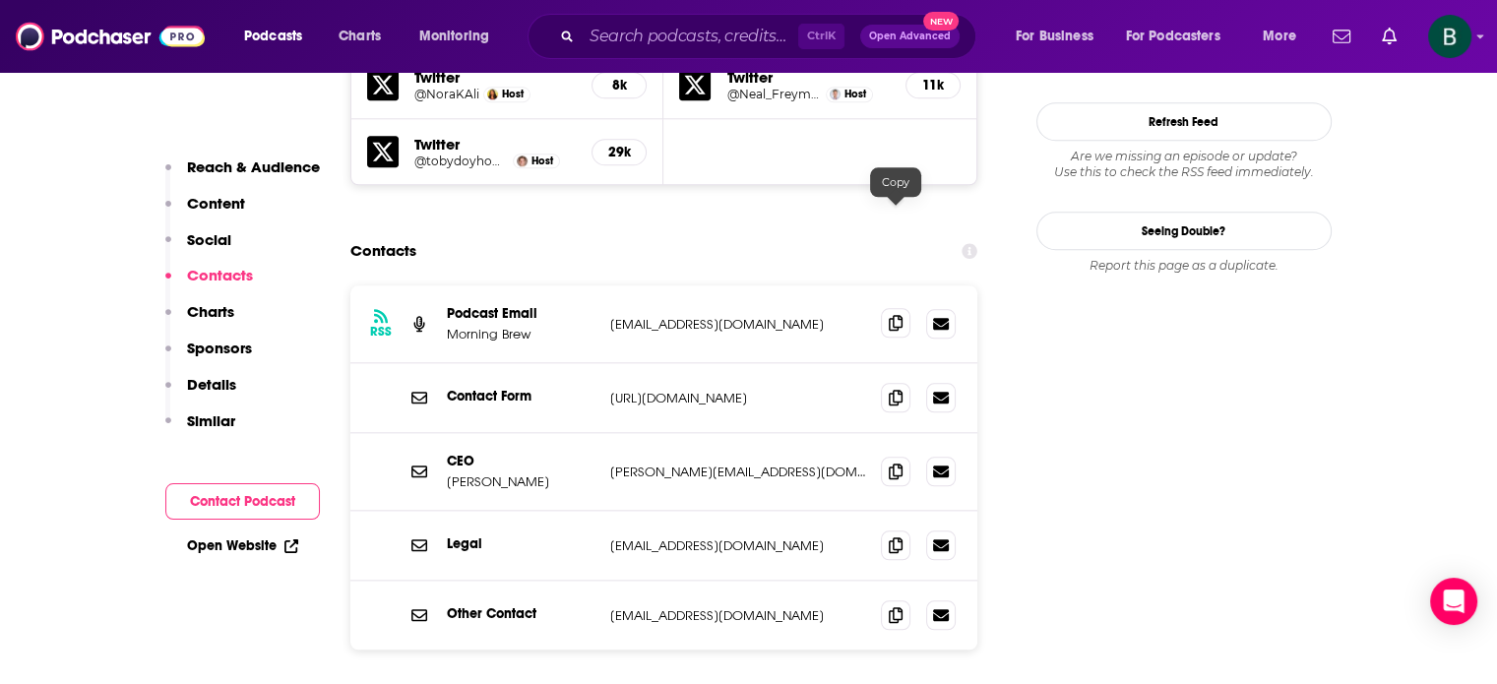
click at [897, 315] on icon at bounding box center [896, 323] width 14 height 16
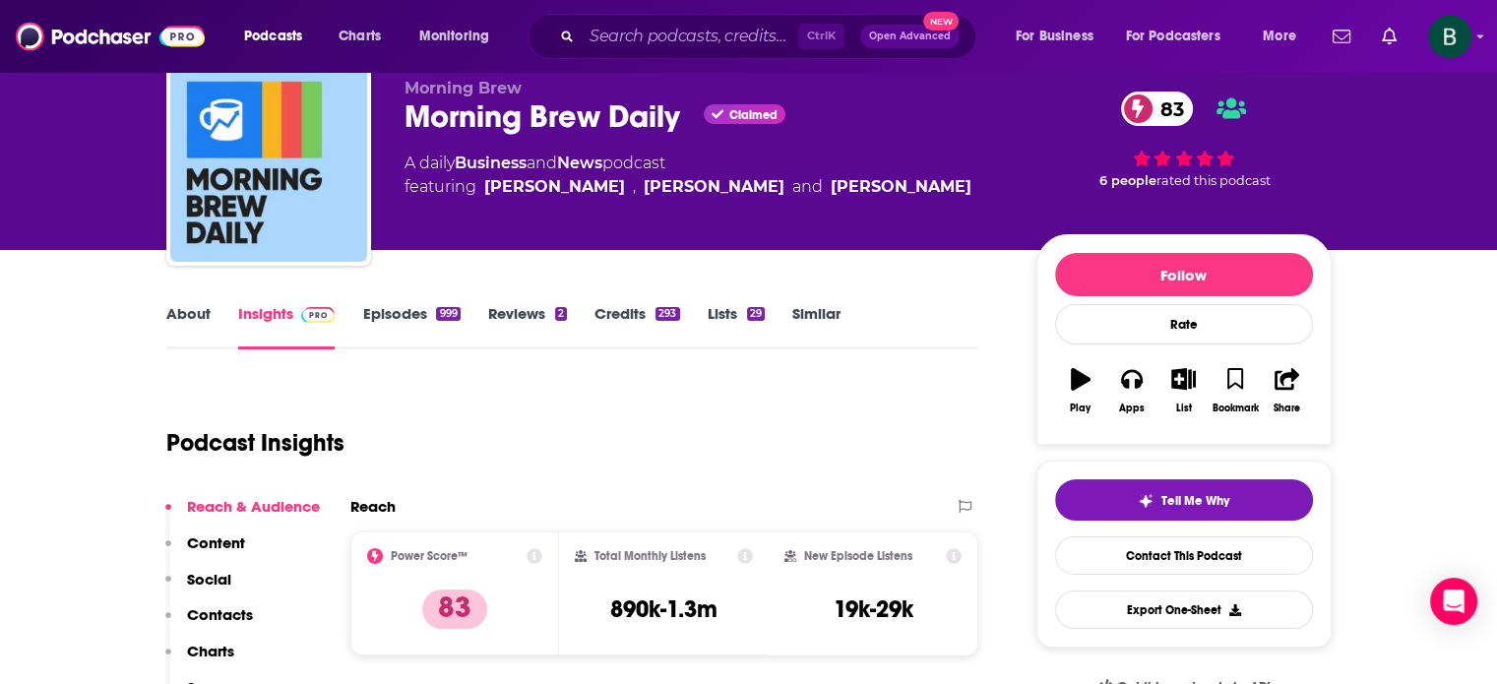
scroll to position [0, 0]
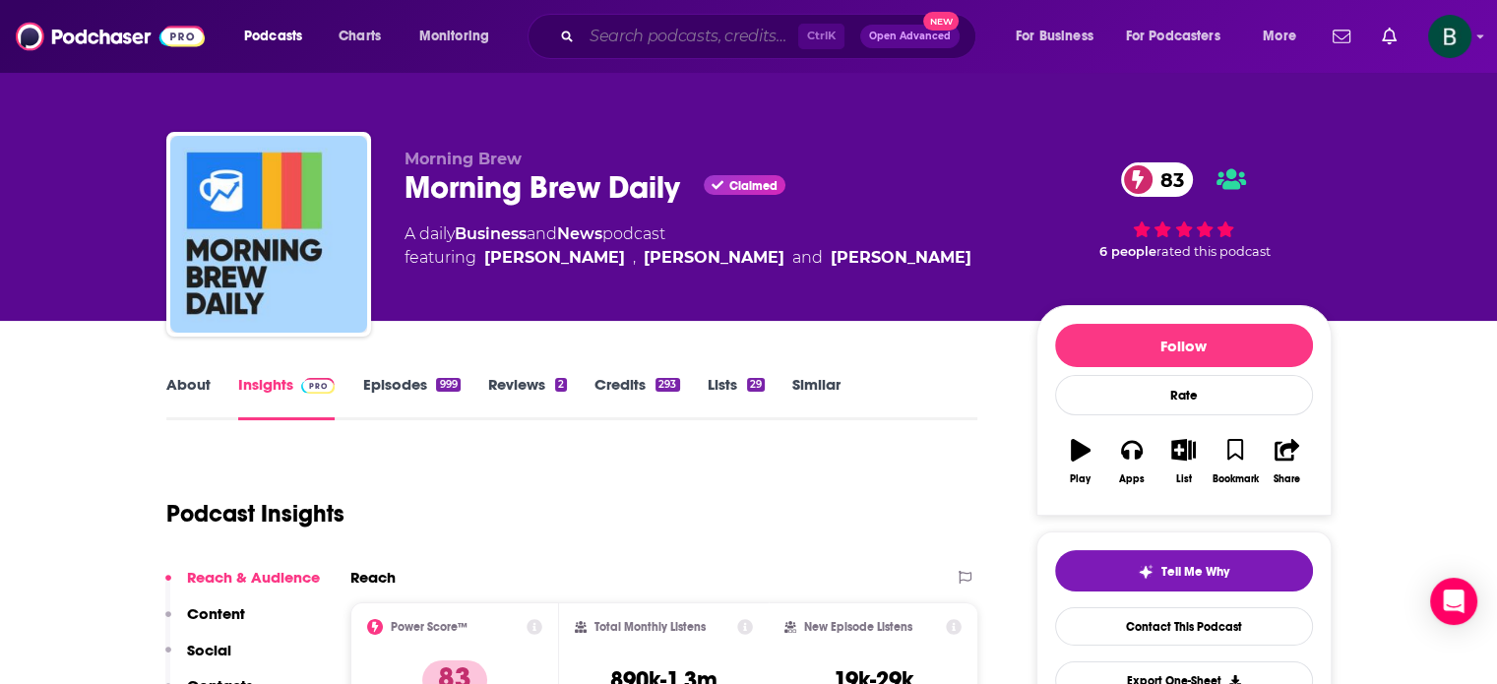
click at [638, 30] on input "Search podcasts, credits, & more..." at bounding box center [690, 36] width 217 height 31
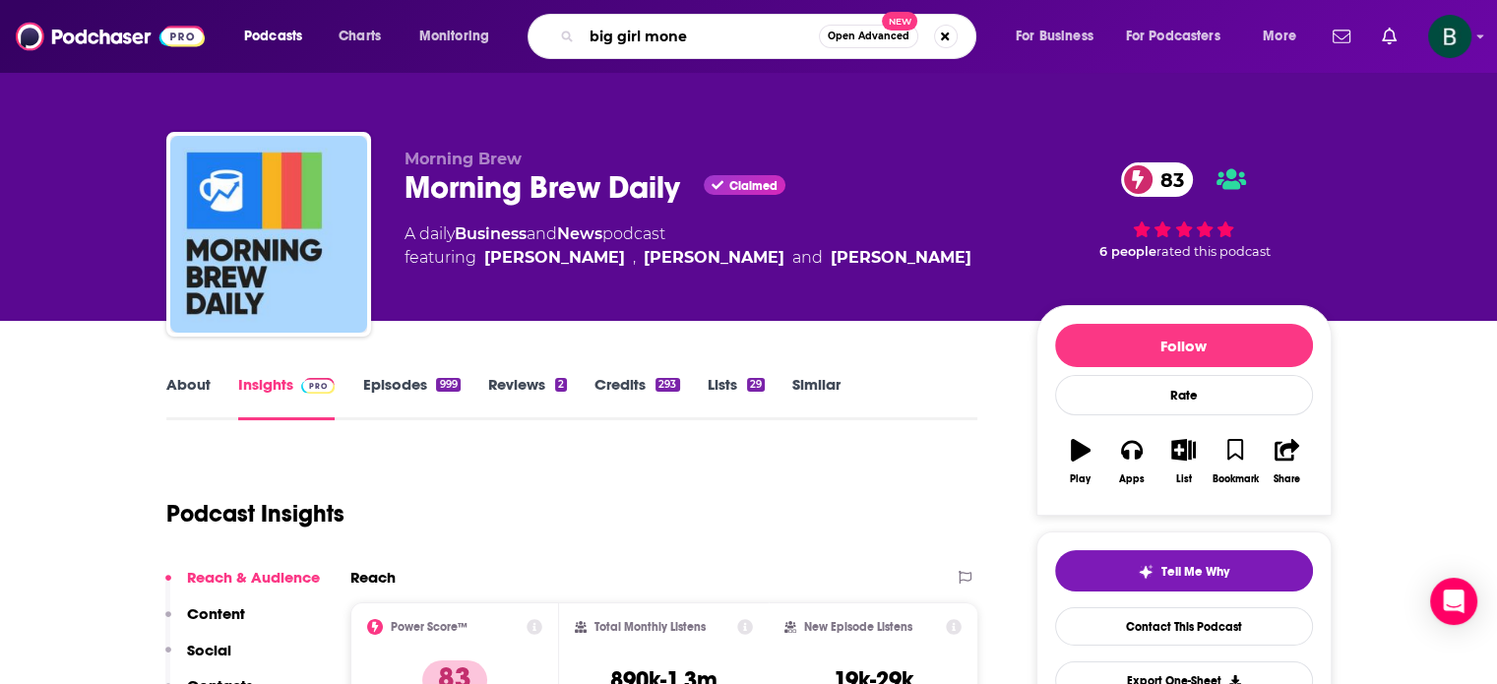
type input "big girl money"
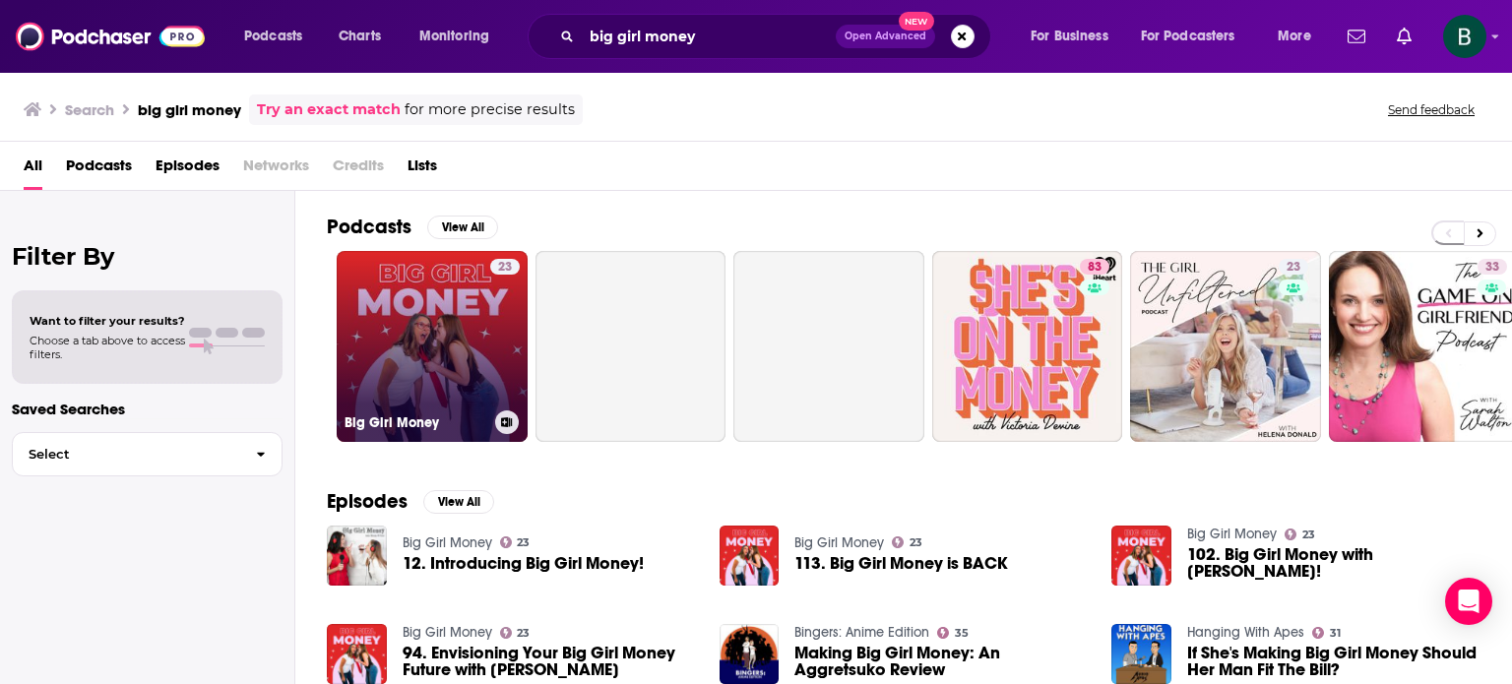
click at [437, 298] on link "23 Big Girl Money" at bounding box center [432, 346] width 191 height 191
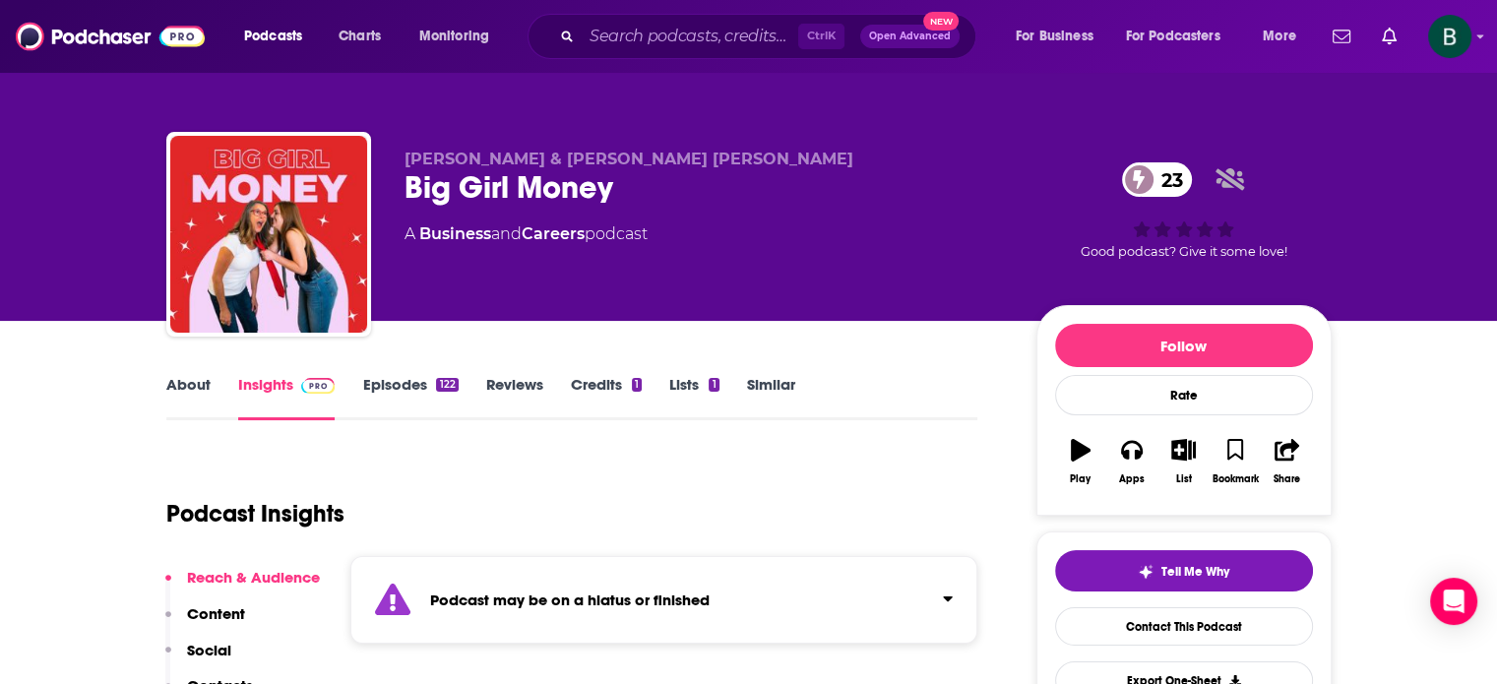
click at [166, 380] on link "About" at bounding box center [188, 397] width 44 height 45
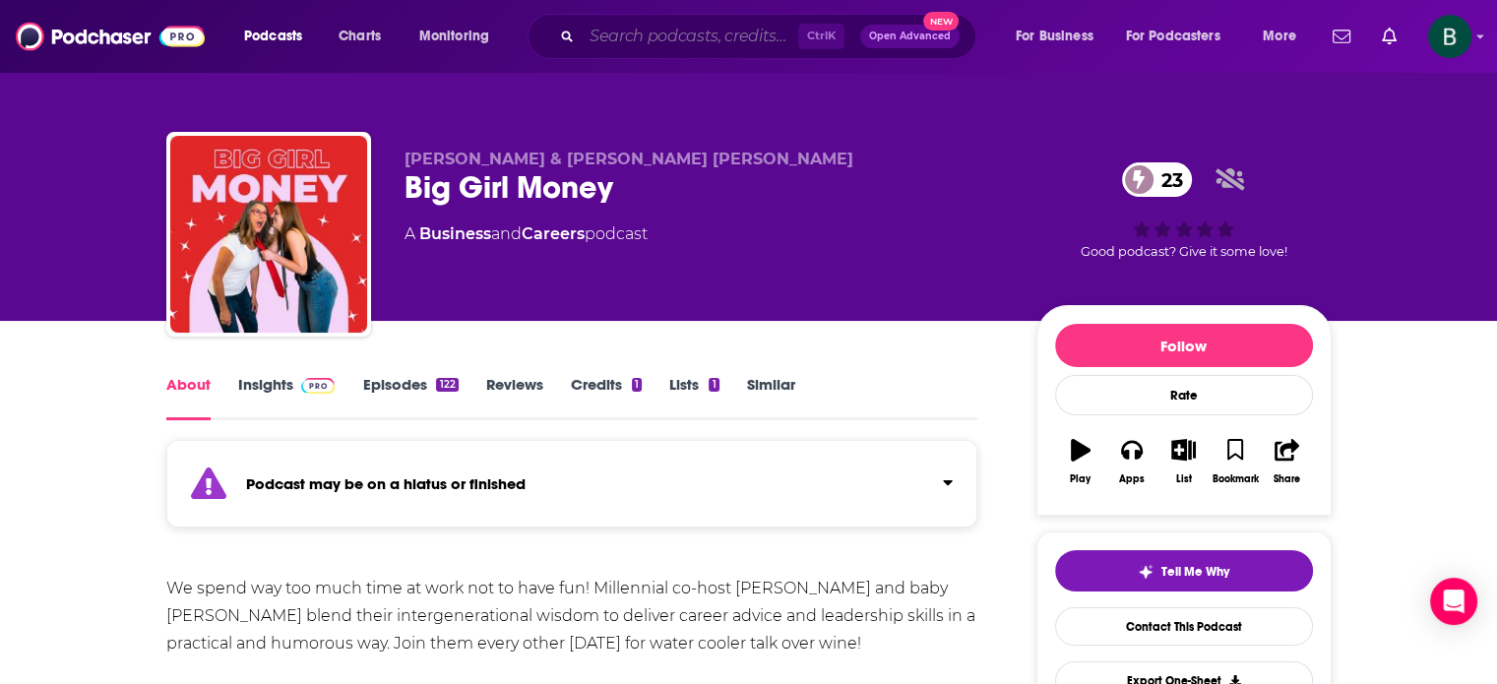
click at [738, 36] on input "Search podcasts, credits, & more..." at bounding box center [690, 36] width 217 height 31
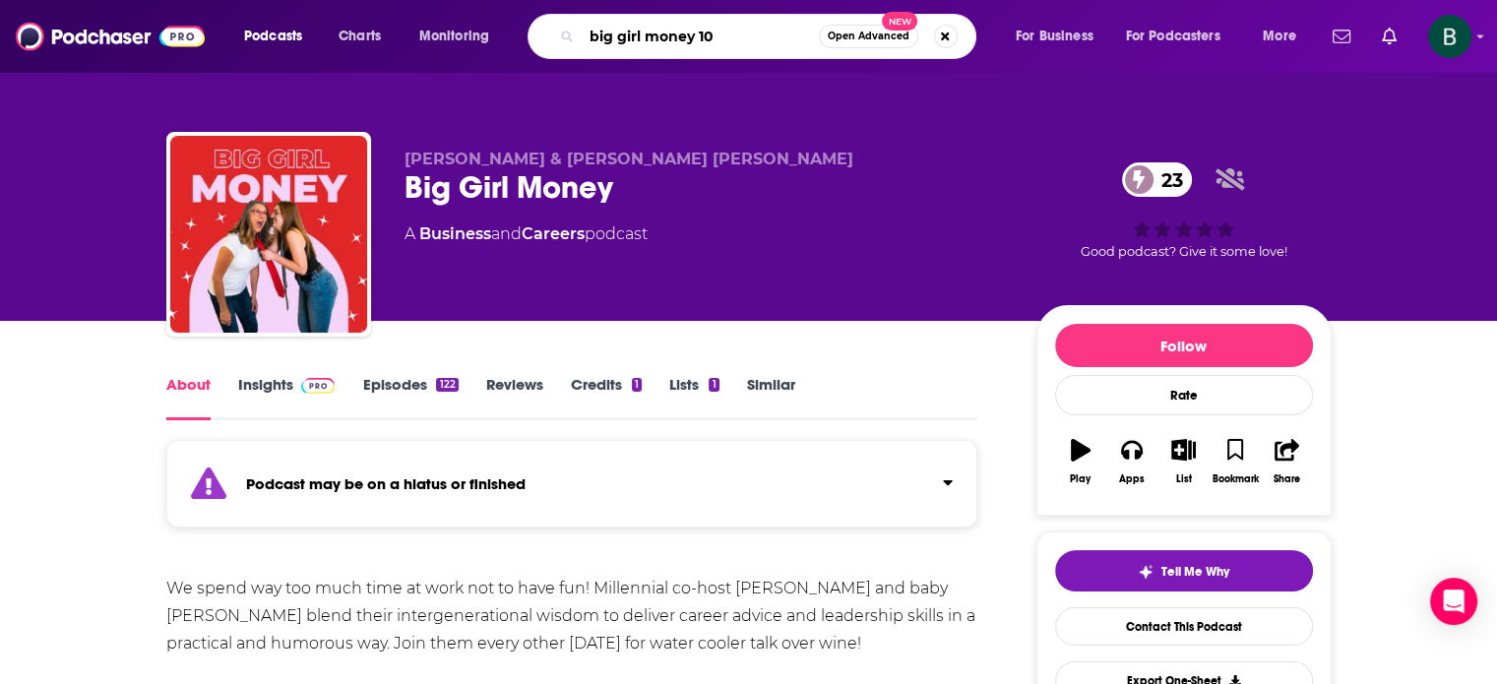
type input "big girl money 102"
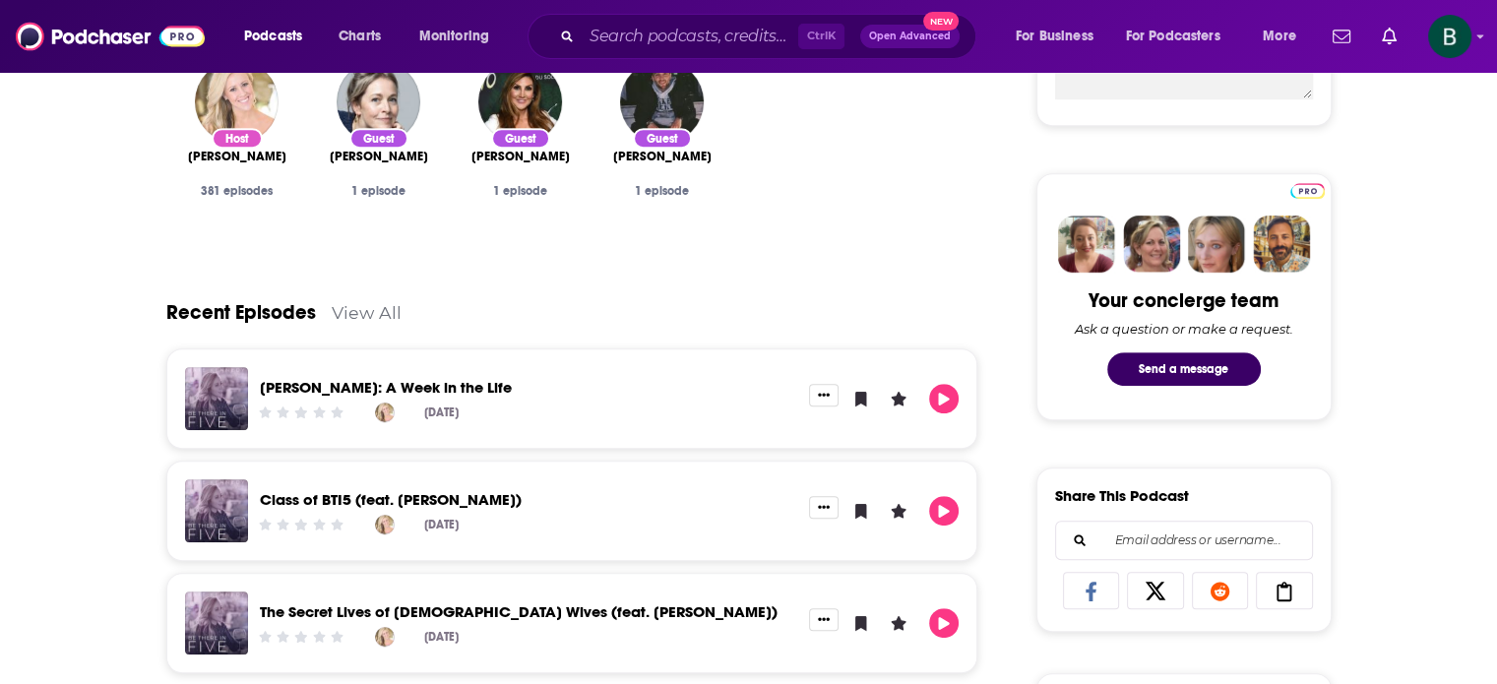
scroll to position [984, 0]
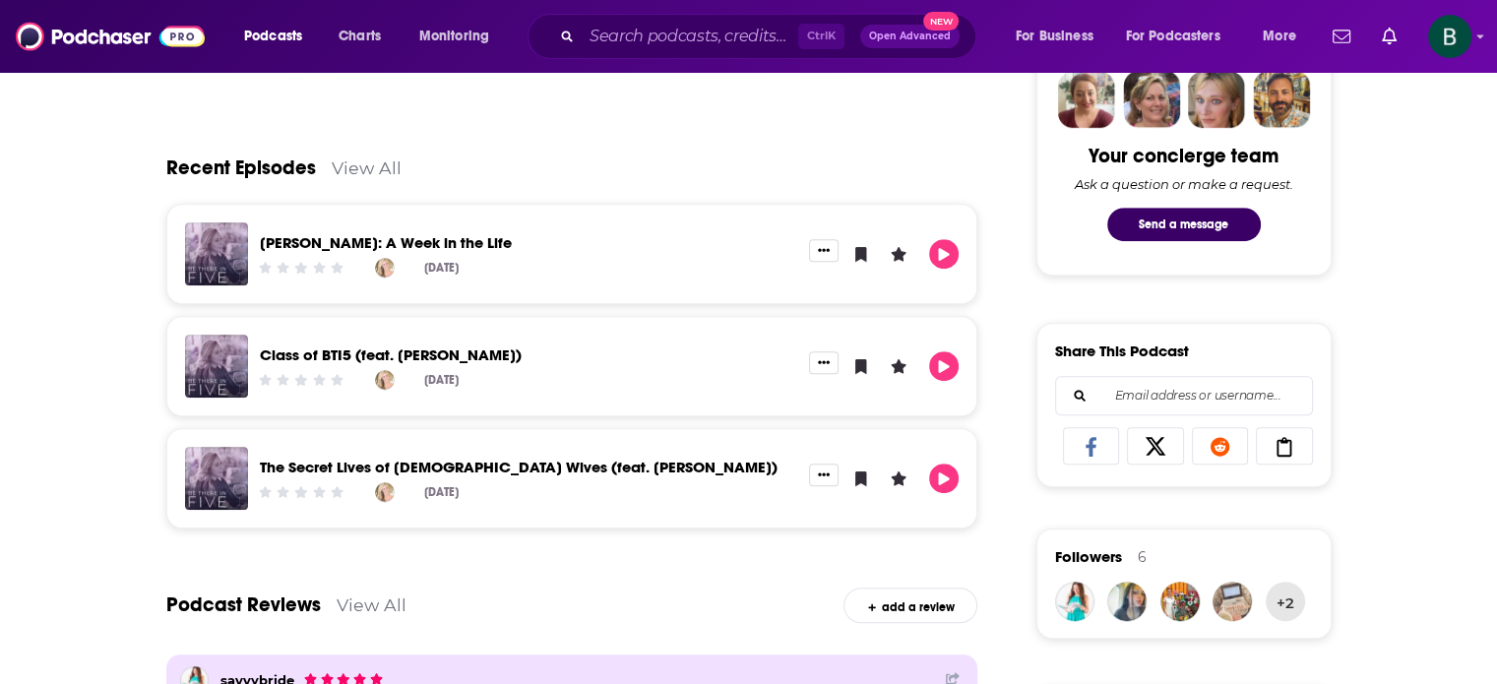
click at [586, 460] on link "The Secret Lives of Catholic Wives (feat. Nora McInerny)" at bounding box center [519, 467] width 518 height 19
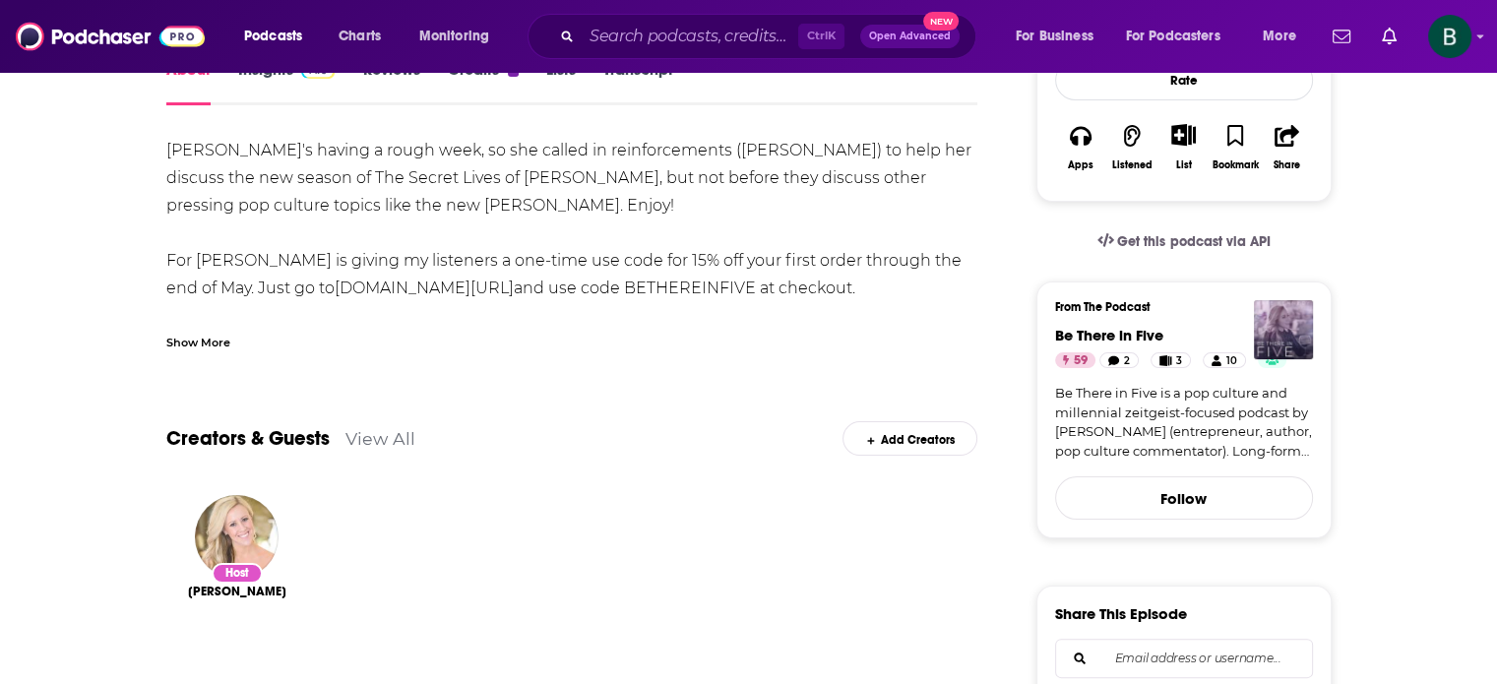
scroll to position [73, 0]
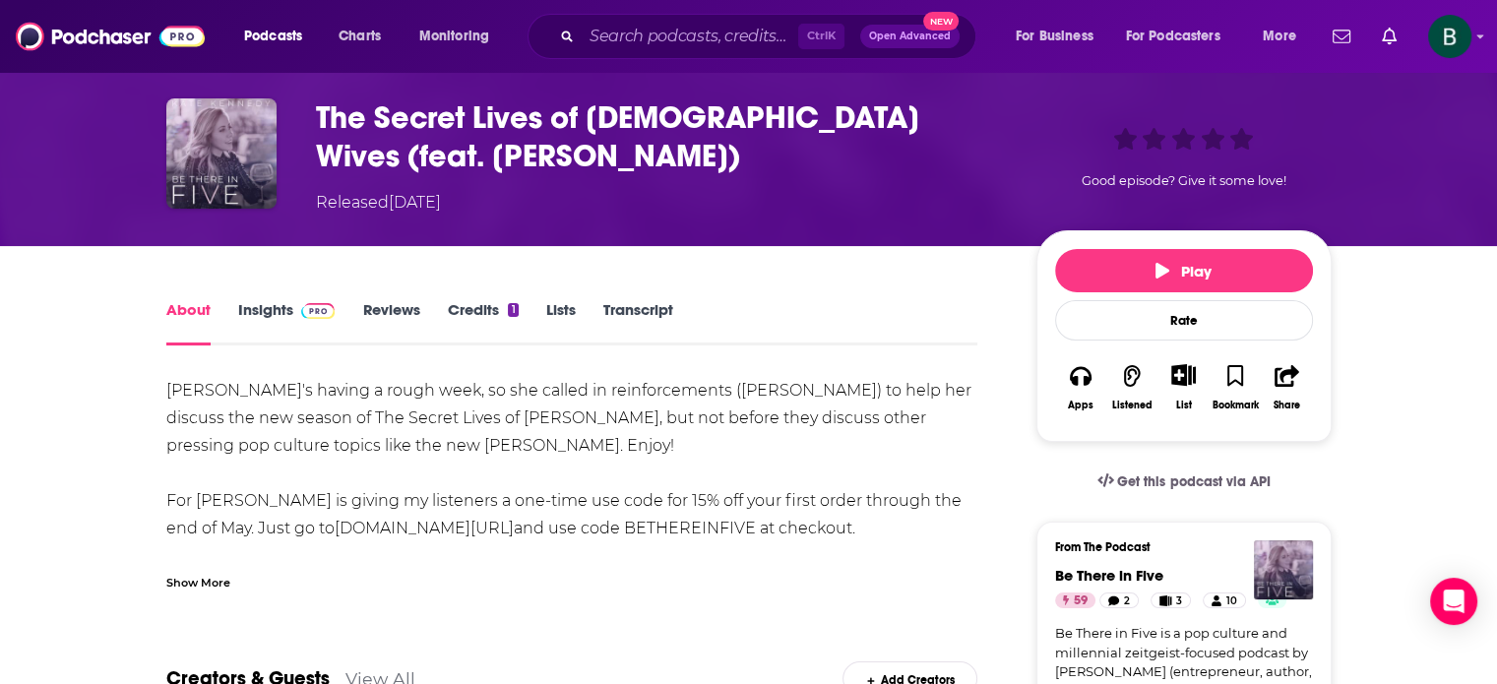
click at [256, 314] on link "Insights" at bounding box center [286, 322] width 97 height 45
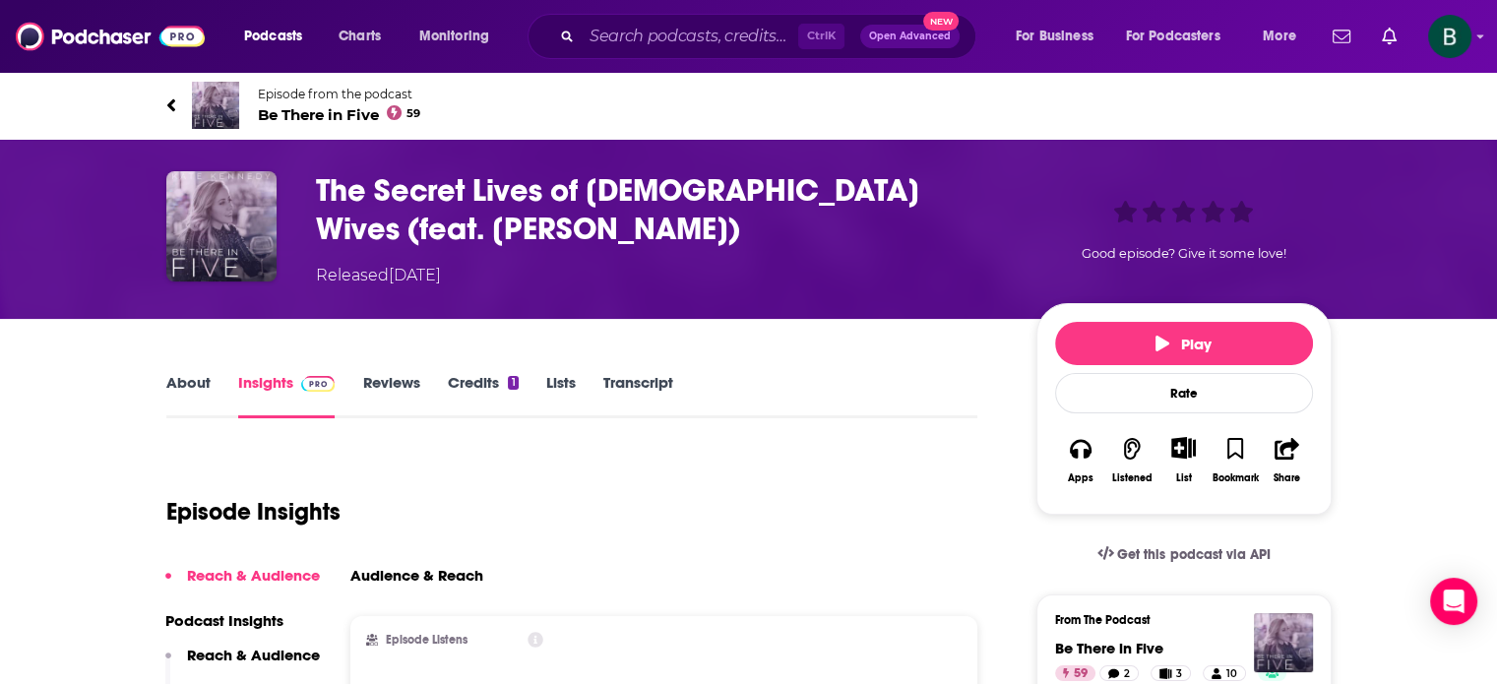
click at [314, 113] on span "Be There in Five 59" at bounding box center [339, 114] width 163 height 19
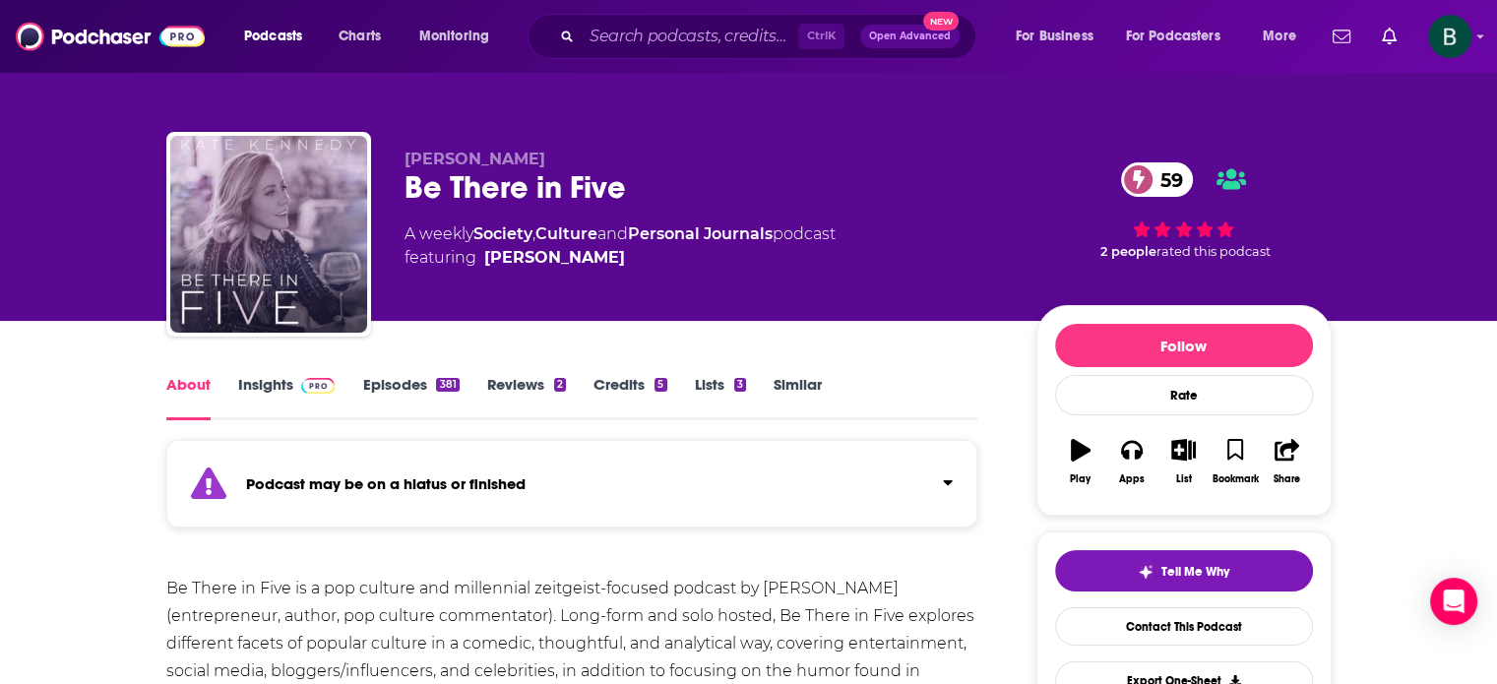
click at [277, 376] on link "Insights" at bounding box center [286, 397] width 97 height 45
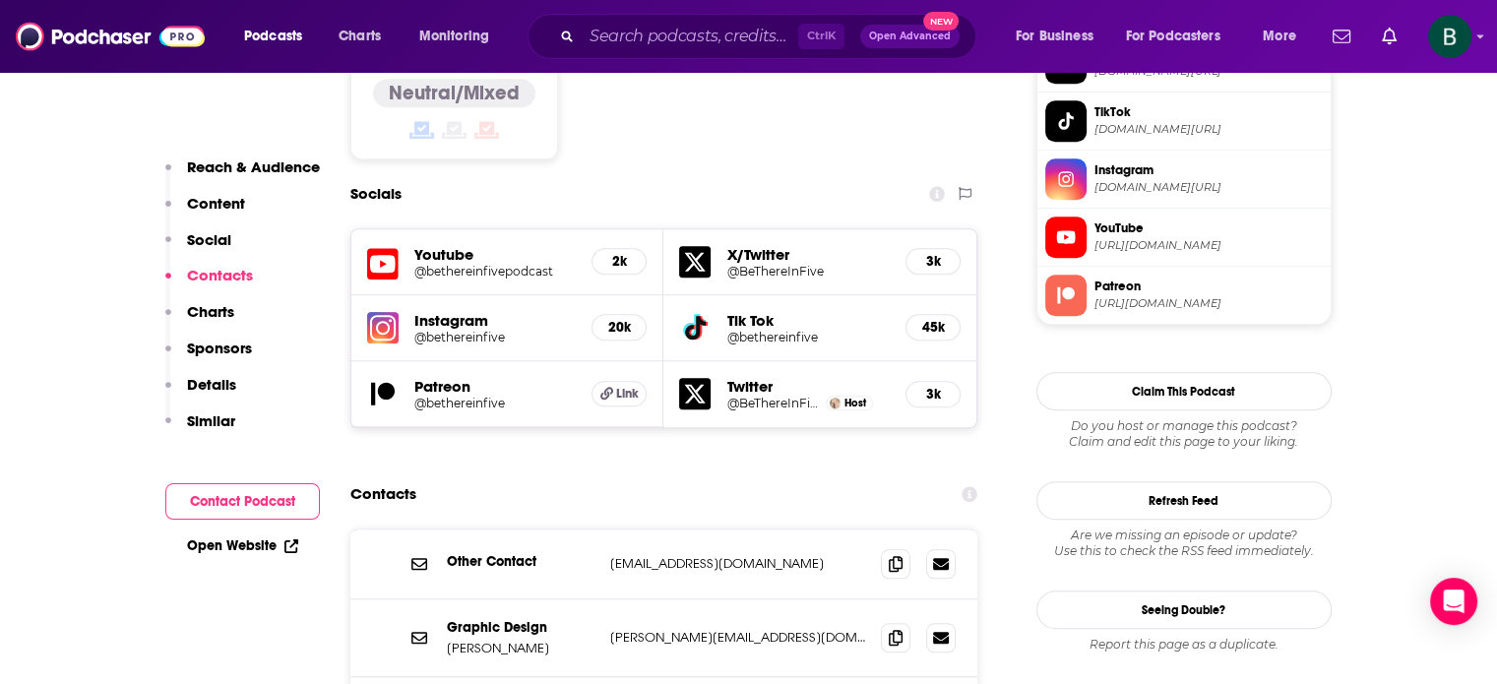
scroll to position [1804, 0]
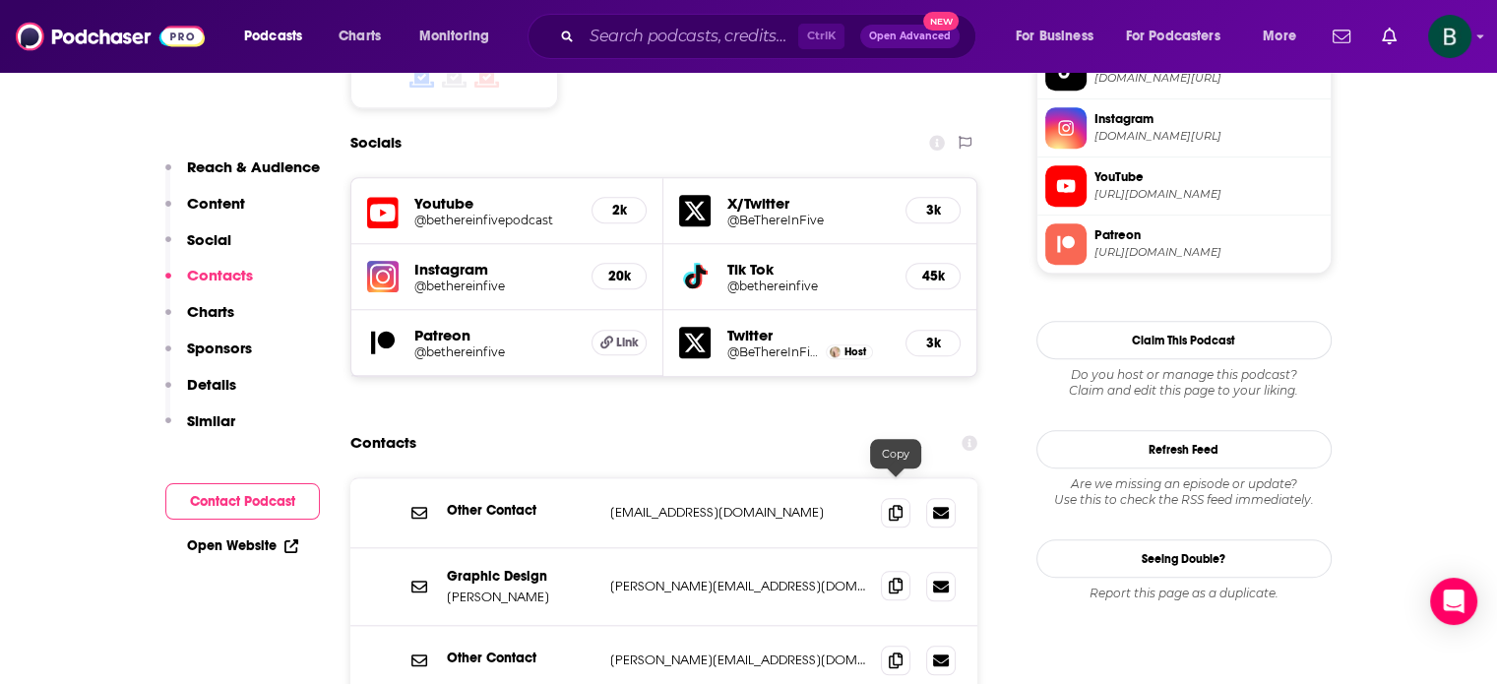
click at [893, 578] on icon at bounding box center [896, 586] width 14 height 16
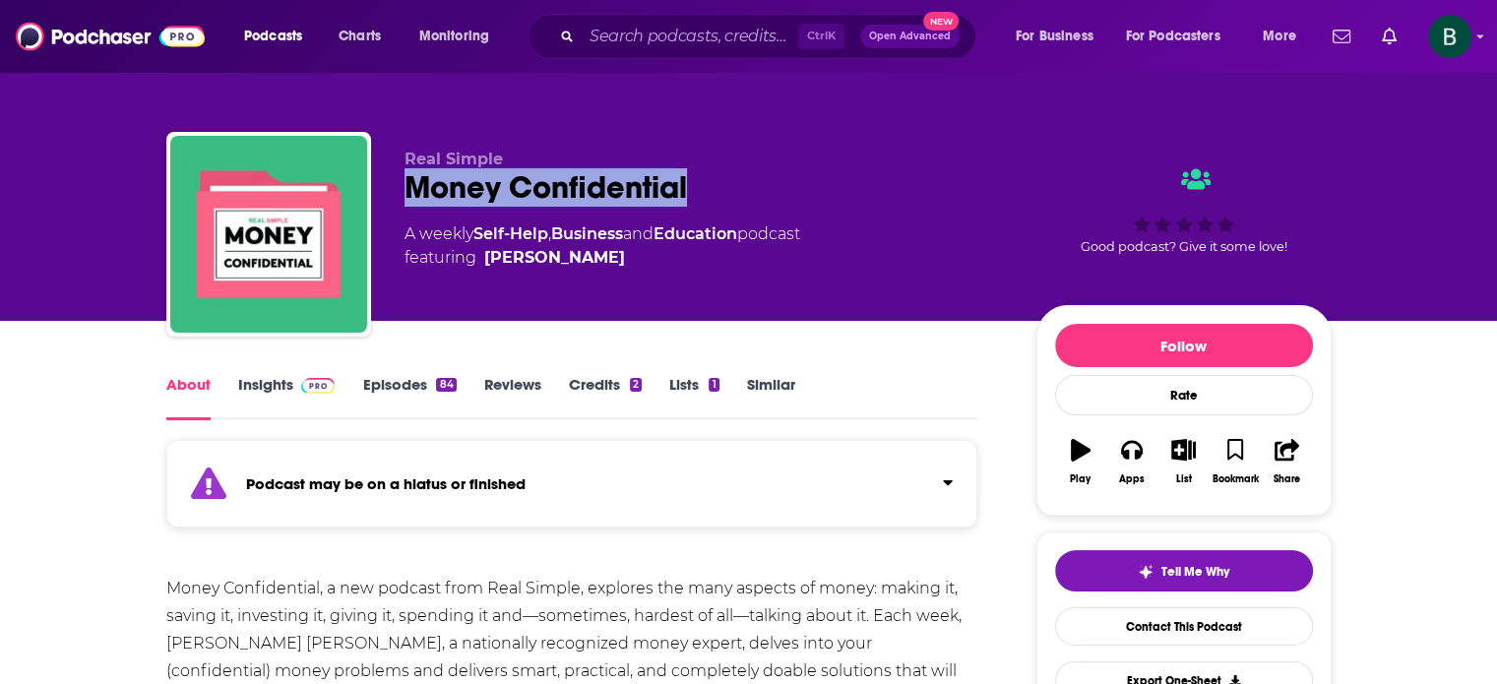
drag, startPoint x: 724, startPoint y: 189, endPoint x: 409, endPoint y: 190, distance: 315.0
click at [409, 190] on div "Money Confidential" at bounding box center [705, 187] width 600 height 38
copy h1 "Money Confidential"
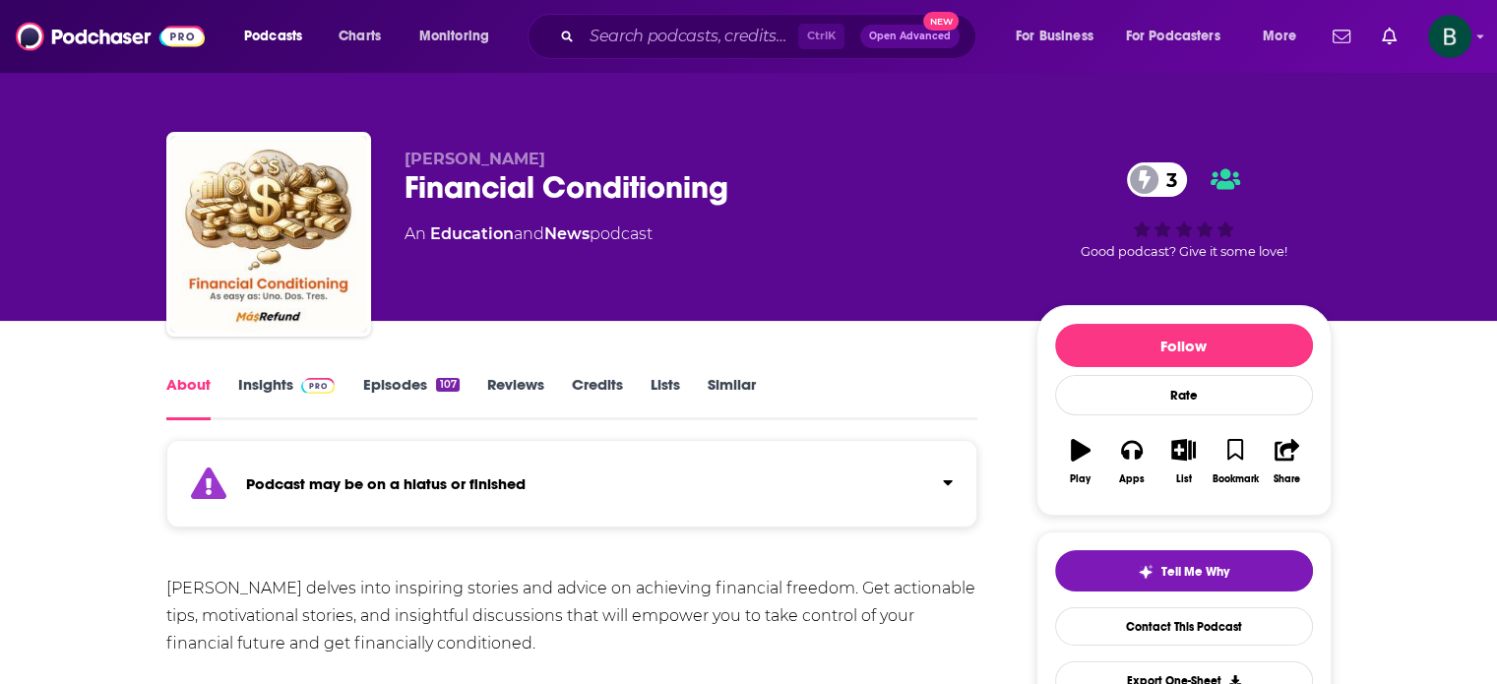
click at [256, 378] on link "Insights" at bounding box center [286, 397] width 97 height 45
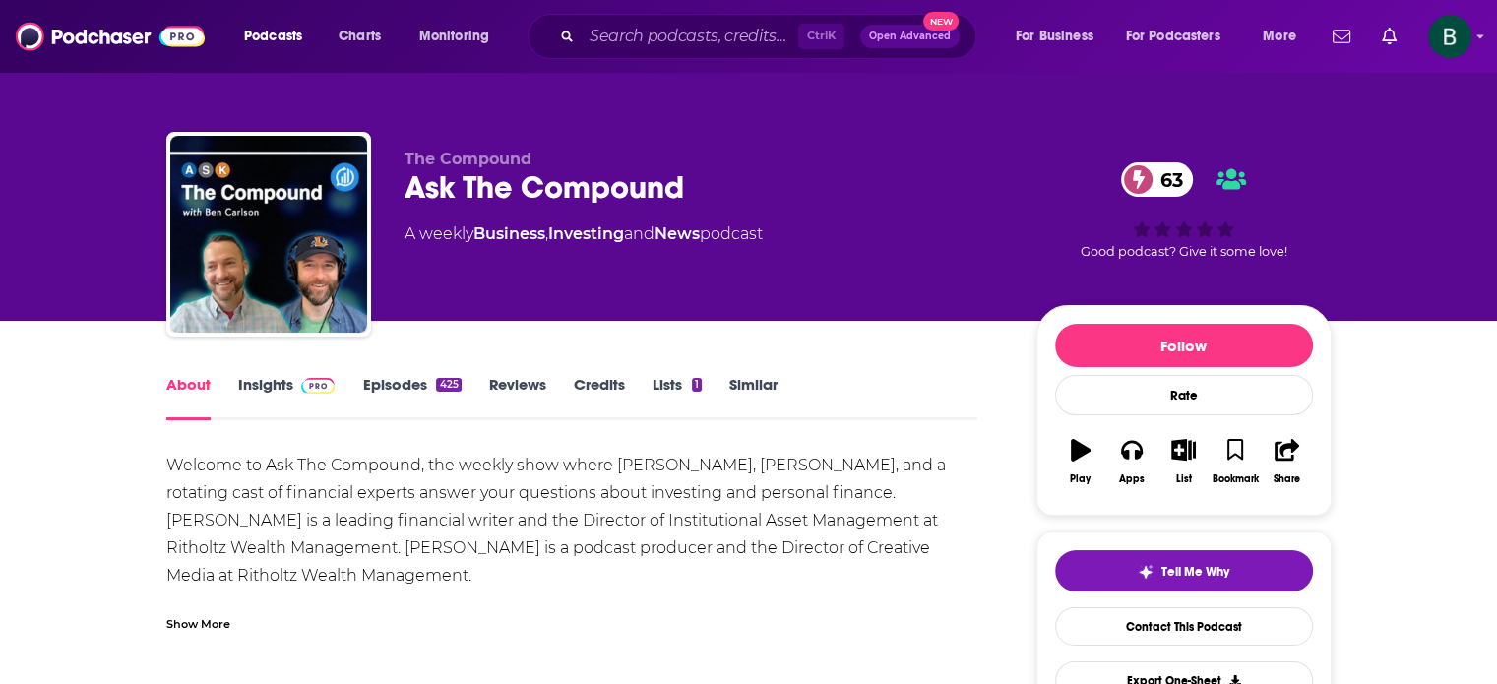
click at [273, 394] on link "Insights" at bounding box center [286, 397] width 97 height 45
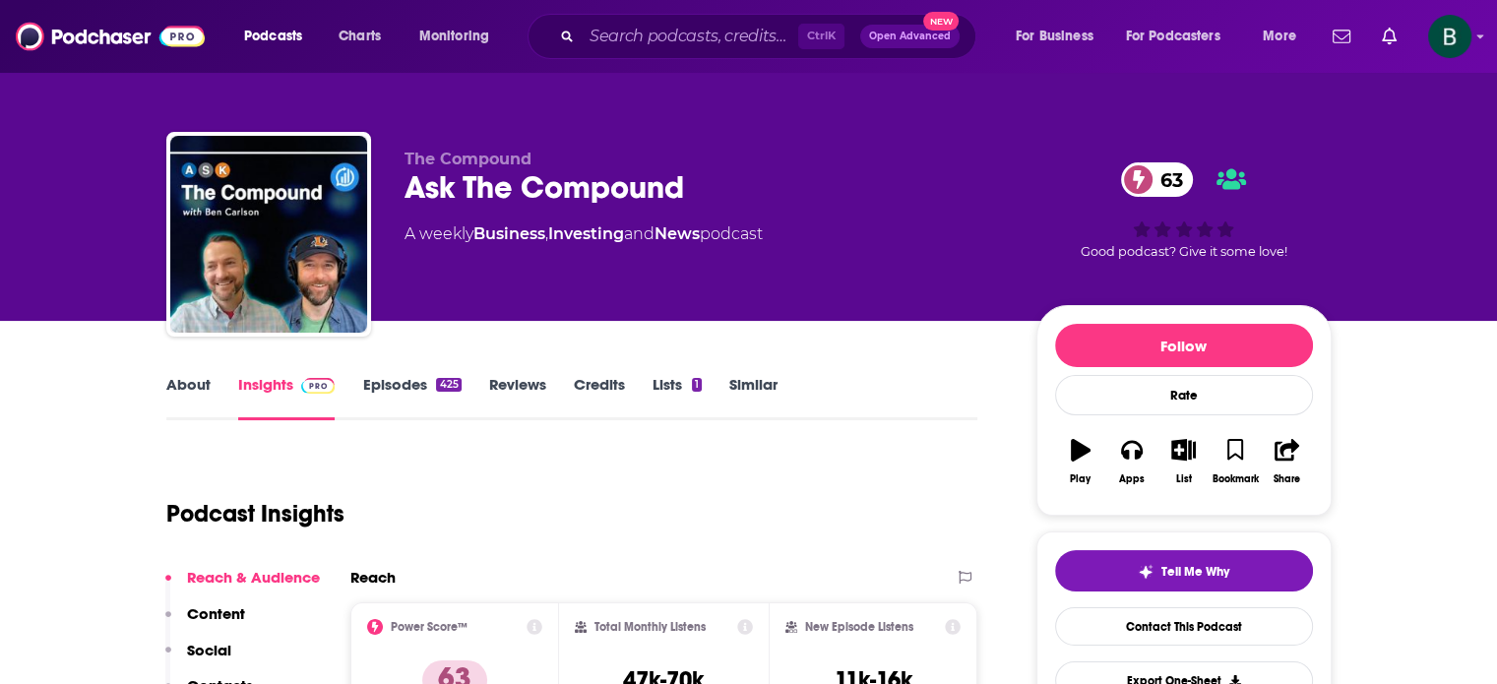
click at [188, 394] on link "About" at bounding box center [188, 397] width 44 height 45
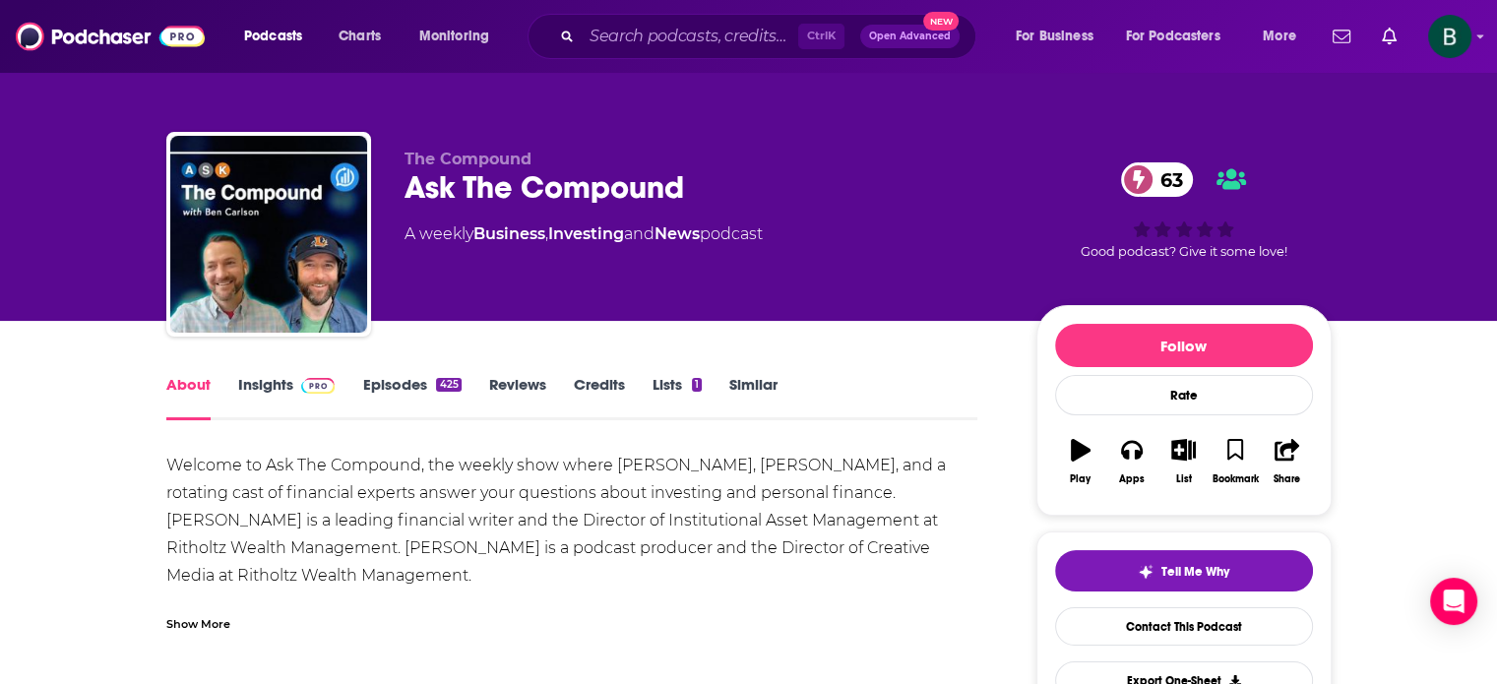
click at [249, 391] on link "Insights" at bounding box center [286, 397] width 97 height 45
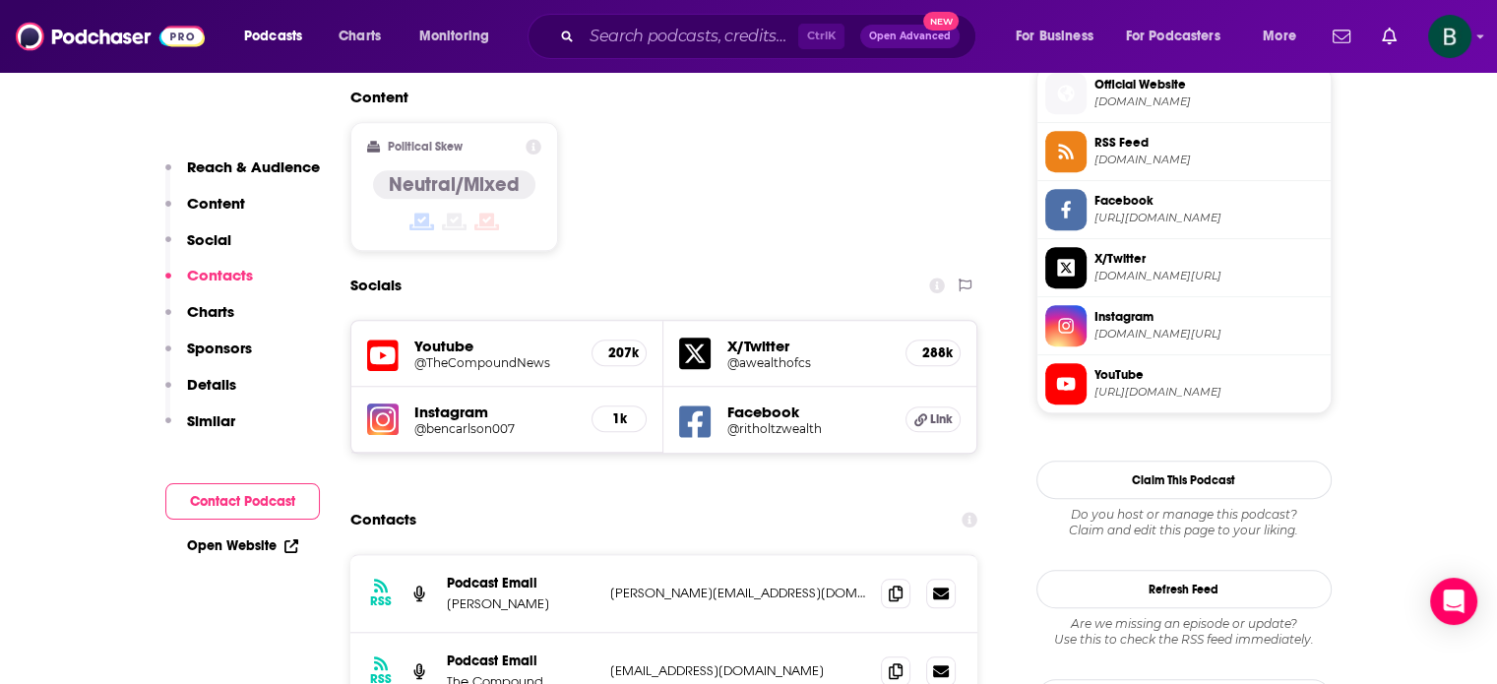
scroll to position [1640, 0]
